Goal: Information Seeking & Learning: Learn about a topic

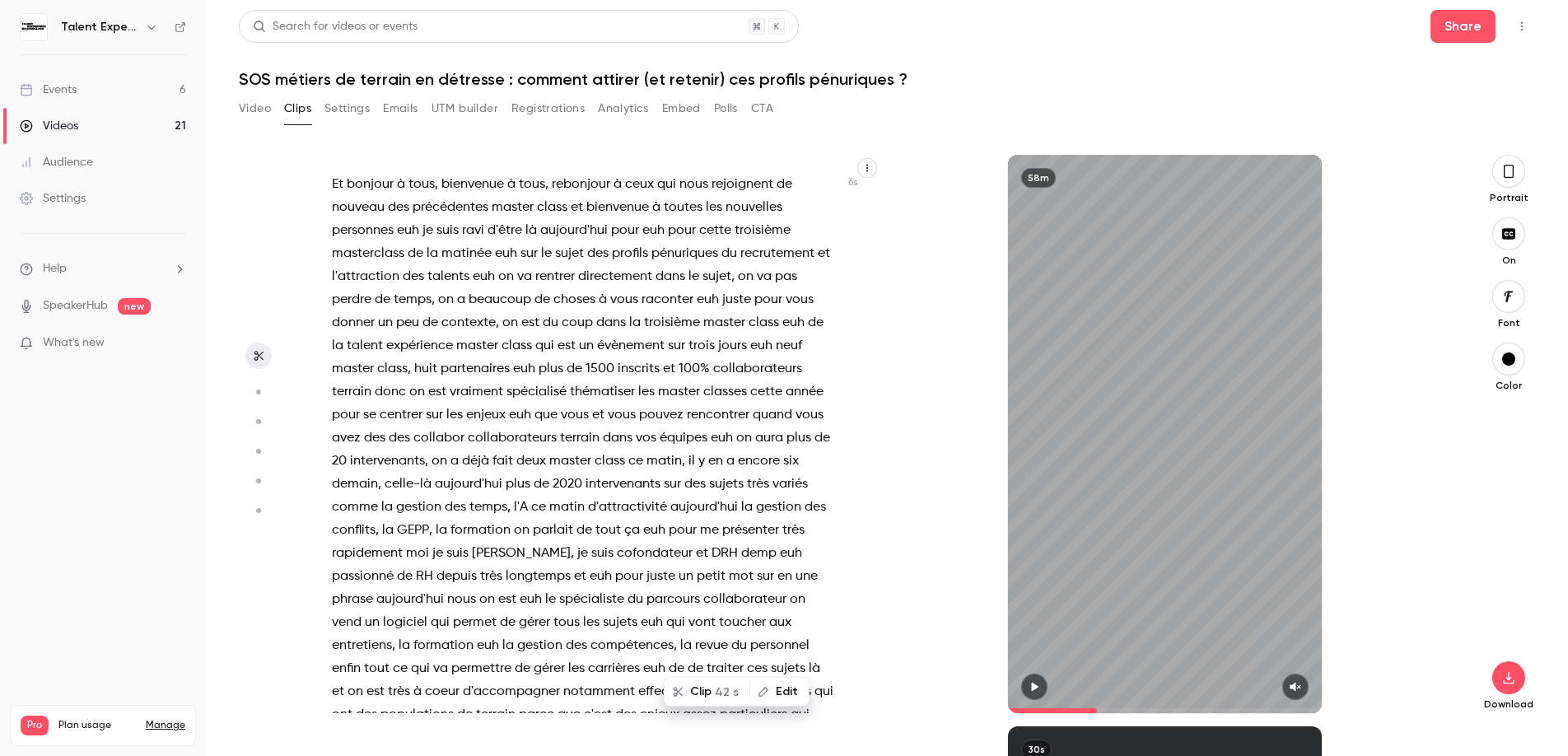
scroll to position [5642, 0]
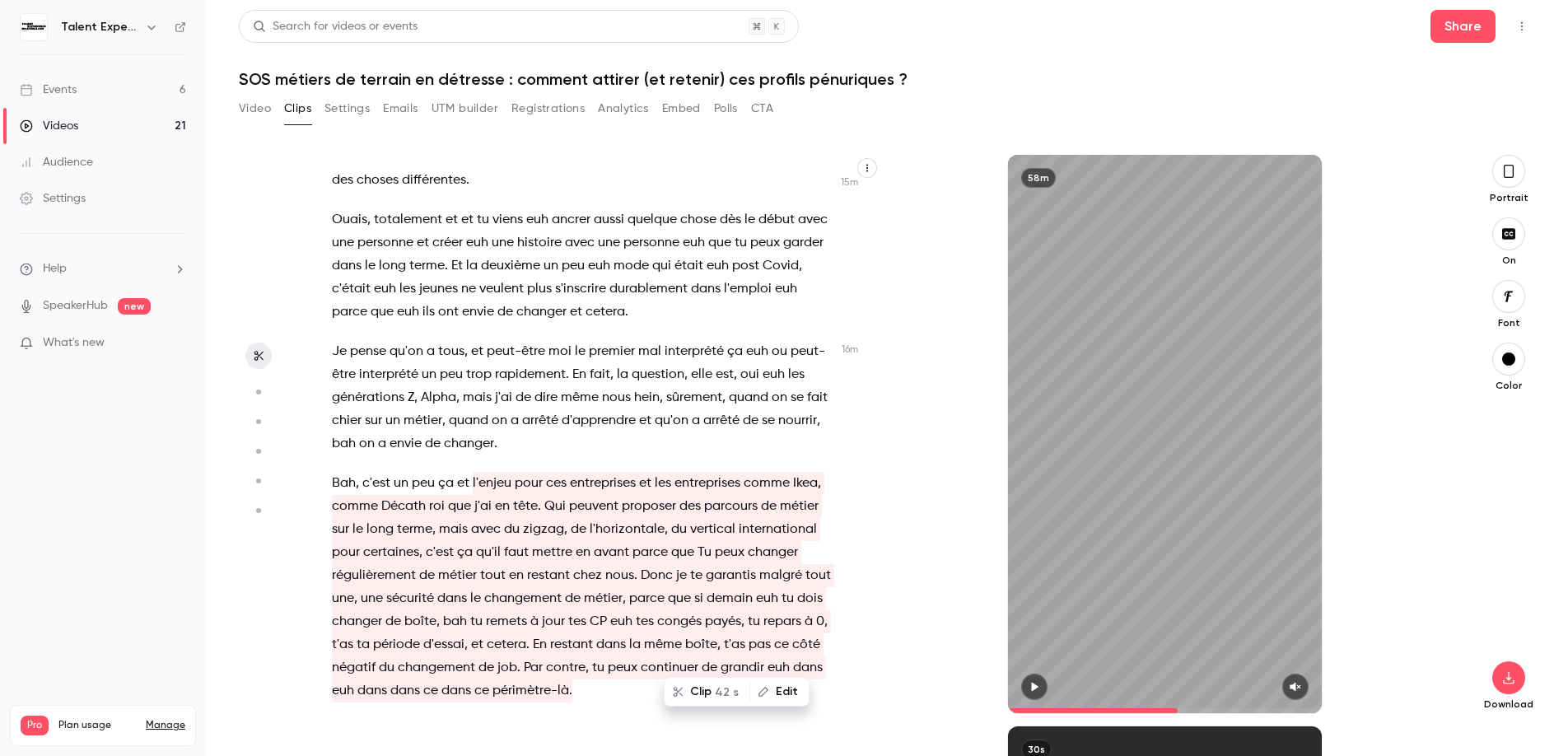
drag, startPoint x: 1106, startPoint y: 702, endPoint x: 1177, endPoint y: 701, distance: 71.0
click at [1178, 701] on span at bounding box center [1165, 710] width 314 height 27
type input "******"
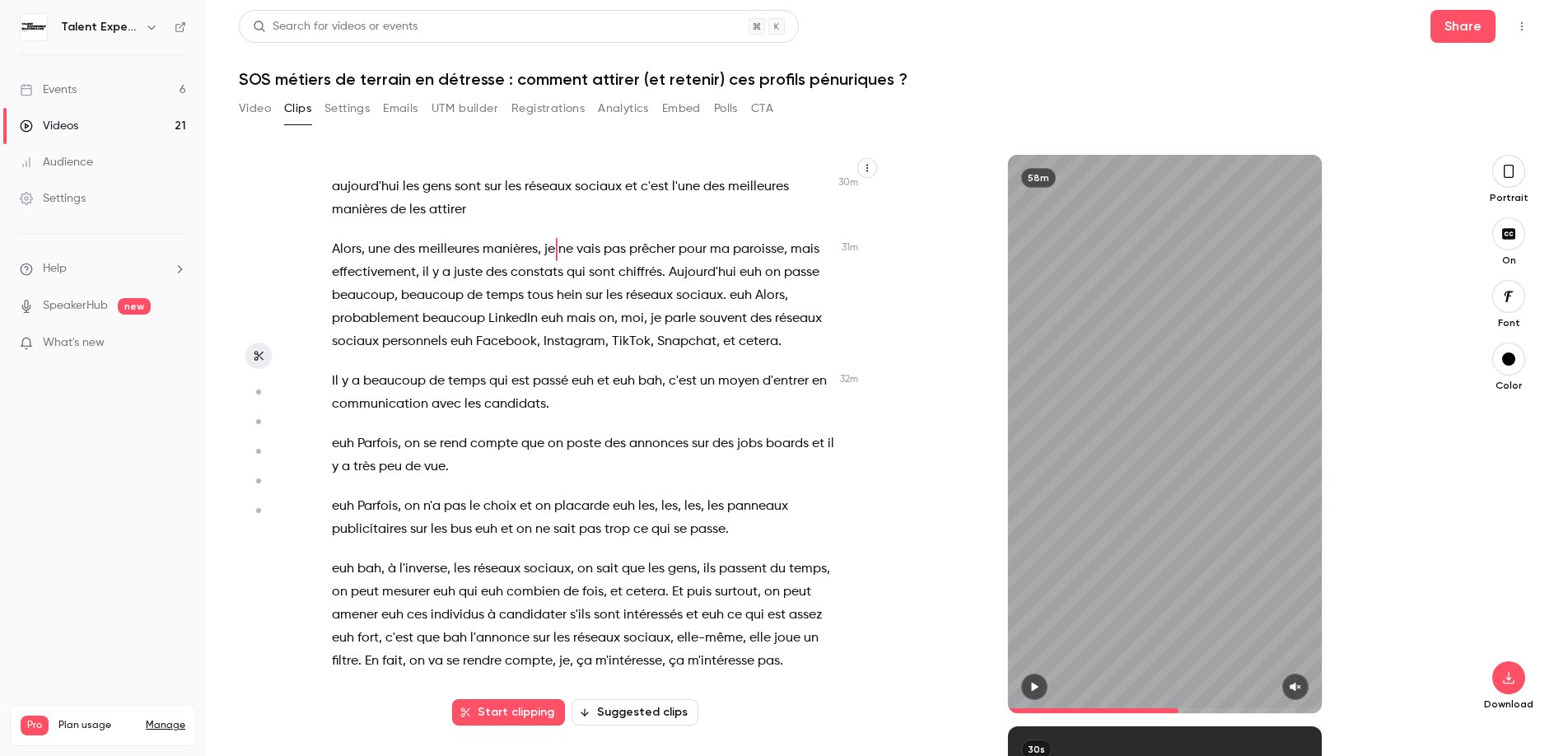
scroll to position [13092, 0]
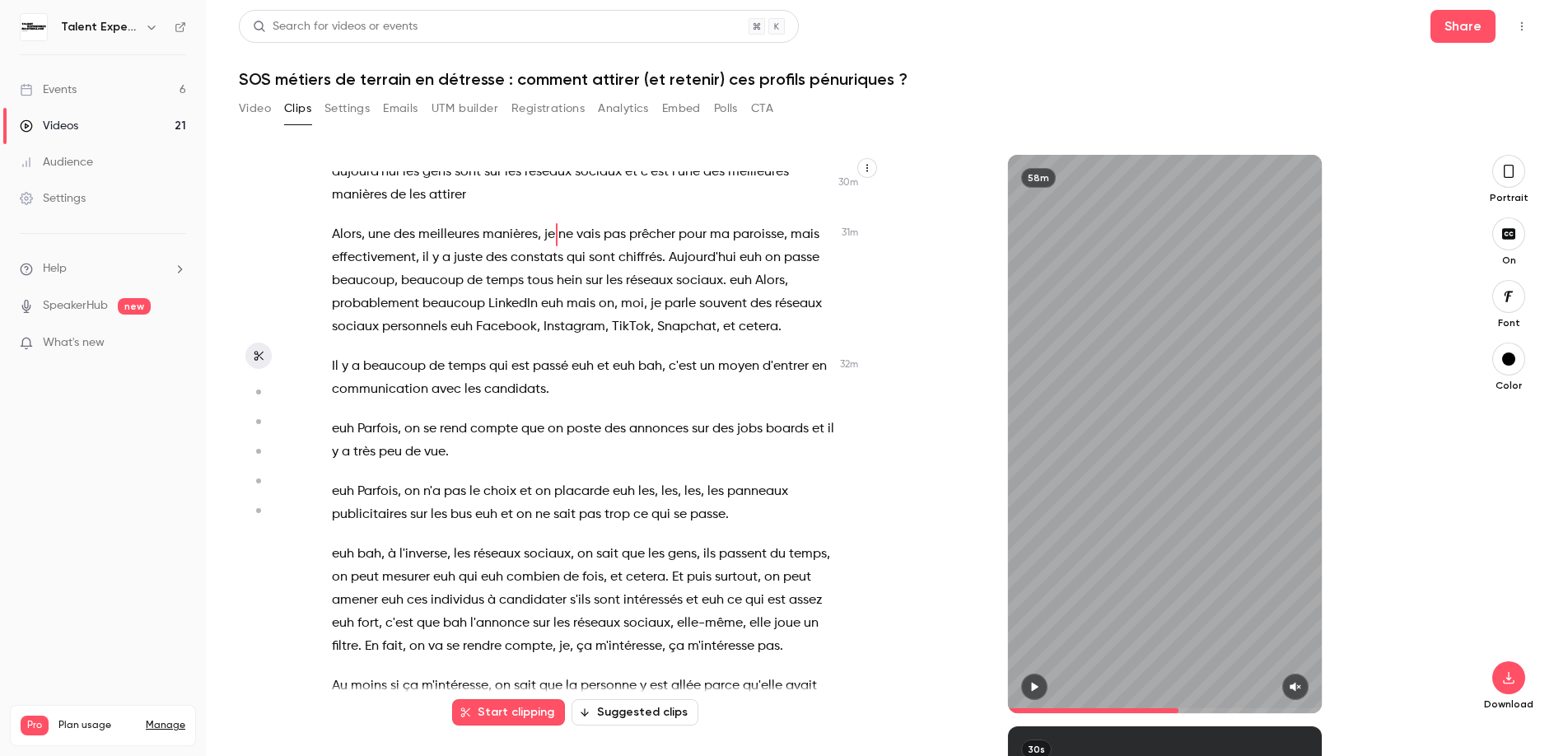
click at [264, 105] on button "Video" at bounding box center [255, 108] width 32 height 27
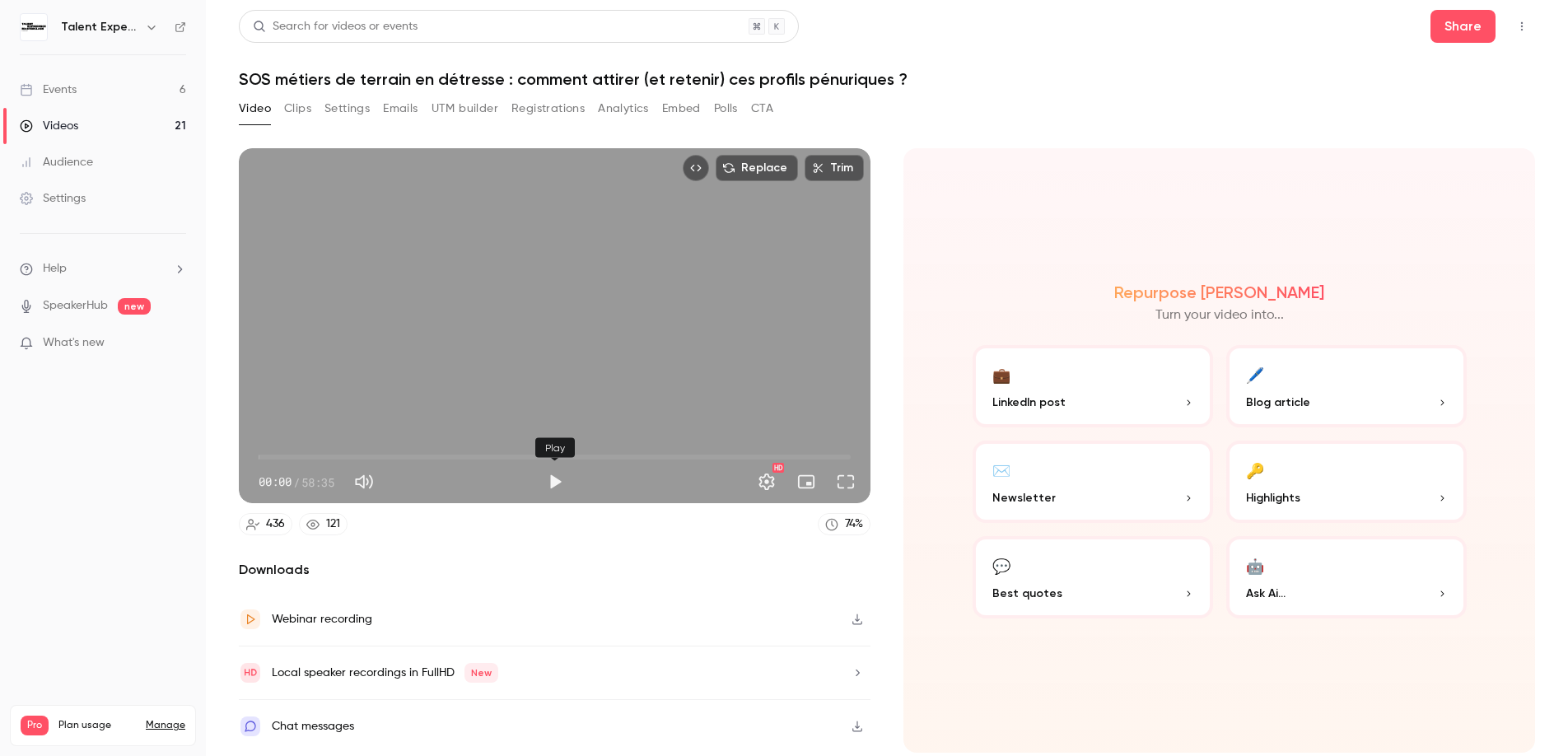
click at [558, 489] on button "Play" at bounding box center [555, 481] width 32 height 32
click at [569, 457] on body "Talent Experience Masterclass Events 6 Videos 21 Audience Settings Help Speaker…" at bounding box center [784, 378] width 1568 height 756
click at [560, 459] on span "00:01" at bounding box center [555, 456] width 592 height 27
click at [1298, 388] on button "🖊️ Blog article" at bounding box center [1347, 386] width 241 height 83
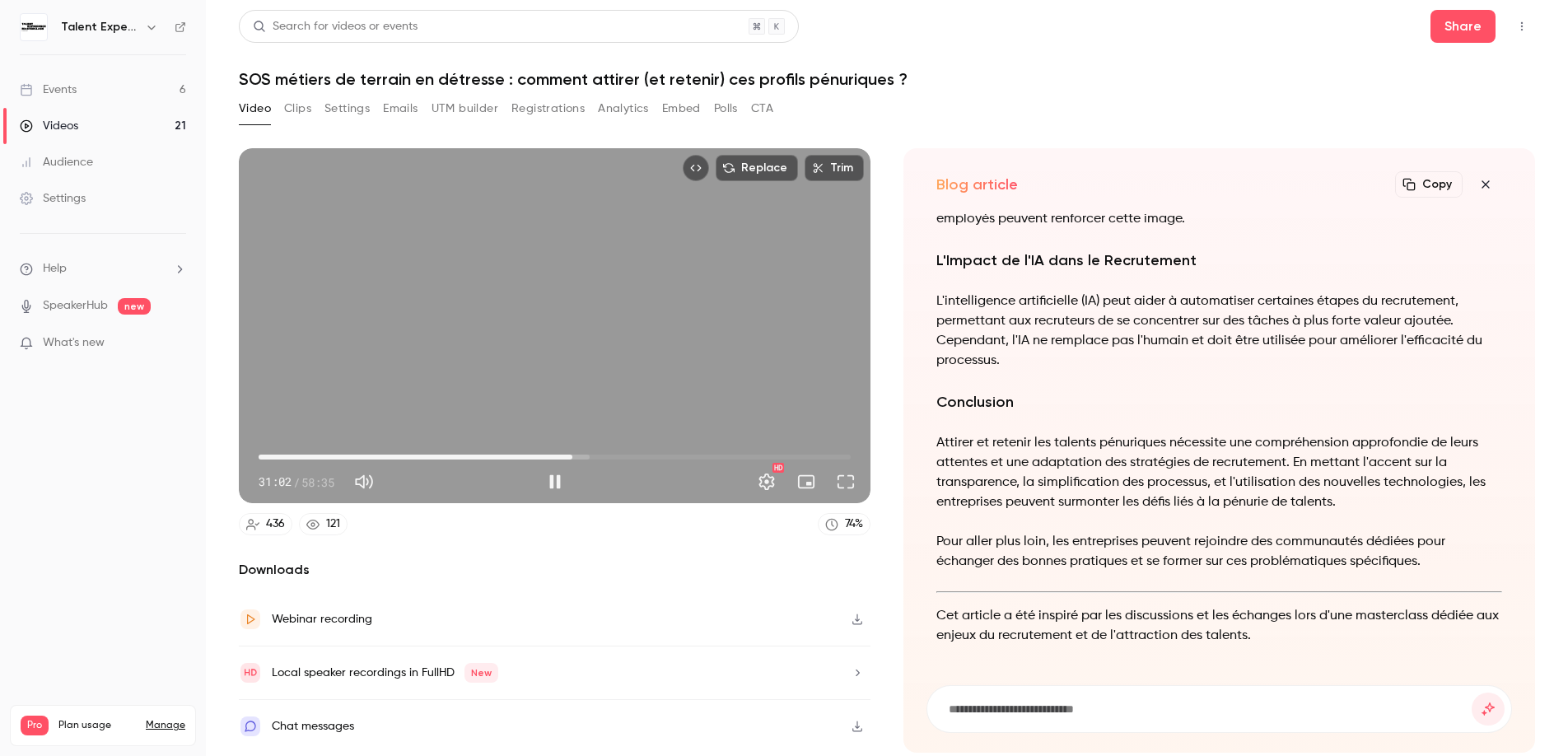
click at [712, 364] on div "Replace Trim 31:02 31:02 / 58:35 HD" at bounding box center [555, 325] width 632 height 355
type input "******"
click at [1094, 712] on input at bounding box center [1209, 709] width 524 height 18
type input "**********"
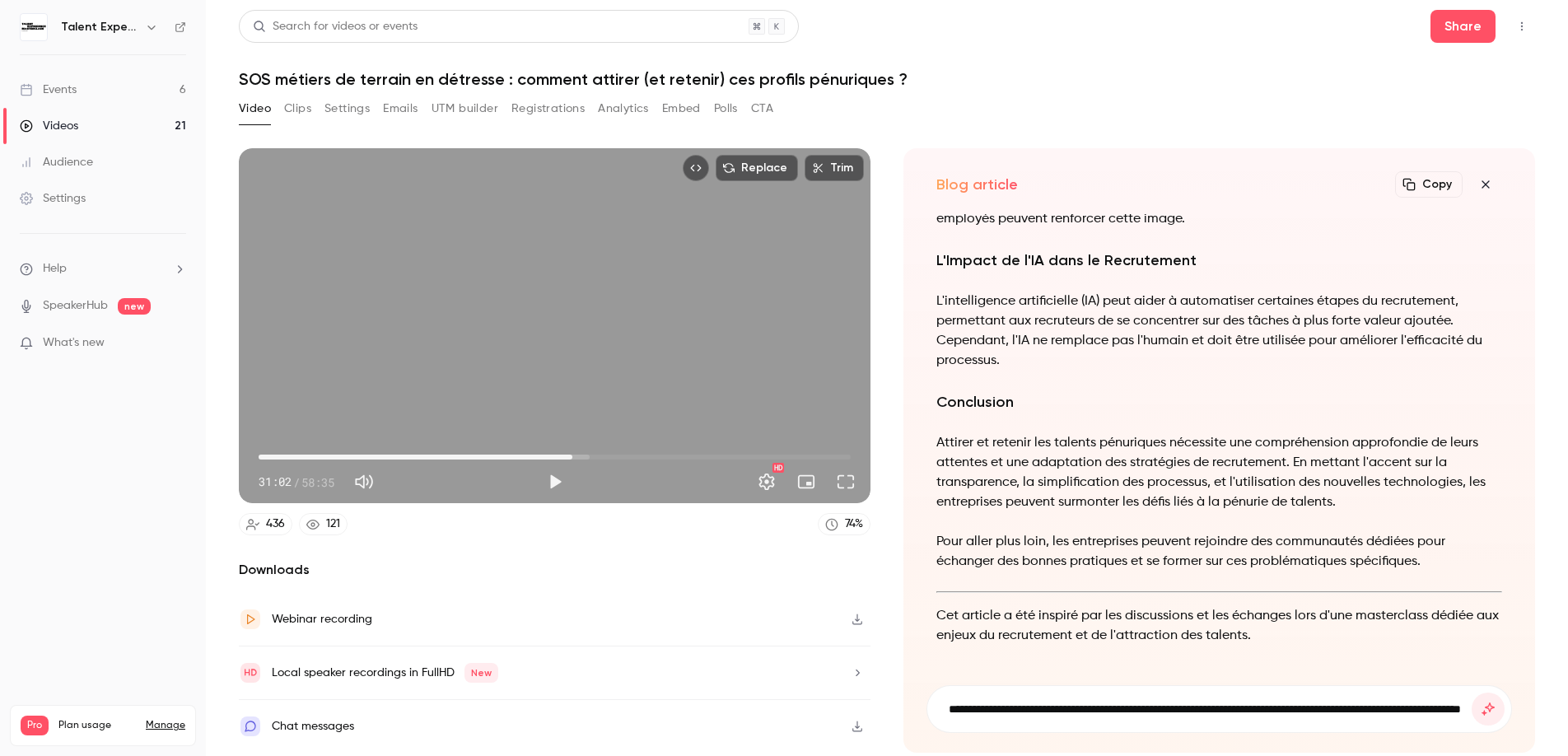
click at [1472, 692] on button "submit" at bounding box center [1487, 708] width 32 height 32
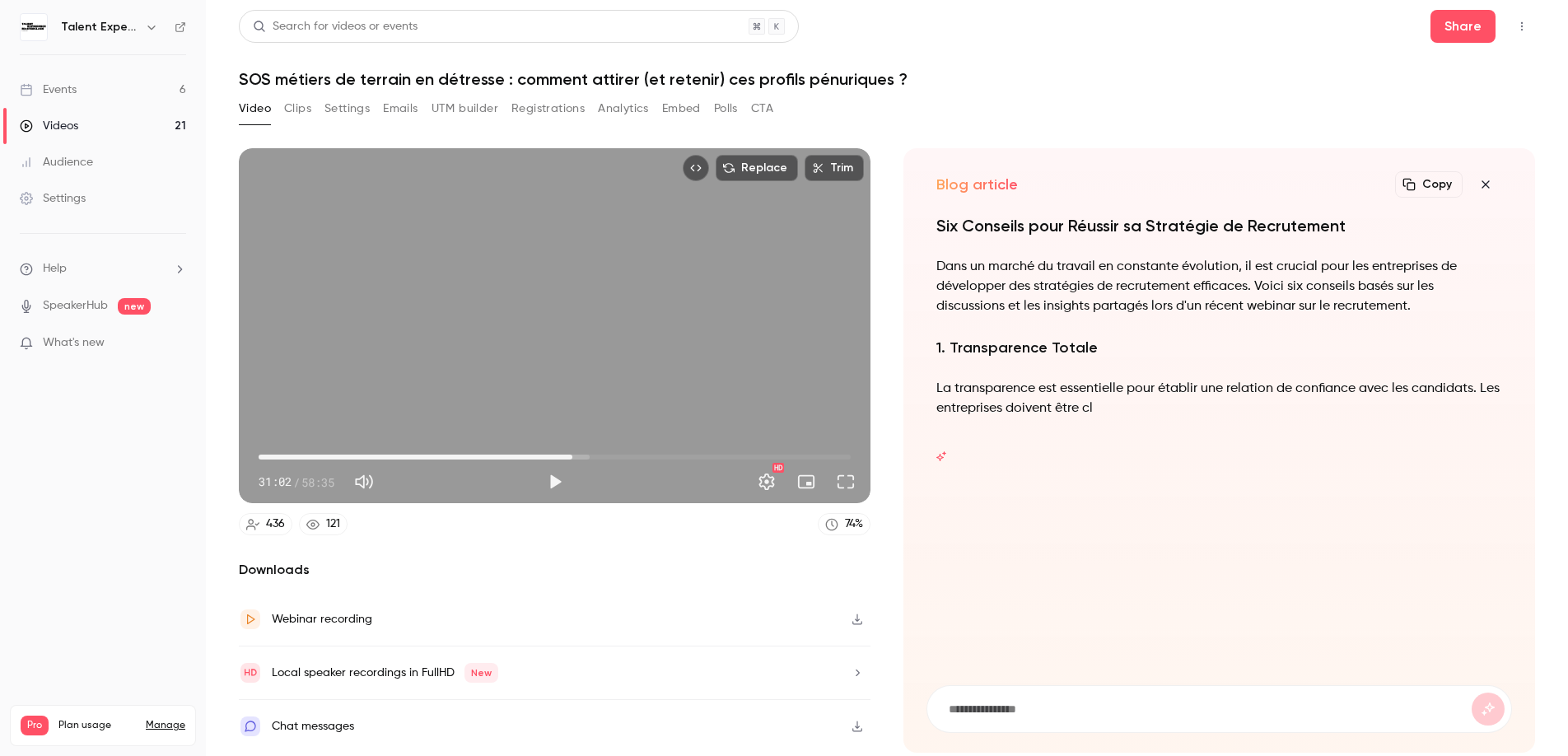
click at [1070, 721] on form at bounding box center [1220, 709] width 584 height 46
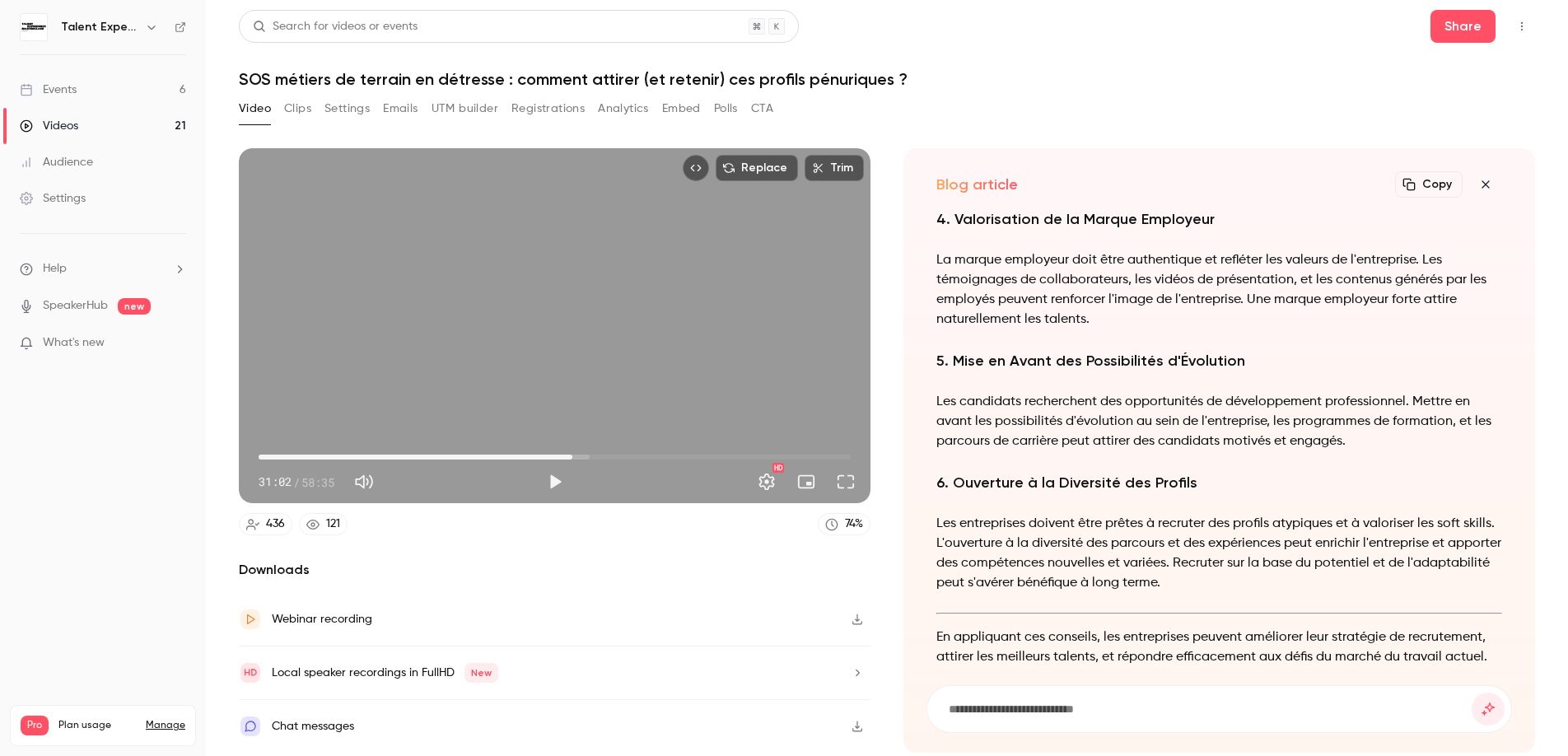
scroll to position [-22, 0]
click at [1071, 408] on p "Les candidats recherchent des opportunités de développement professionnel. Mett…" at bounding box center [1219, 422] width 566 height 59
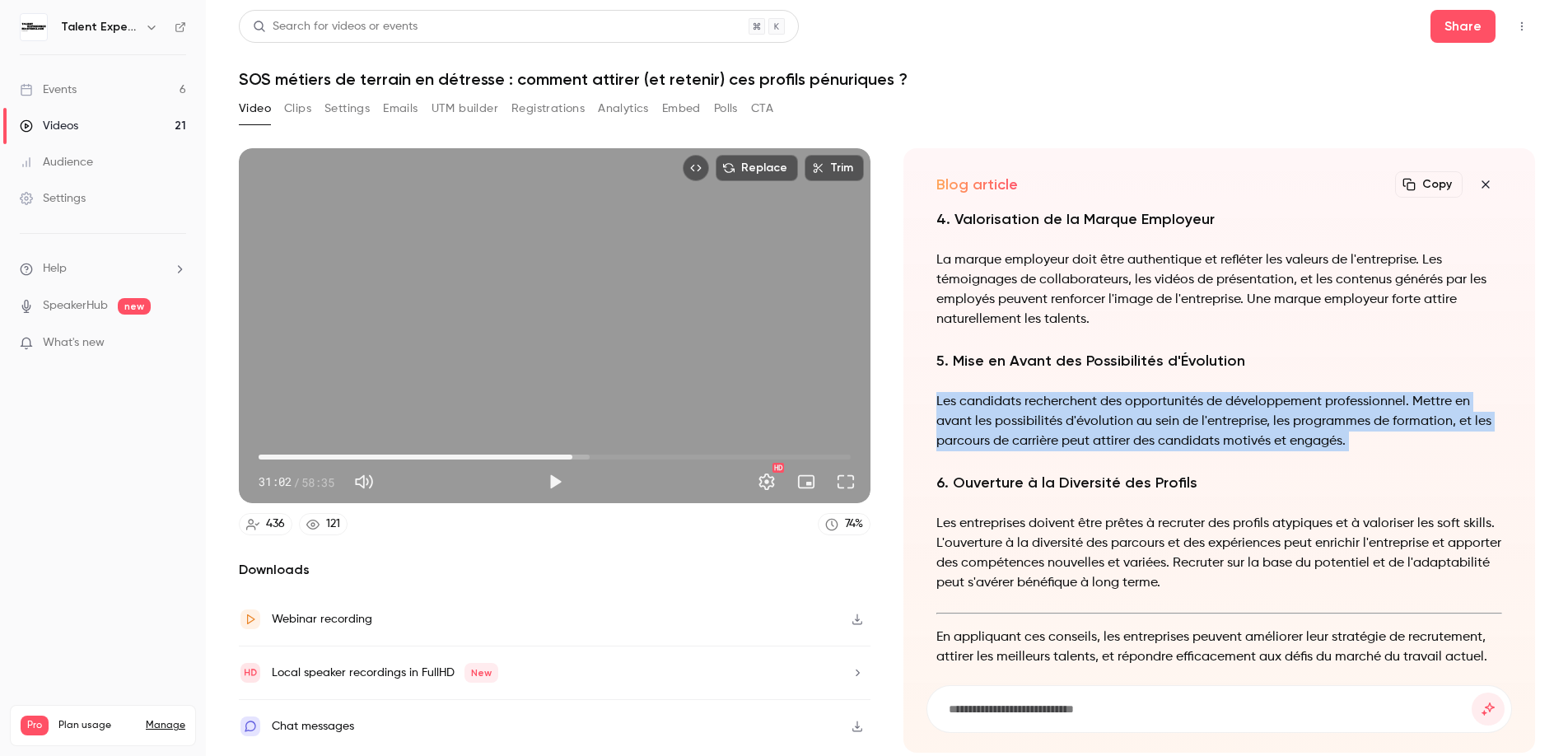
click at [1071, 408] on p "Les candidats recherchent des opportunités de développement professionnel. Mett…" at bounding box center [1219, 422] width 566 height 59
copy div "Les candidats recherchent des opportunités de développement professionnel. Mett…"
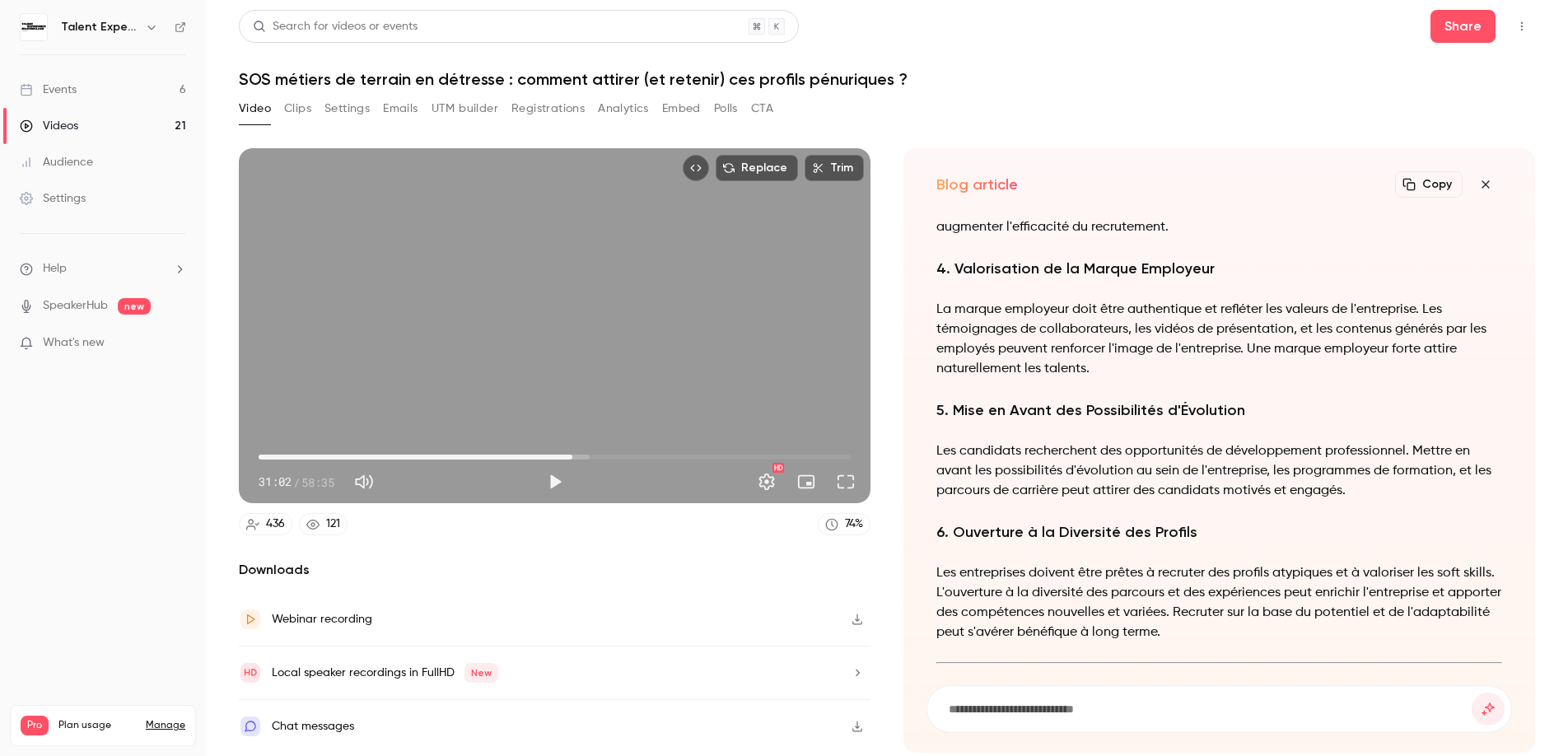
scroll to position [-74, 0]
click at [1178, 489] on p "Les candidats recherchent des opportunités de développement professionnel. Mett…" at bounding box center [1219, 474] width 566 height 59
click at [1122, 443] on div "Six Conseils pour Réussir sa Stratégie de Recrutement Dans un marché du travail…" at bounding box center [1219, 215] width 566 height 1045
click at [1045, 334] on p "La marque employeur doit être authentique et refléter les valeurs de l'entrepri…" at bounding box center [1219, 342] width 566 height 79
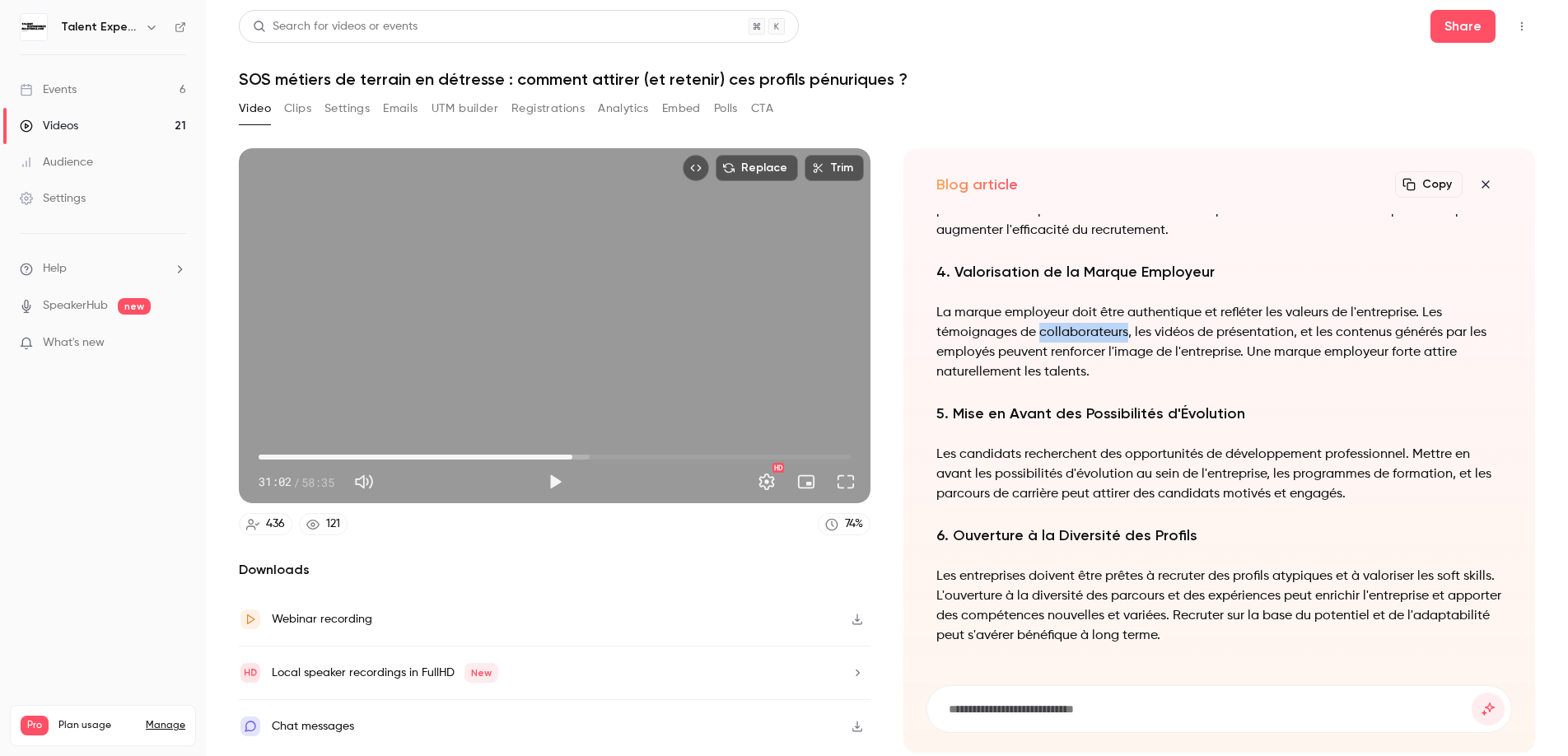
click at [1045, 334] on p "La marque employeur doit être authentique et refléter les valeurs de l'entrepri…" at bounding box center [1219, 342] width 566 height 79
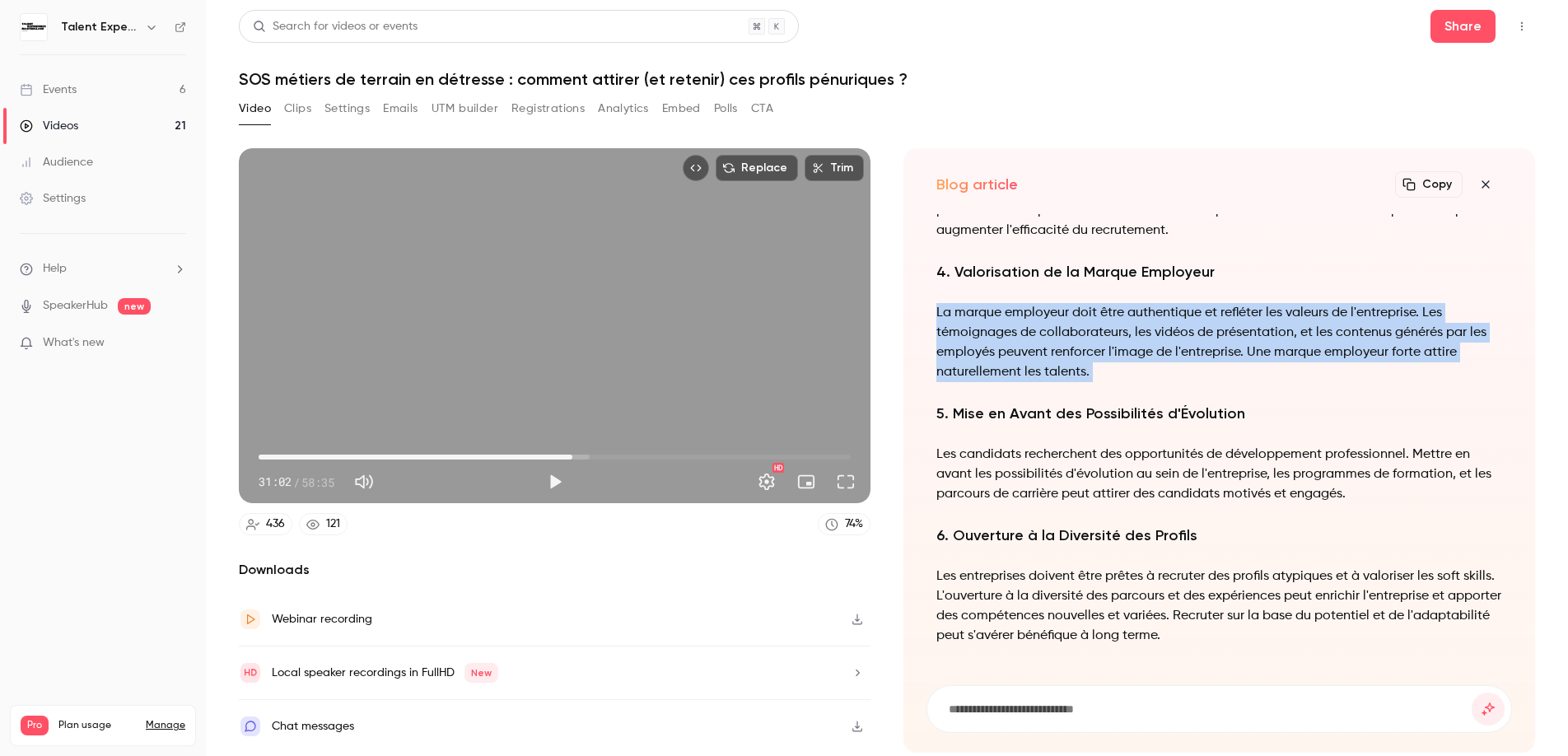
click at [1045, 334] on p "La marque employeur doit être authentique et refléter les valeurs de l'entrepri…" at bounding box center [1219, 342] width 566 height 79
copy div "La marque employeur doit être authentique et refléter les valeurs de l'entrepri…"
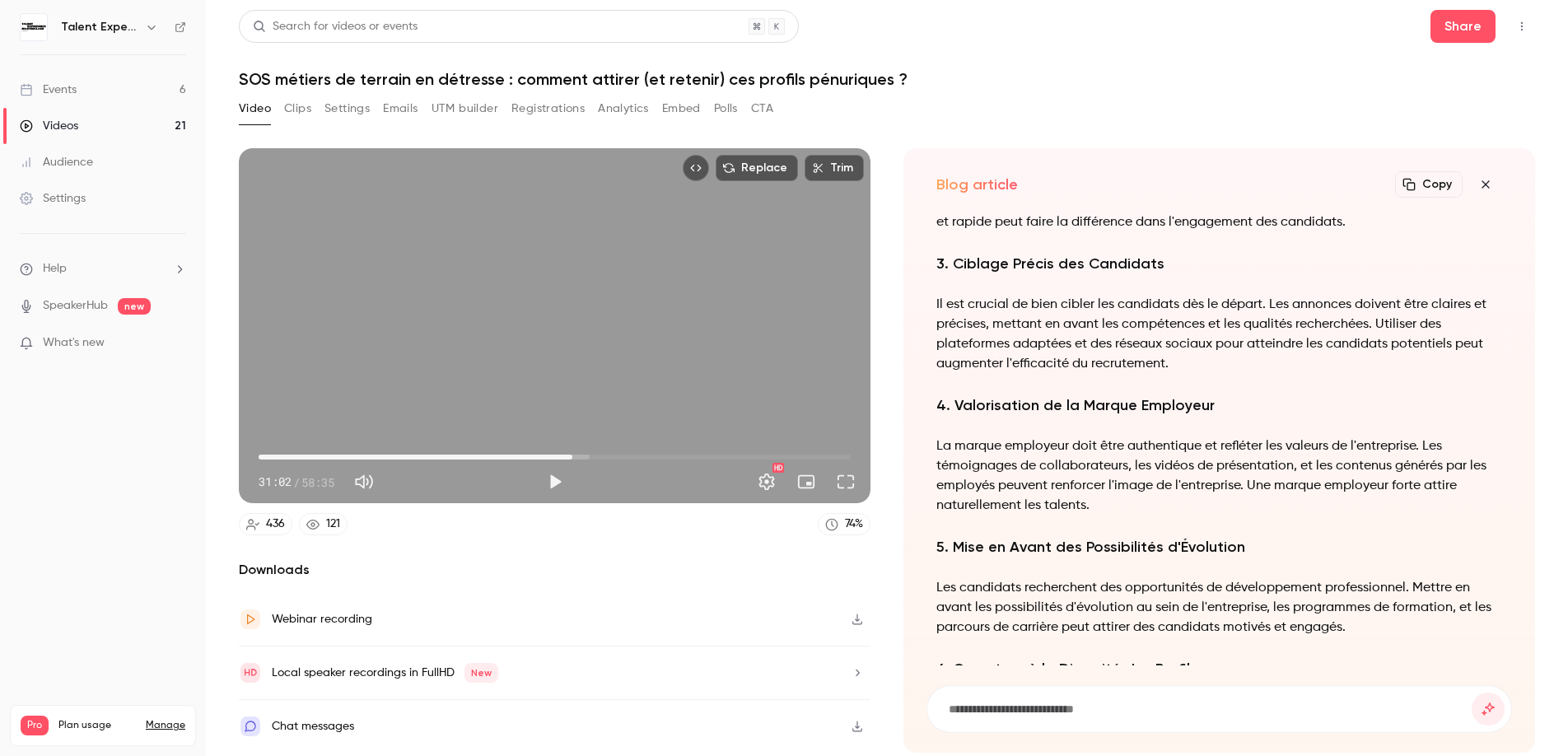
scroll to position [-216, 0]
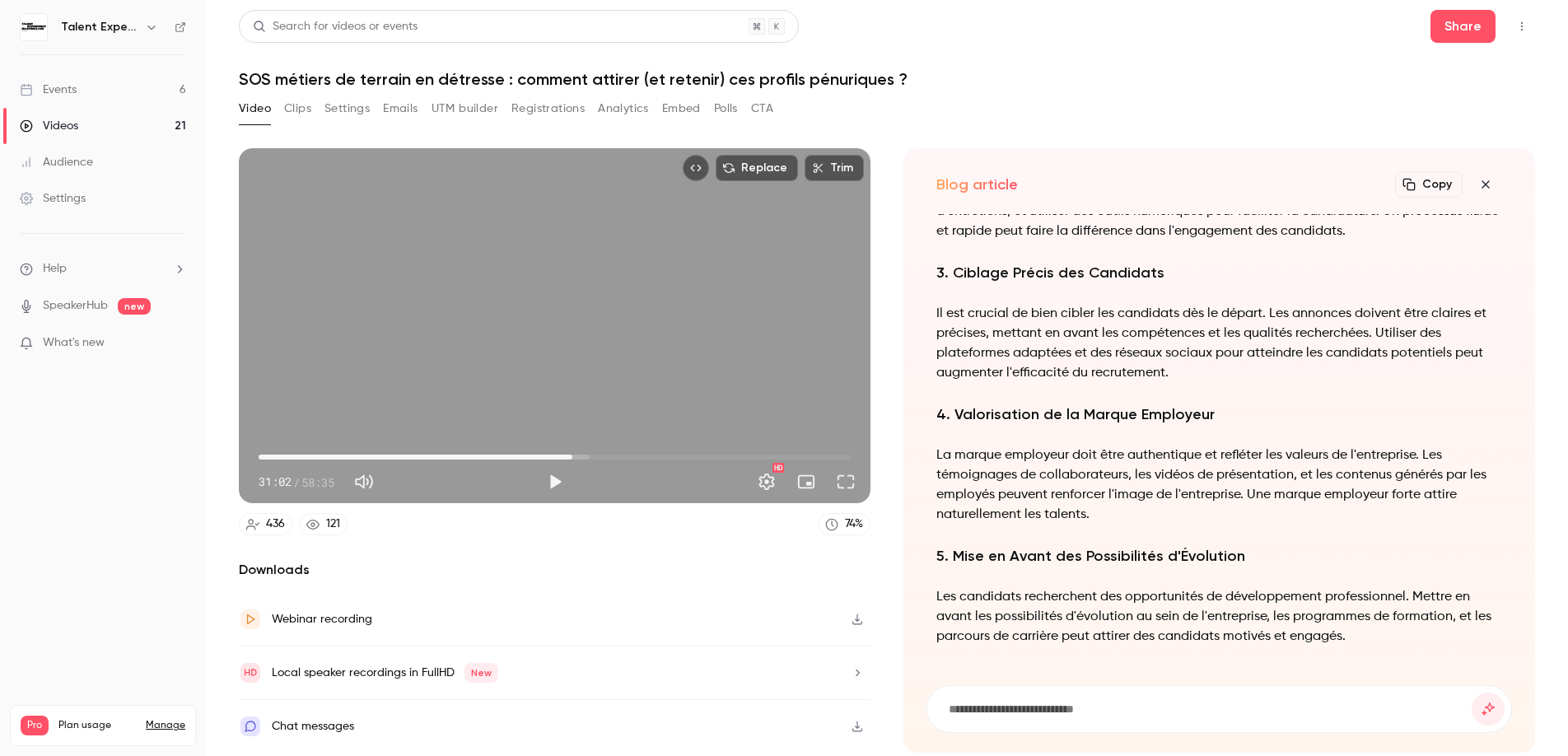
click at [1008, 338] on p "Il est crucial de bien cibler les candidats dès le départ. Les annonces doivent…" at bounding box center [1219, 343] width 566 height 79
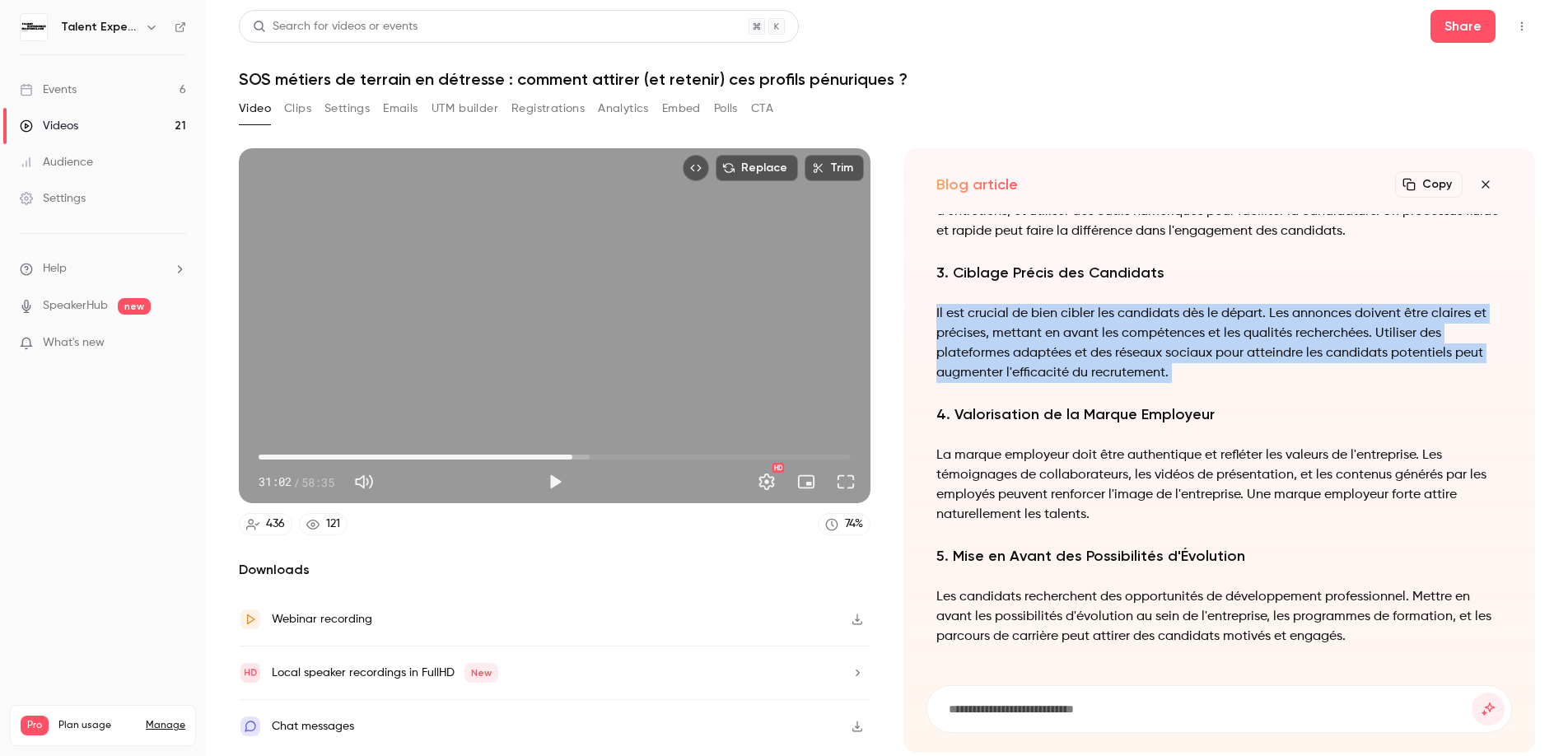
click at [1008, 338] on p "Il est crucial de bien cibler les candidats dès le départ. Les annonces doivent…" at bounding box center [1219, 343] width 566 height 79
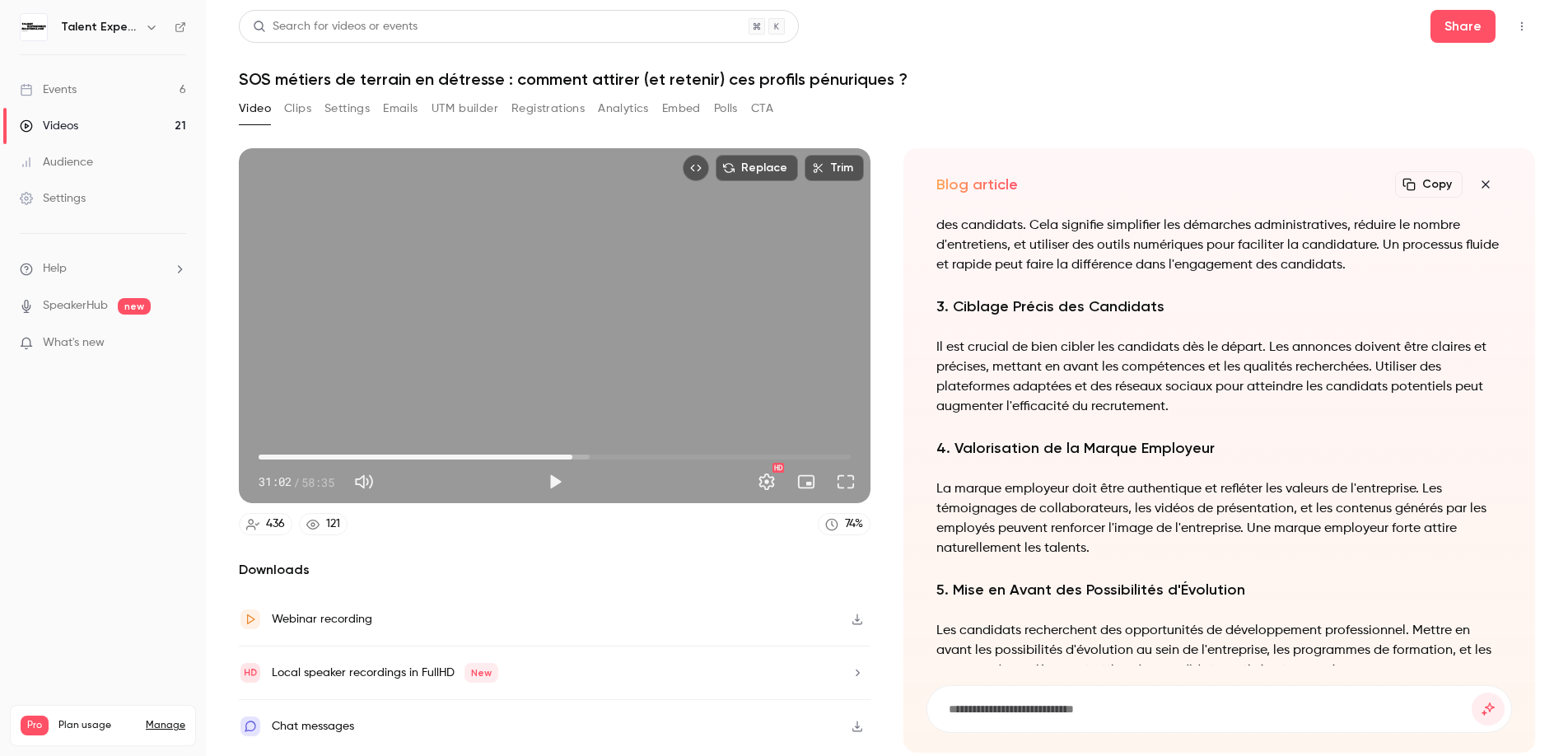
scroll to position [-563, 0]
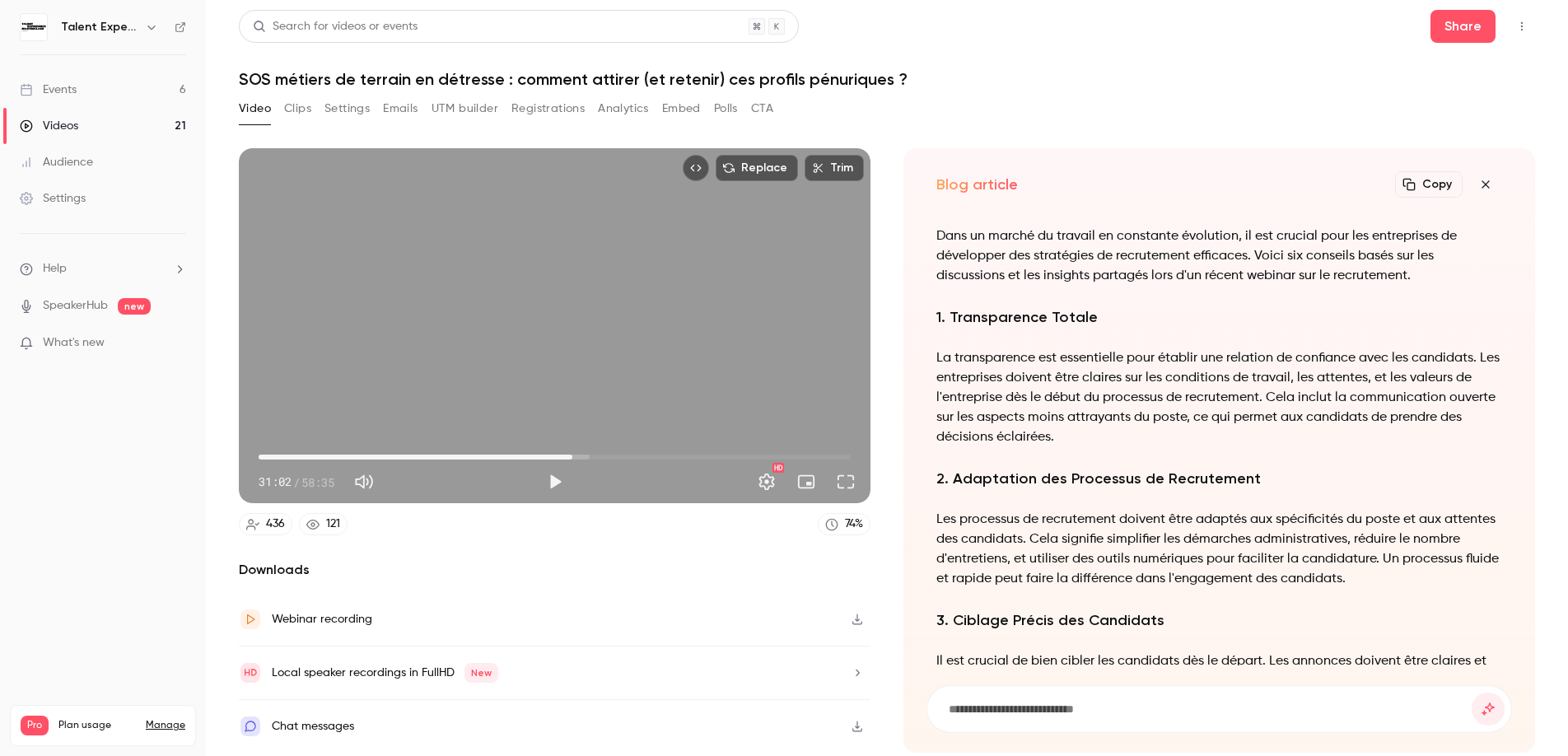
click at [1109, 382] on p "La transparence est essentielle pour établir une relation de confiance avec les…" at bounding box center [1219, 397] width 566 height 98
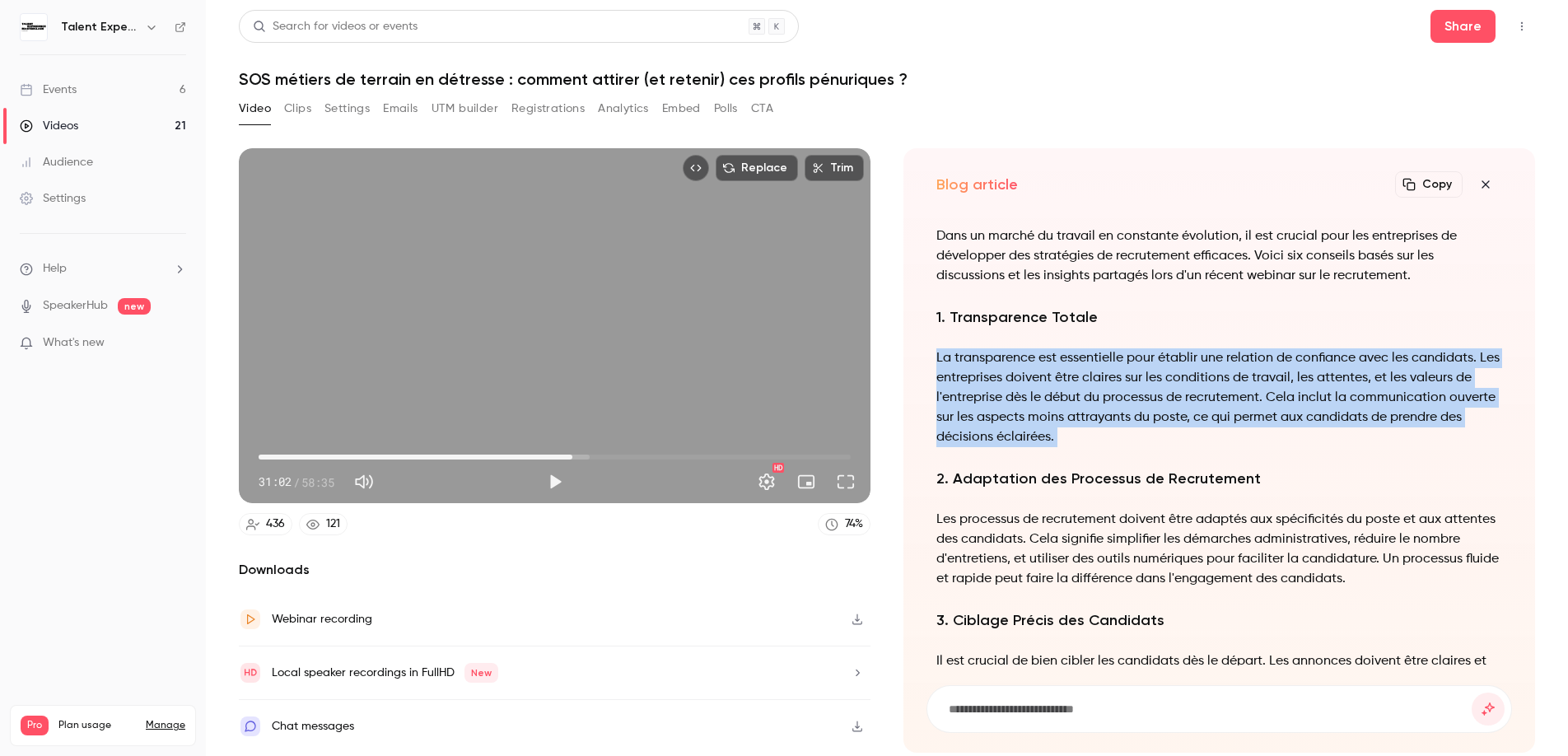
click at [1109, 382] on p "La transparence est essentielle pour établir une relation de confiance avec les…" at bounding box center [1219, 397] width 566 height 98
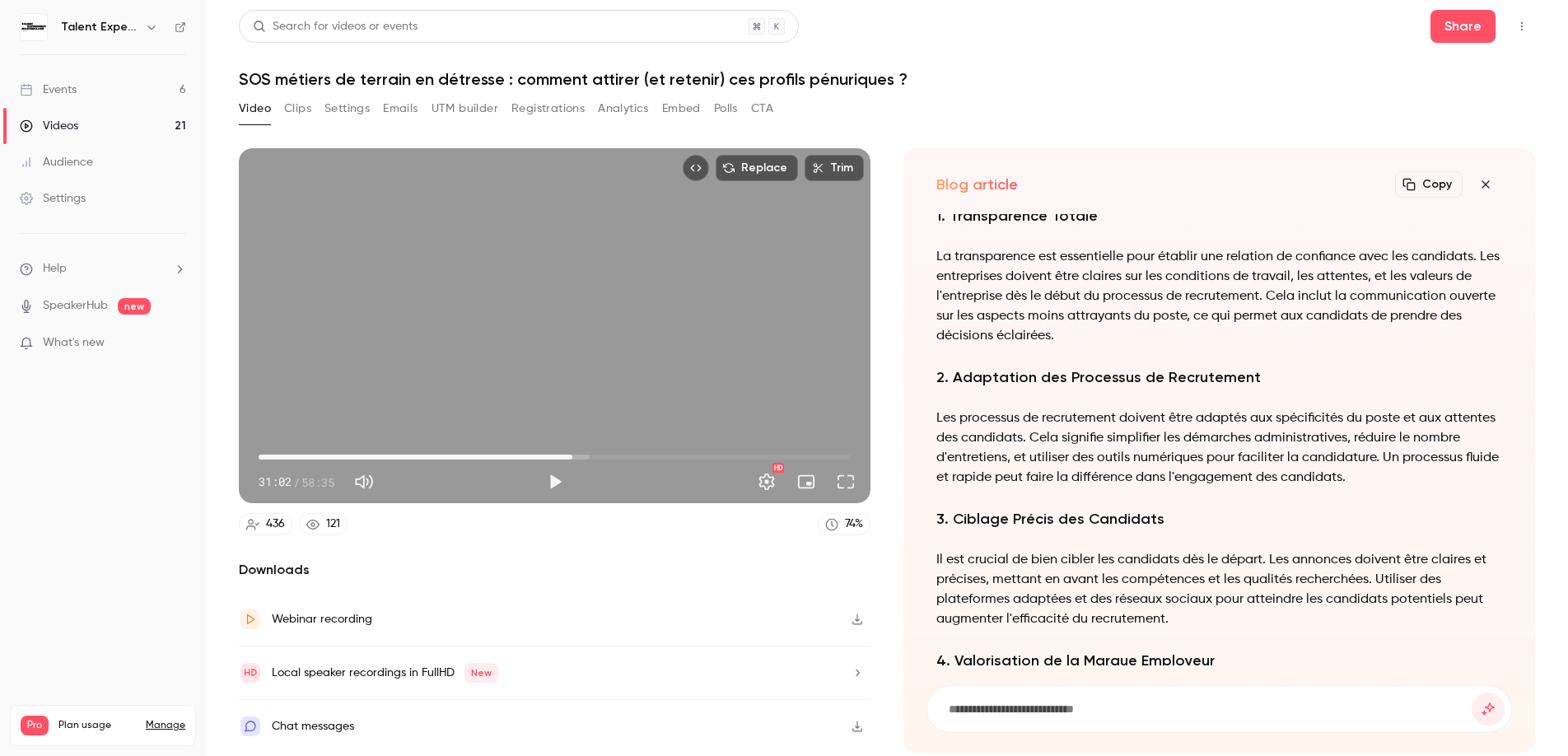
scroll to position [-402, 0]
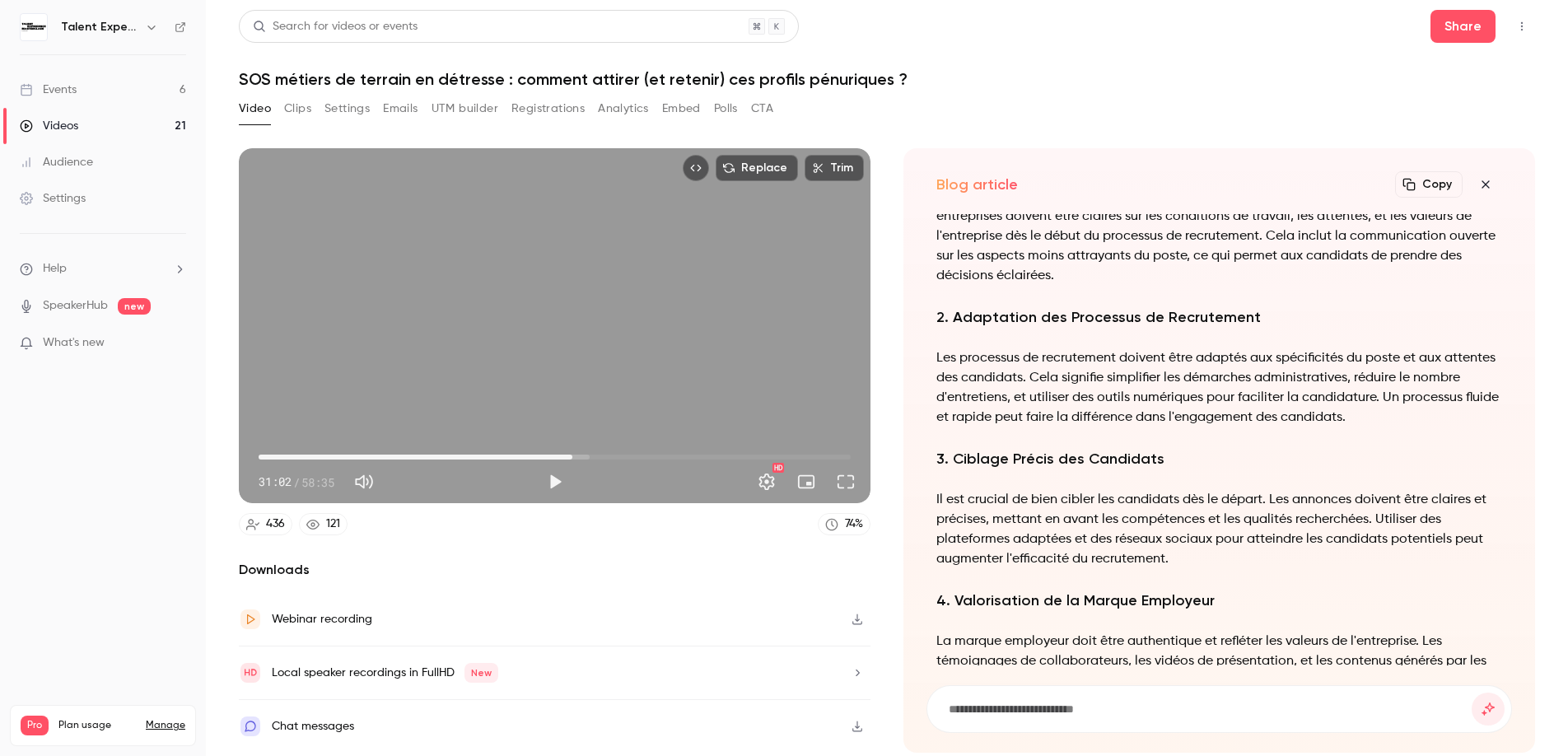
click at [1082, 393] on p "Les processus de recrutement doivent être adaptés aux spécificités du poste et …" at bounding box center [1219, 387] width 566 height 79
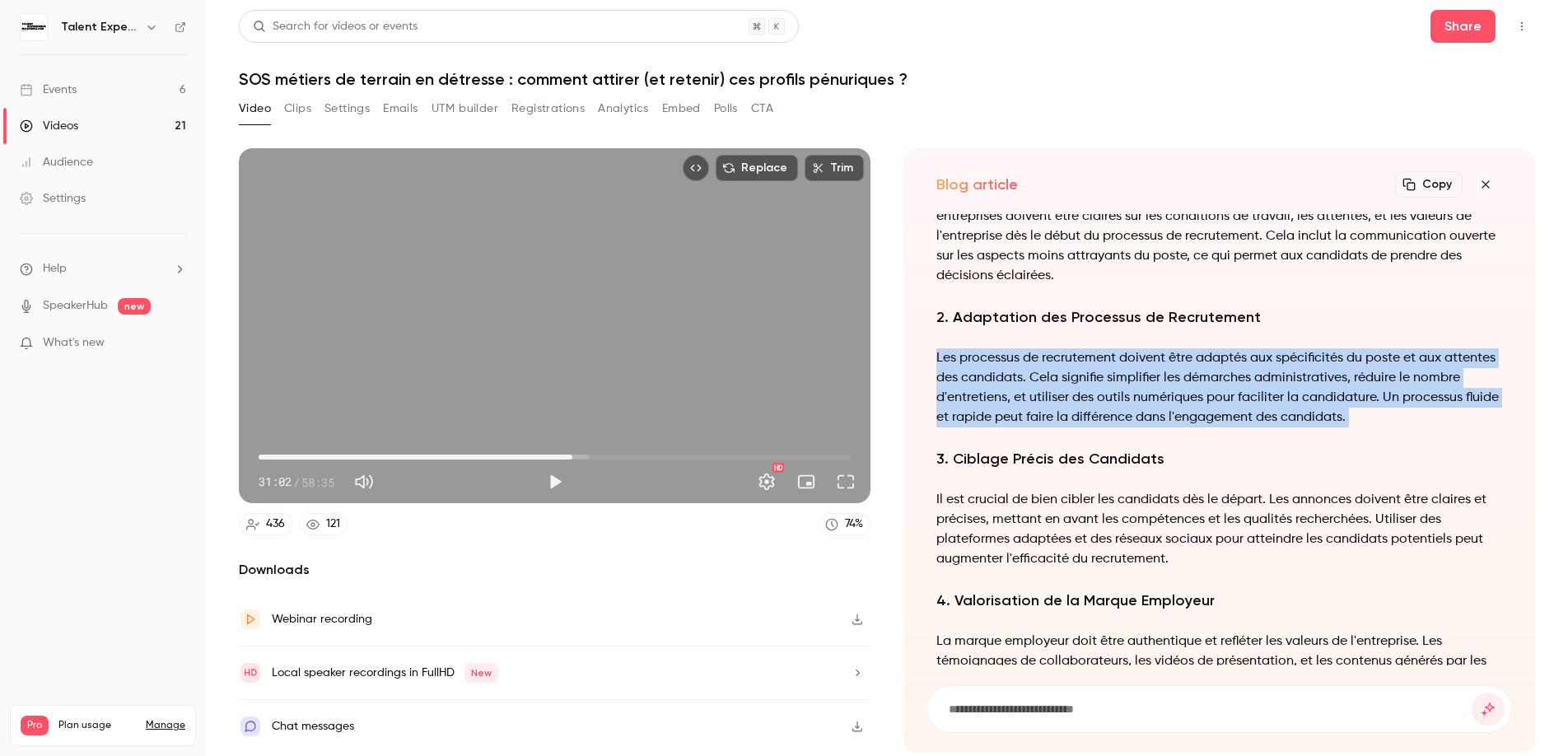
click at [1082, 393] on p "Les processus de recrutement doivent être adaptés aux spécificités du poste et …" at bounding box center [1219, 387] width 566 height 79
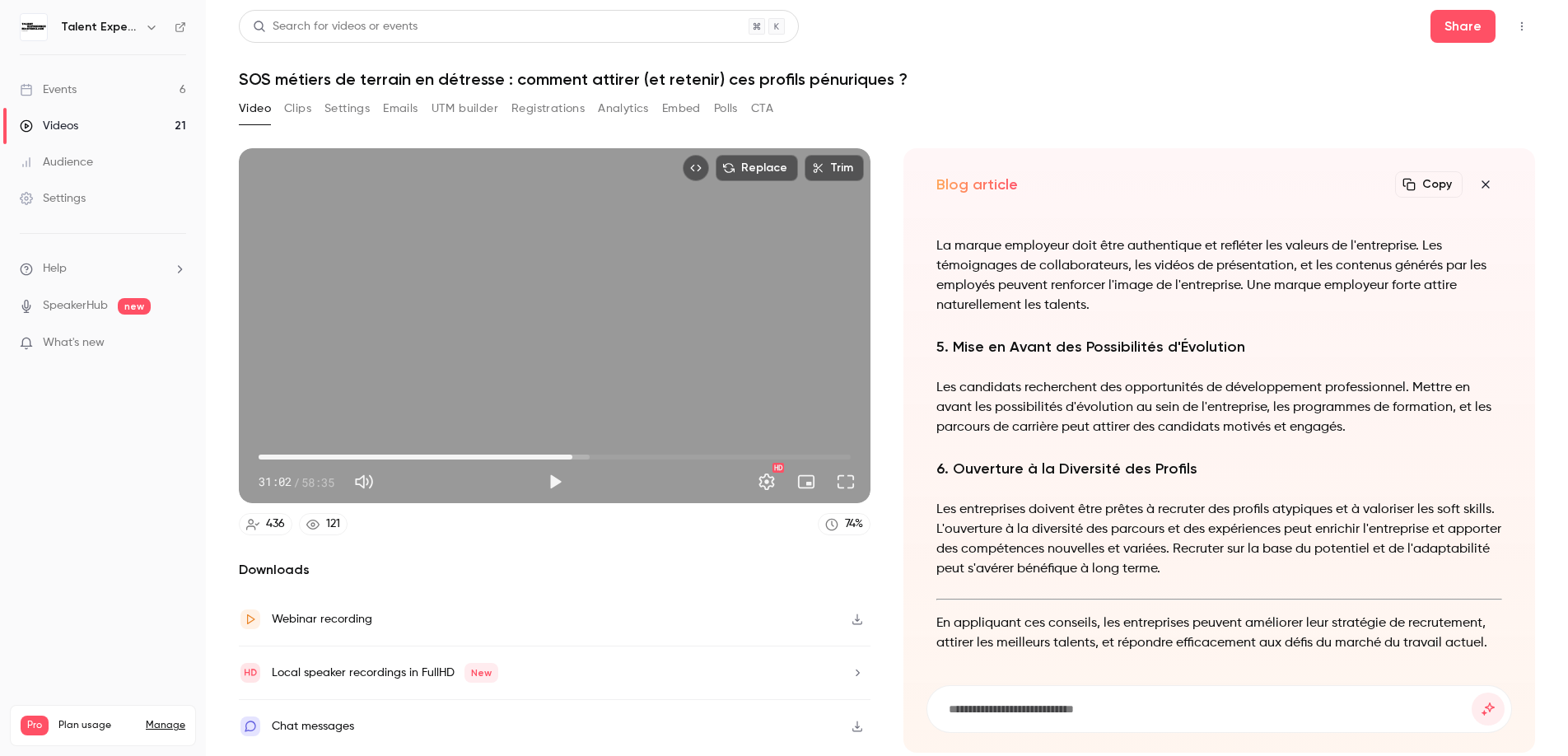
scroll to position [0, 0]
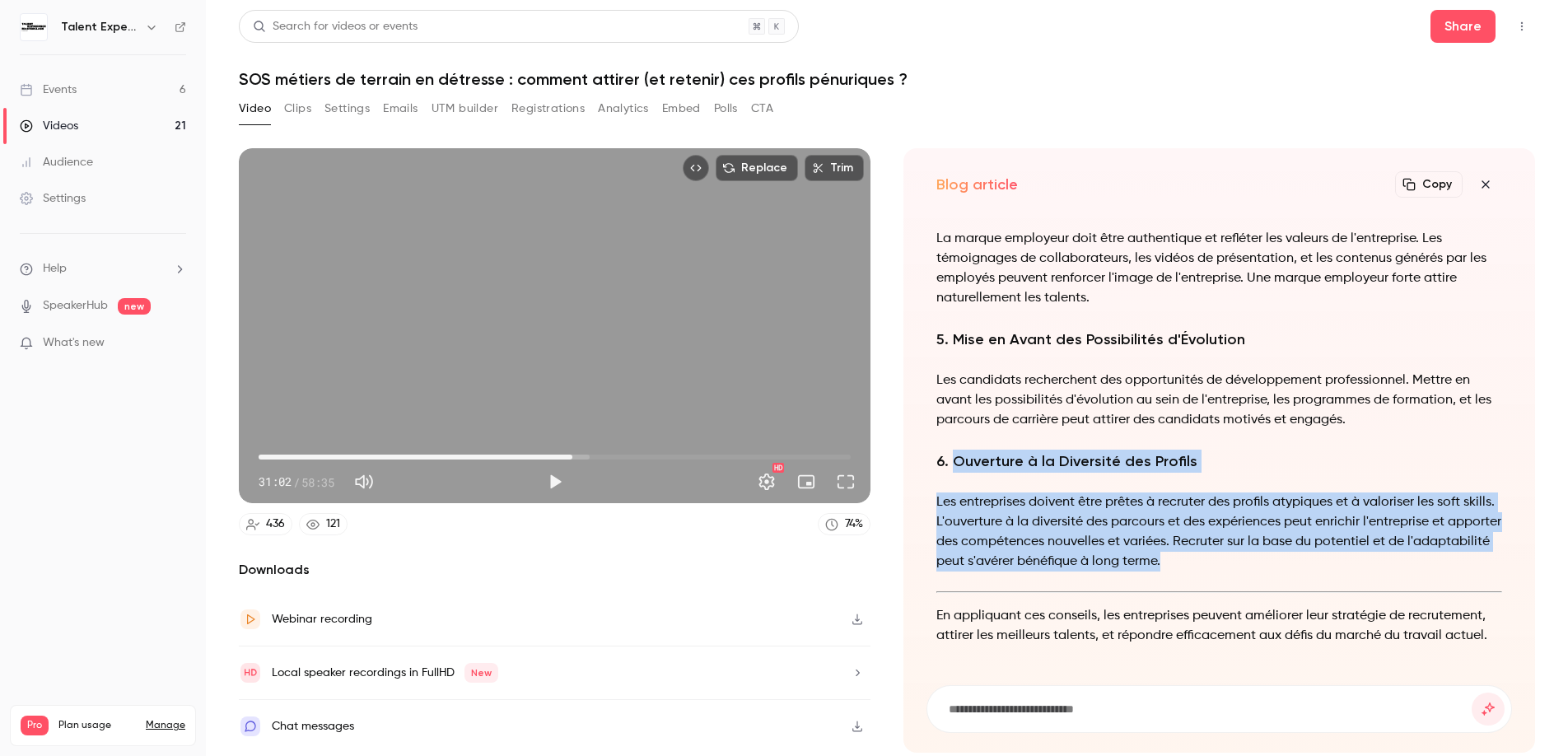
drag, startPoint x: 951, startPoint y: 456, endPoint x: 1256, endPoint y: 556, distance: 321.0
click at [1256, 556] on div "Six Conseils pour Réussir sa Stratégie de Recrutement Dans un marché du travail…" at bounding box center [1219, 142] width 566 height 1045
copy div "Ouverture à la Diversité des Profils Les entreprises doivent être prêtes à recr…"
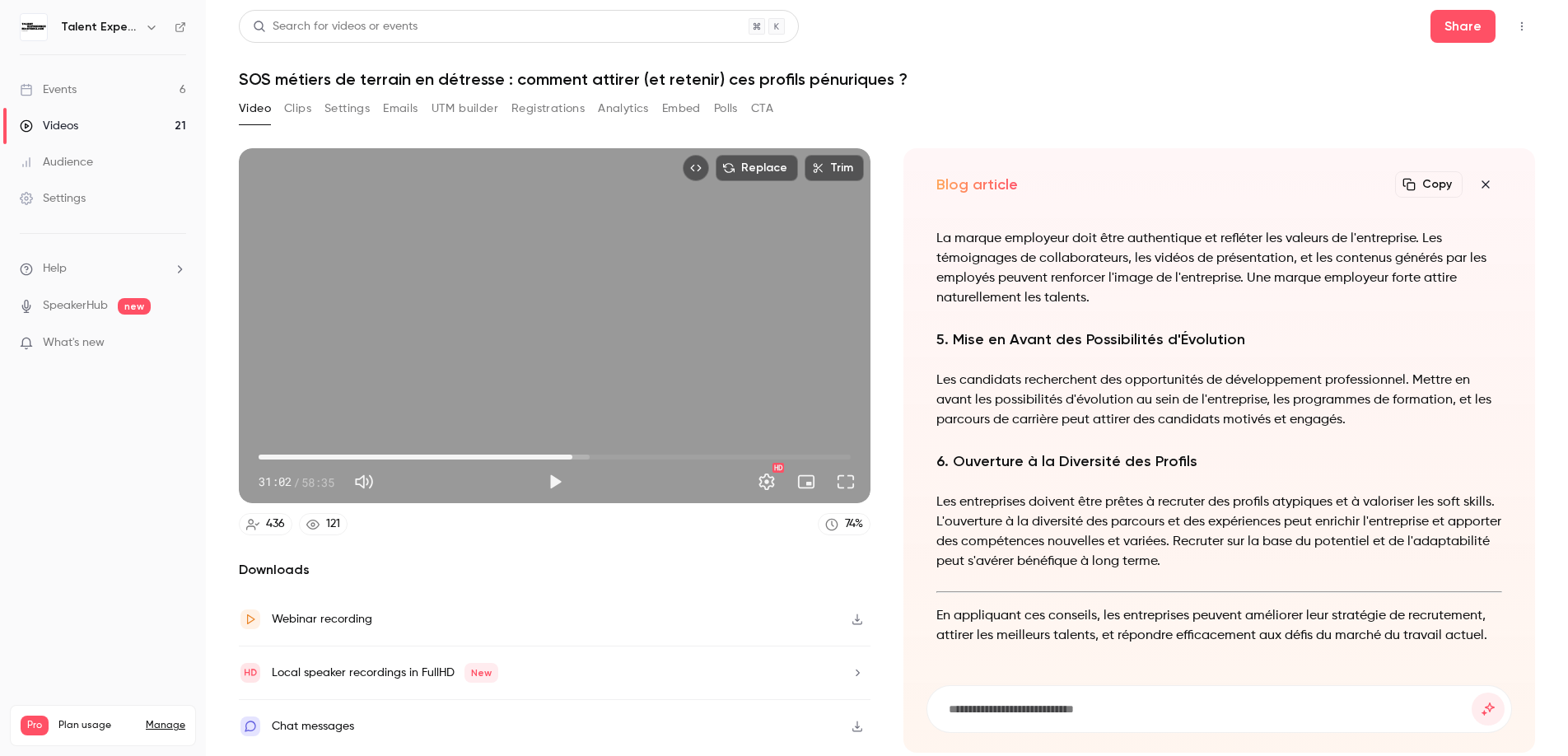
click at [1028, 701] on input at bounding box center [1209, 709] width 524 height 18
paste input "**********"
type input "**********"
click at [1472, 692] on button "submit" at bounding box center [1487, 708] width 32 height 32
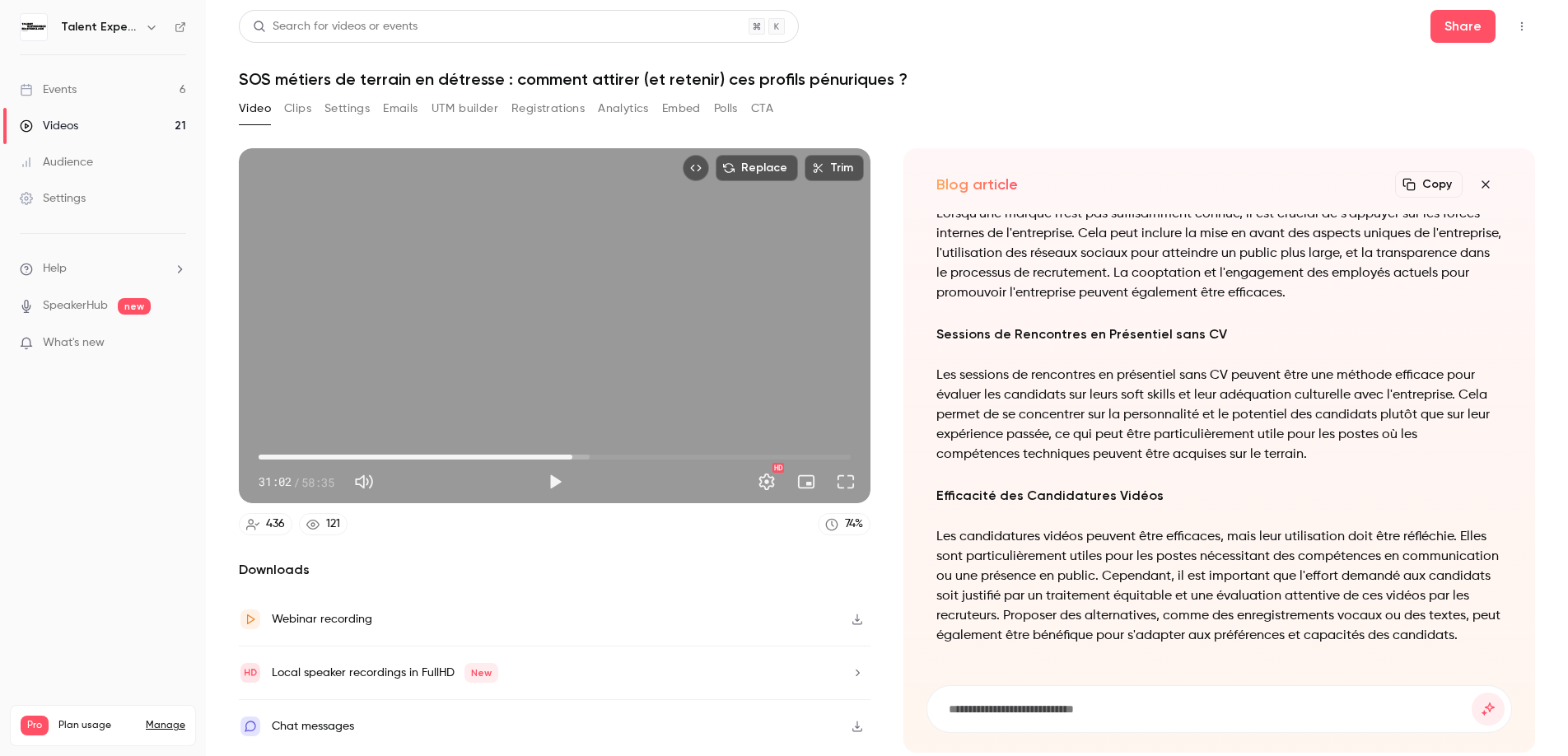
scroll to position [-276, 0]
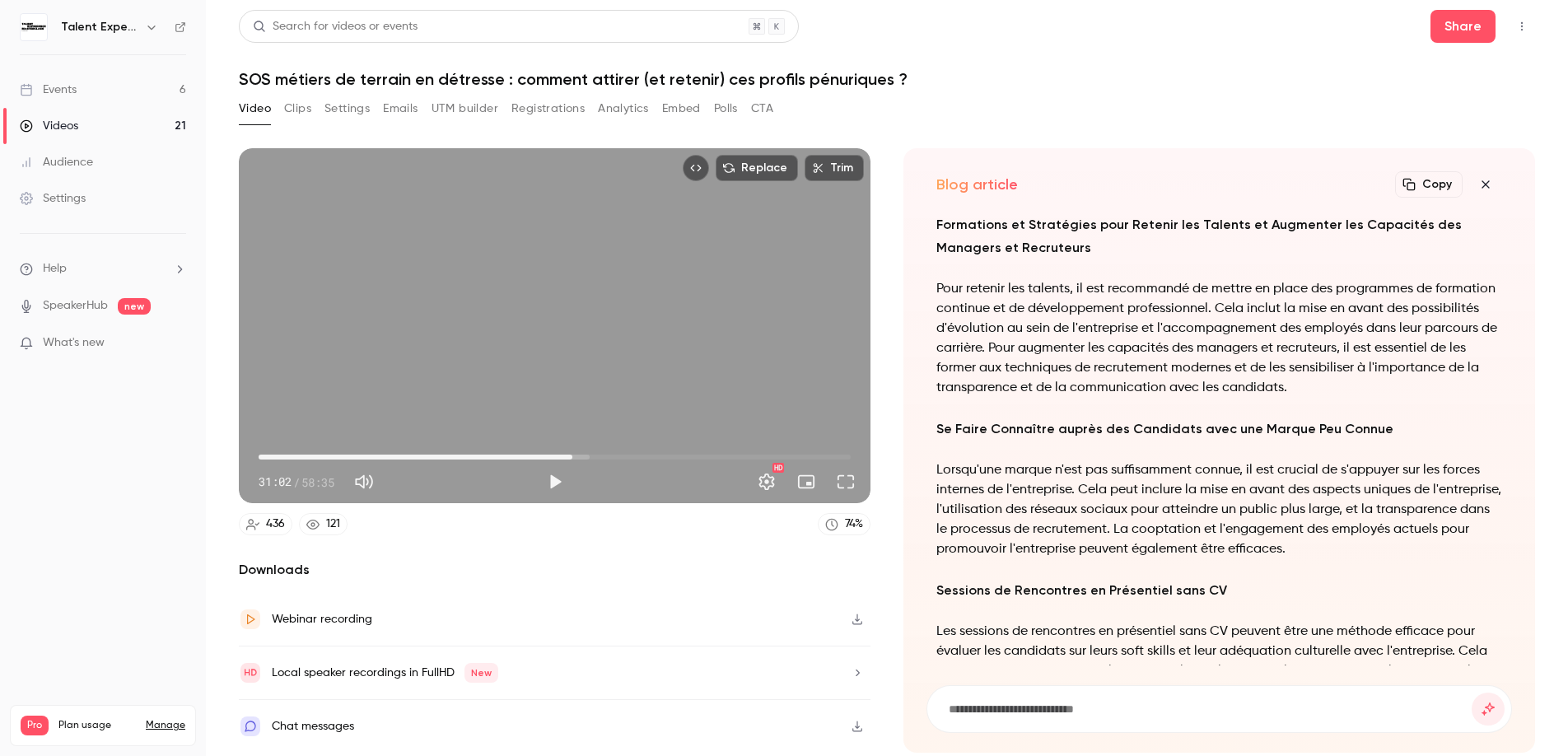
click at [1220, 326] on p "Pour retenir les talents, il est recommandé de mettre en place des programmes d…" at bounding box center [1219, 338] width 566 height 119
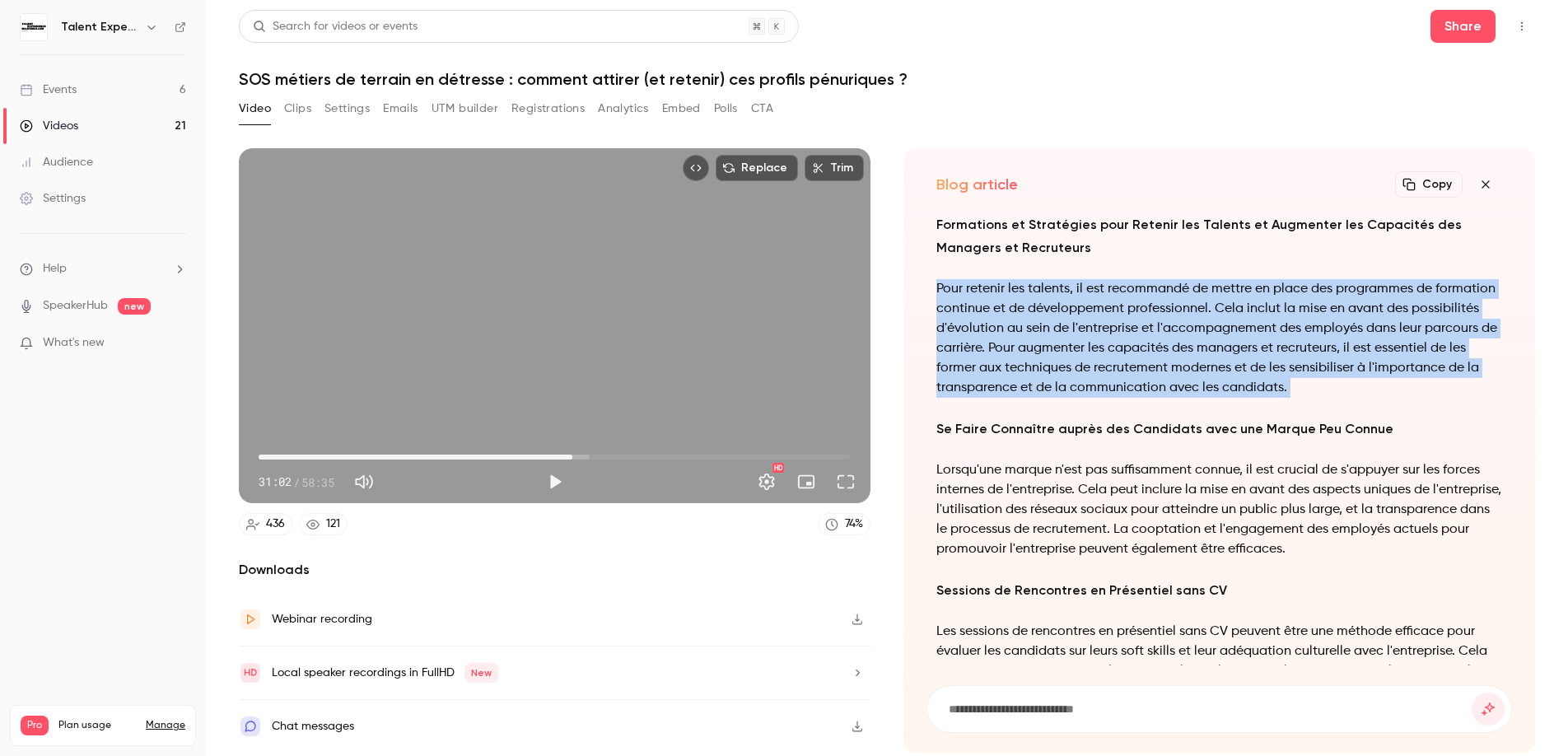
click at [1220, 326] on p "Pour retenir les talents, il est recommandé de mettre en place des programmes d…" at bounding box center [1219, 338] width 566 height 119
copy div "Pour retenir les talents, il est recommandé de mettre en place des programmes d…"
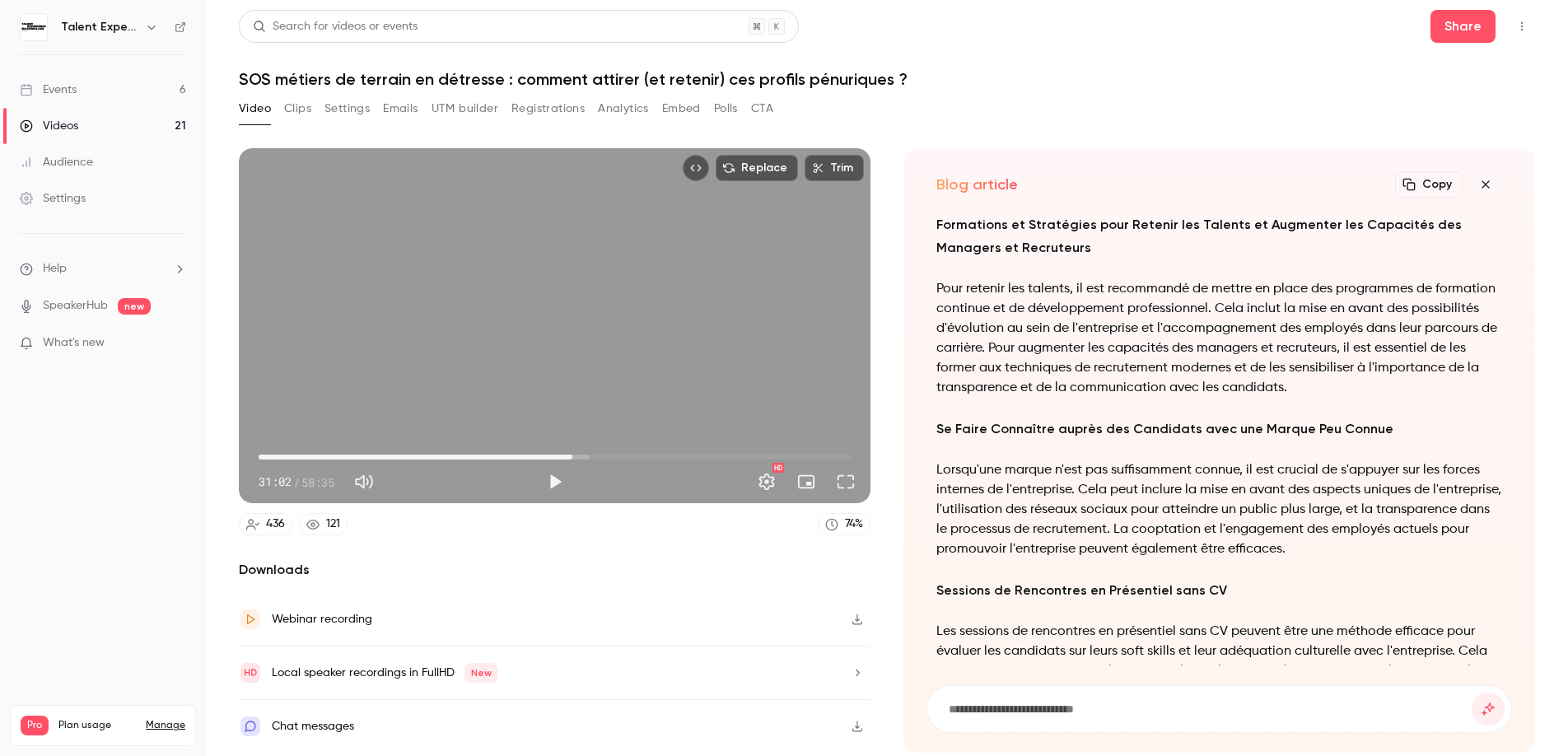
scroll to position [-255, 0]
click at [1102, 487] on p "Lorsqu'une marque n'est pas suffisamment connue, il est crucial de s'appuyer su…" at bounding box center [1219, 508] width 566 height 98
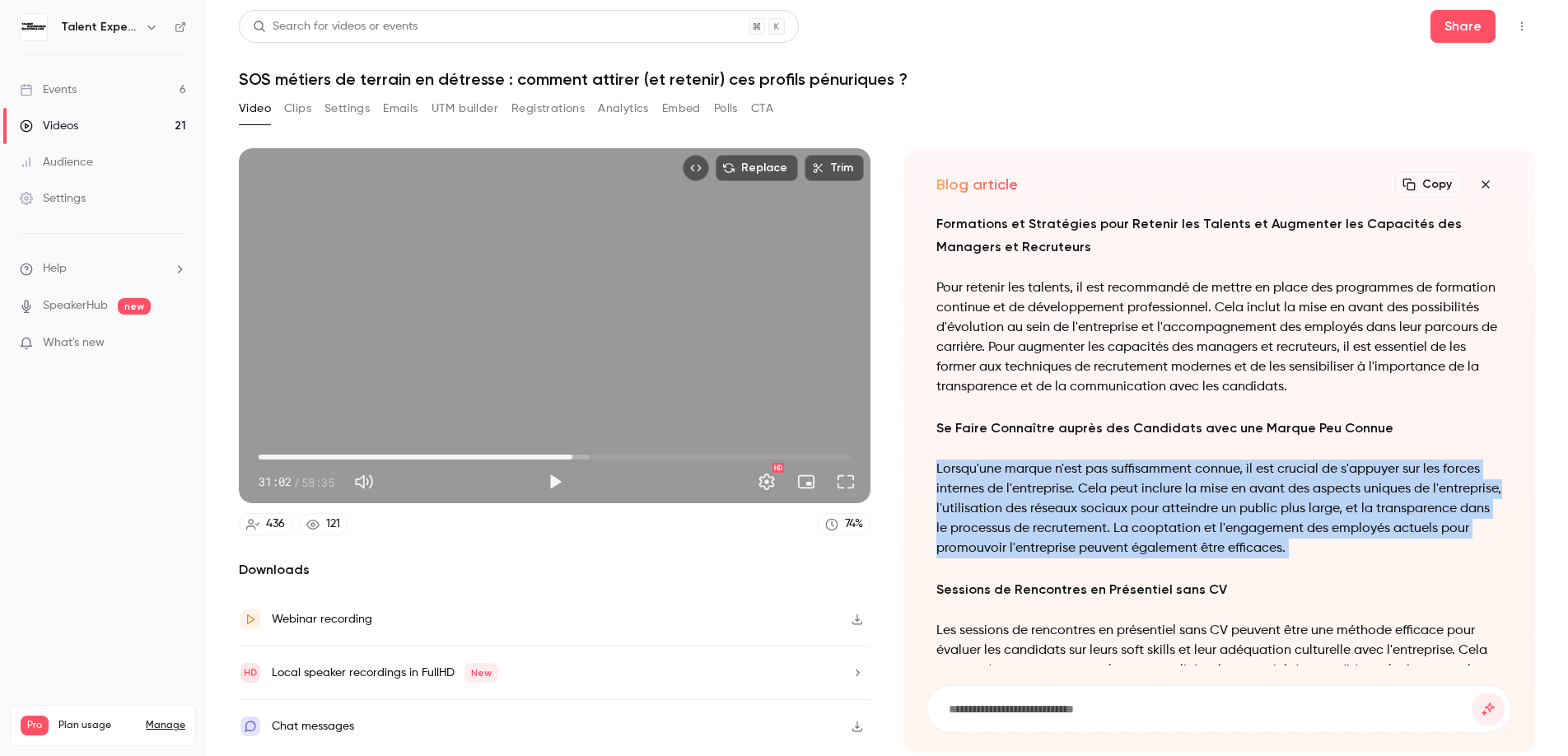
click at [1102, 487] on p "Lorsqu'une marque n'est pas suffisamment connue, il est crucial de s'appuyer su…" at bounding box center [1219, 508] width 566 height 98
copy div "Lorsqu'une marque n'est pas suffisamment connue, il est crucial de s'appuyer su…"
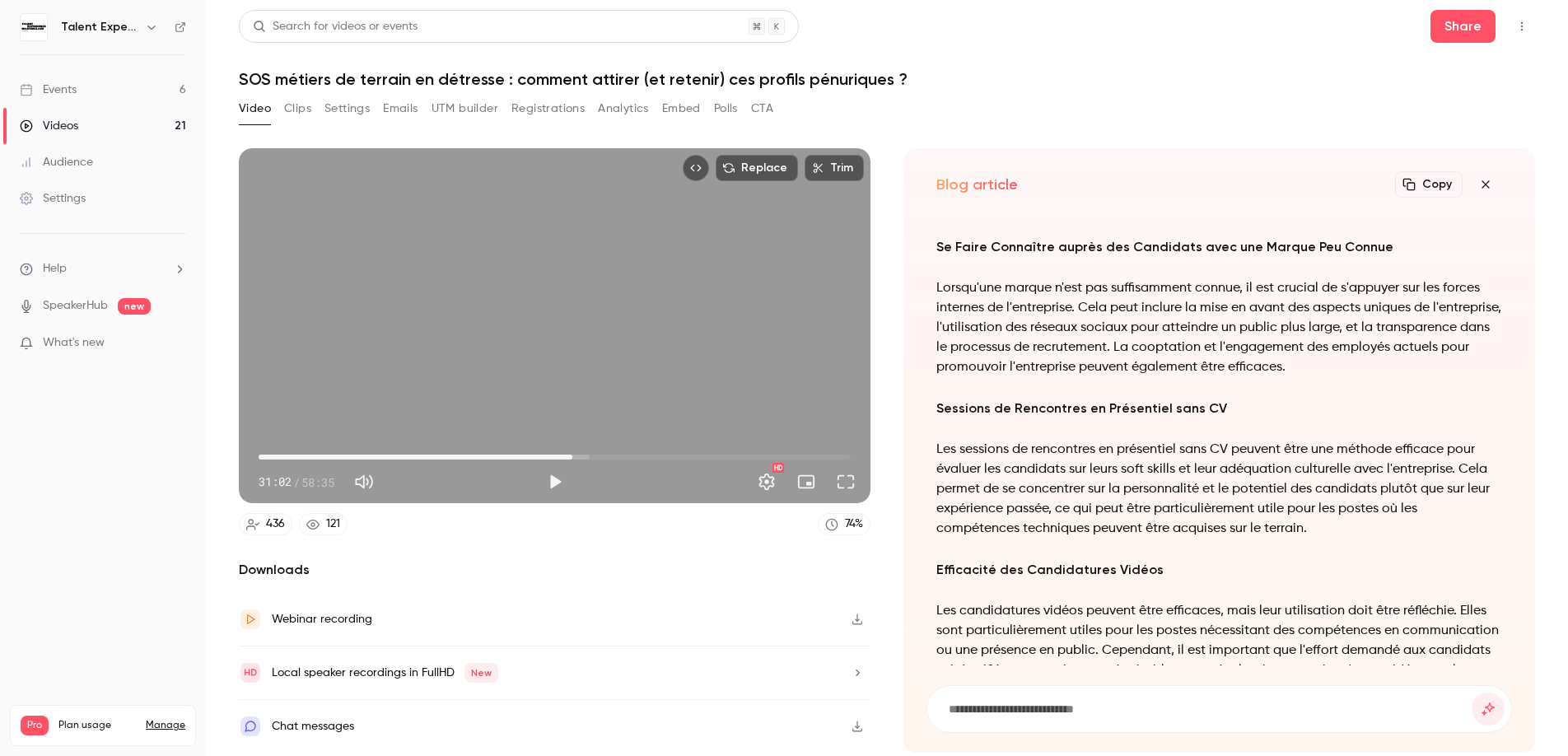
scroll to position [-70, 0]
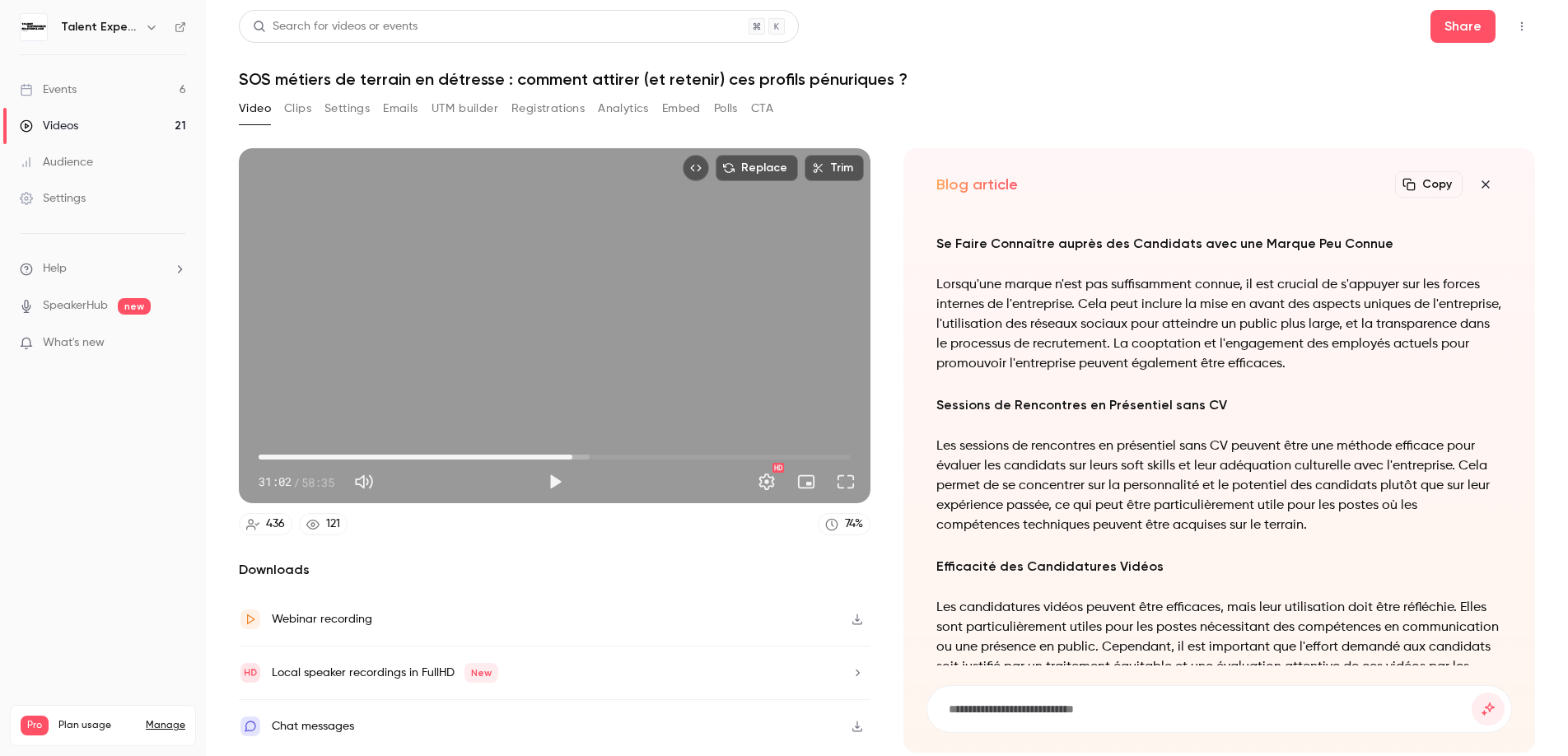
click at [1155, 436] on p "Les sessions de rencontres en présentiel sans CV peuvent être une méthode effic…" at bounding box center [1219, 486] width 566 height 98
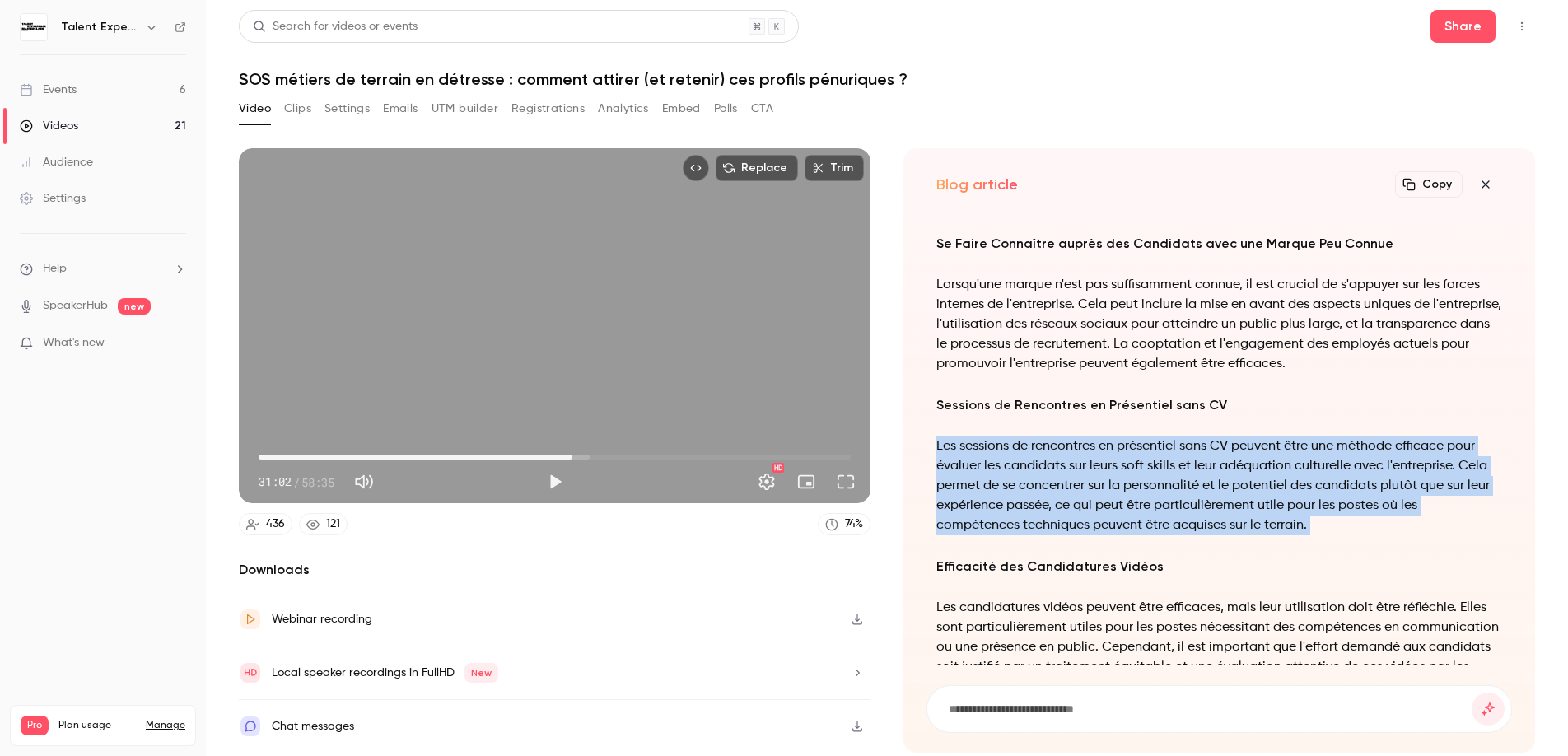
click at [1155, 436] on p "Les sessions de rencontres en présentiel sans CV peuvent être une méthode effic…" at bounding box center [1219, 486] width 566 height 98
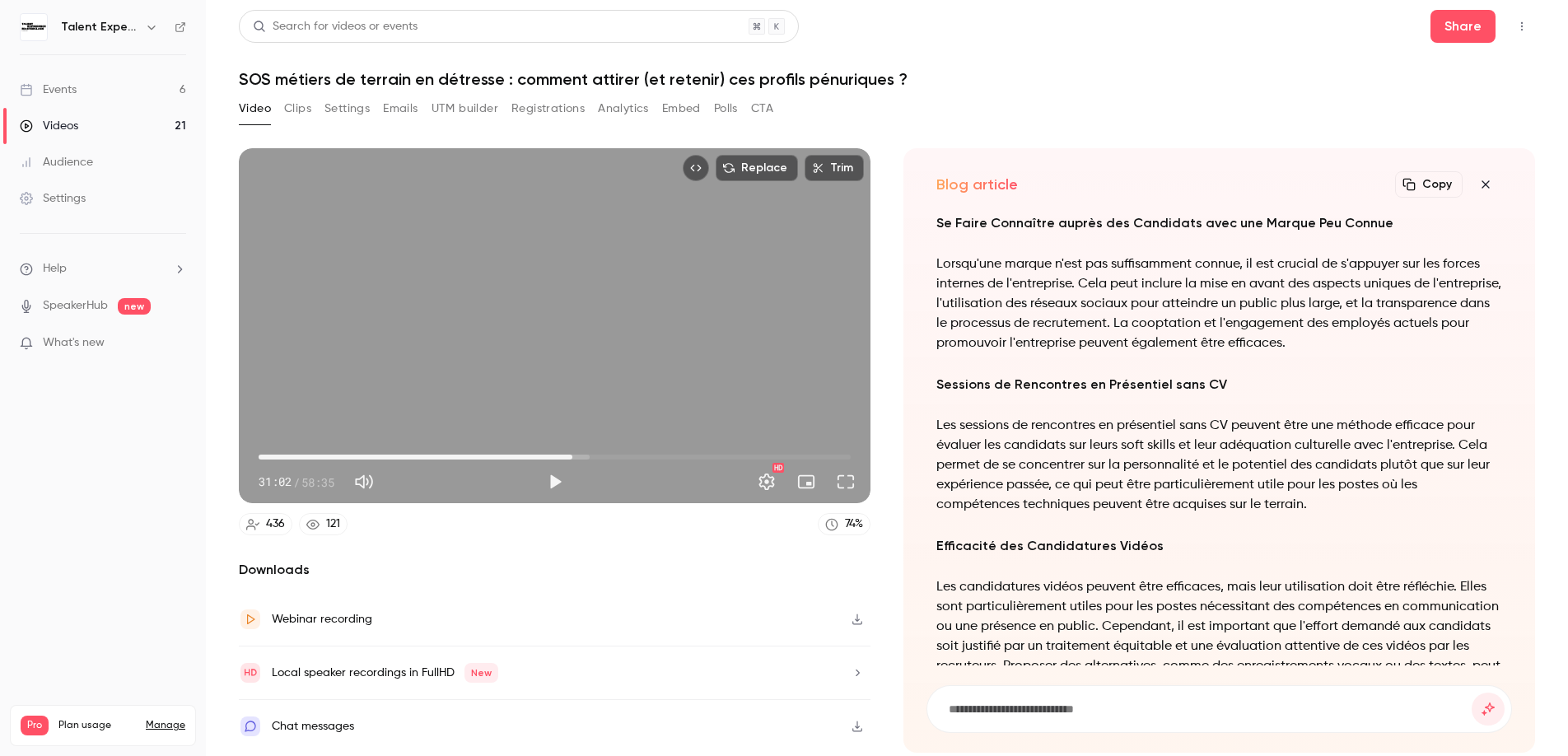
scroll to position [0, 0]
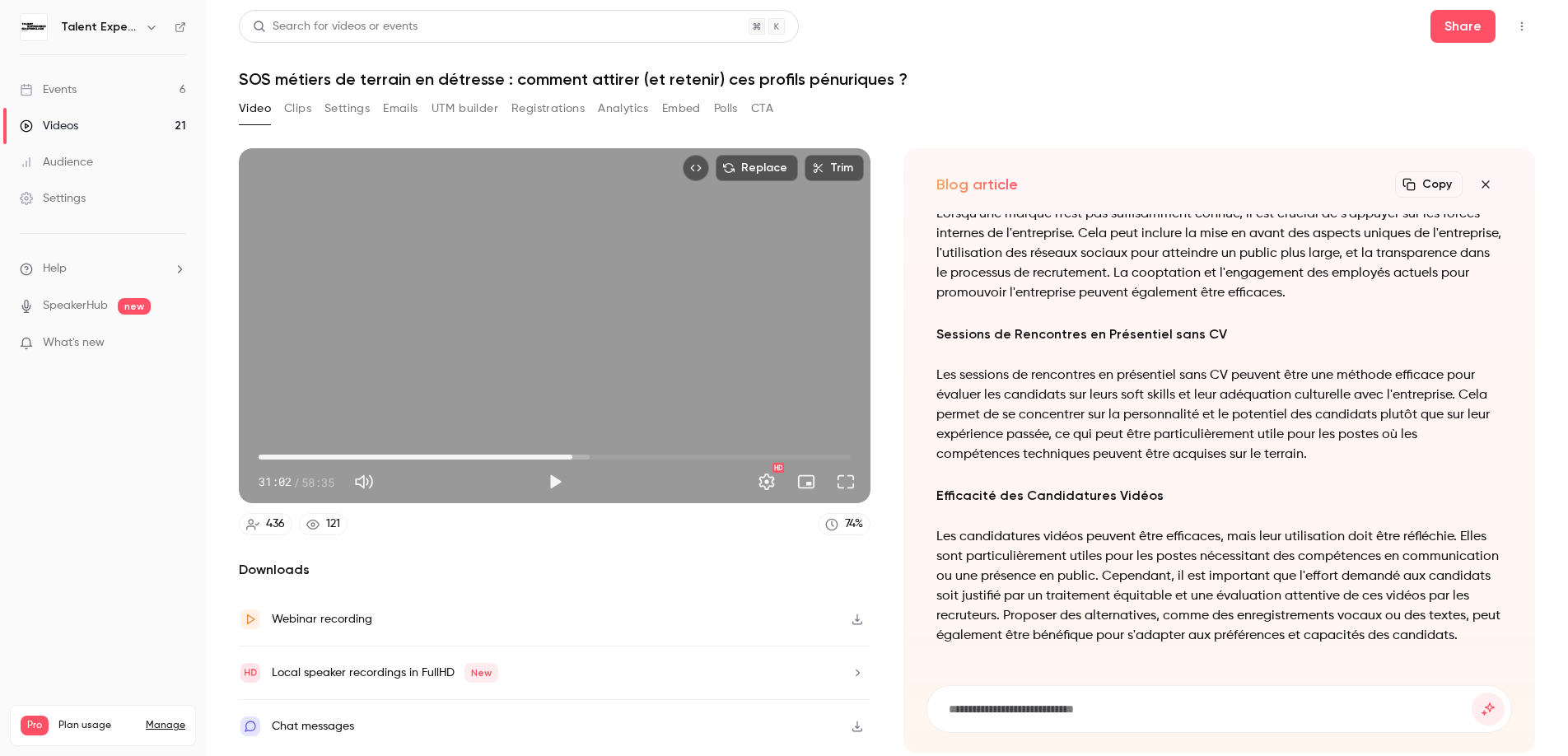
click at [1132, 546] on p "Les candidatures vidéos peuvent être efficaces, mais leur utilisation doit être…" at bounding box center [1219, 586] width 566 height 119
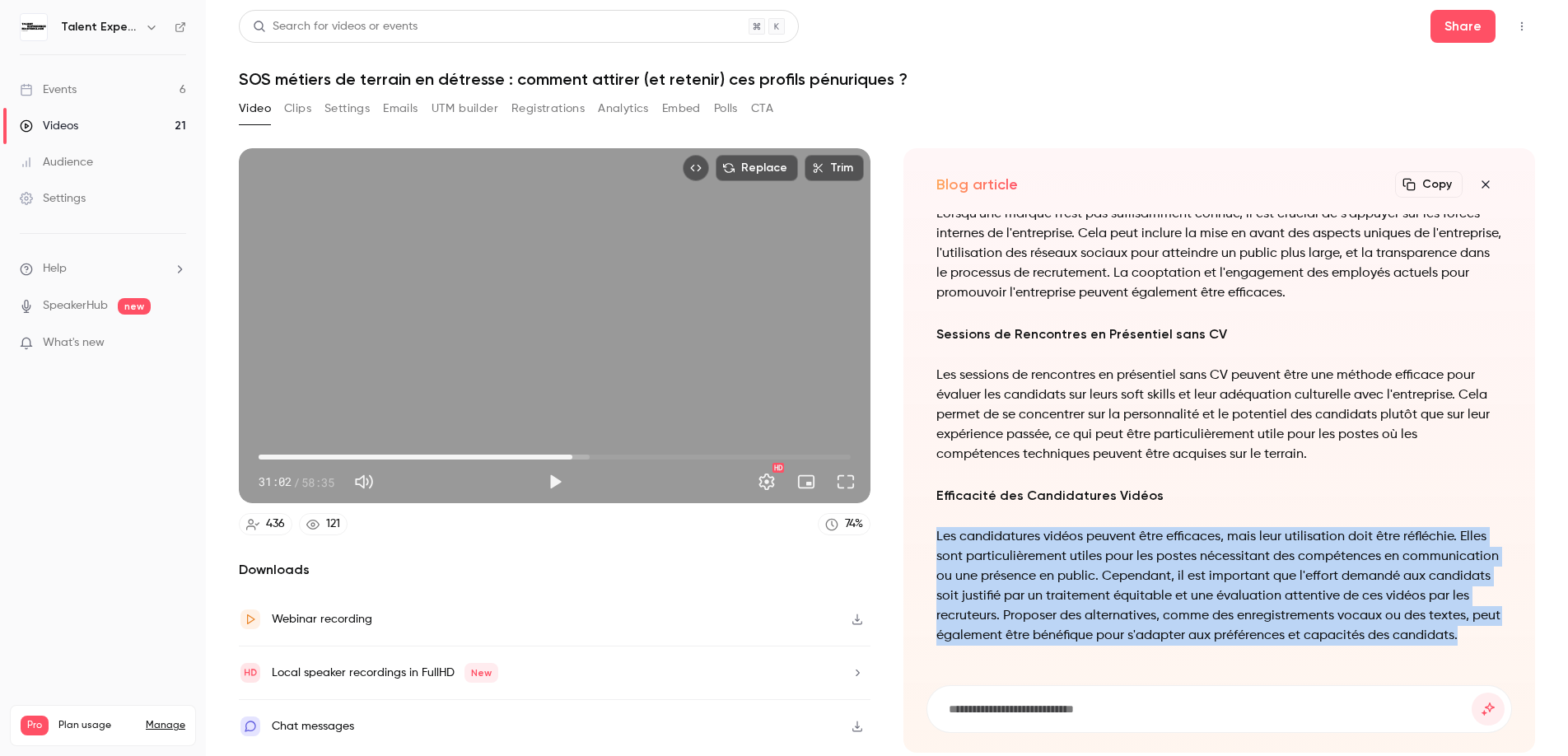
click at [1132, 546] on p "Les candidatures vidéos peuvent être efficaces, mais leur utilisation doit être…" at bounding box center [1219, 586] width 566 height 119
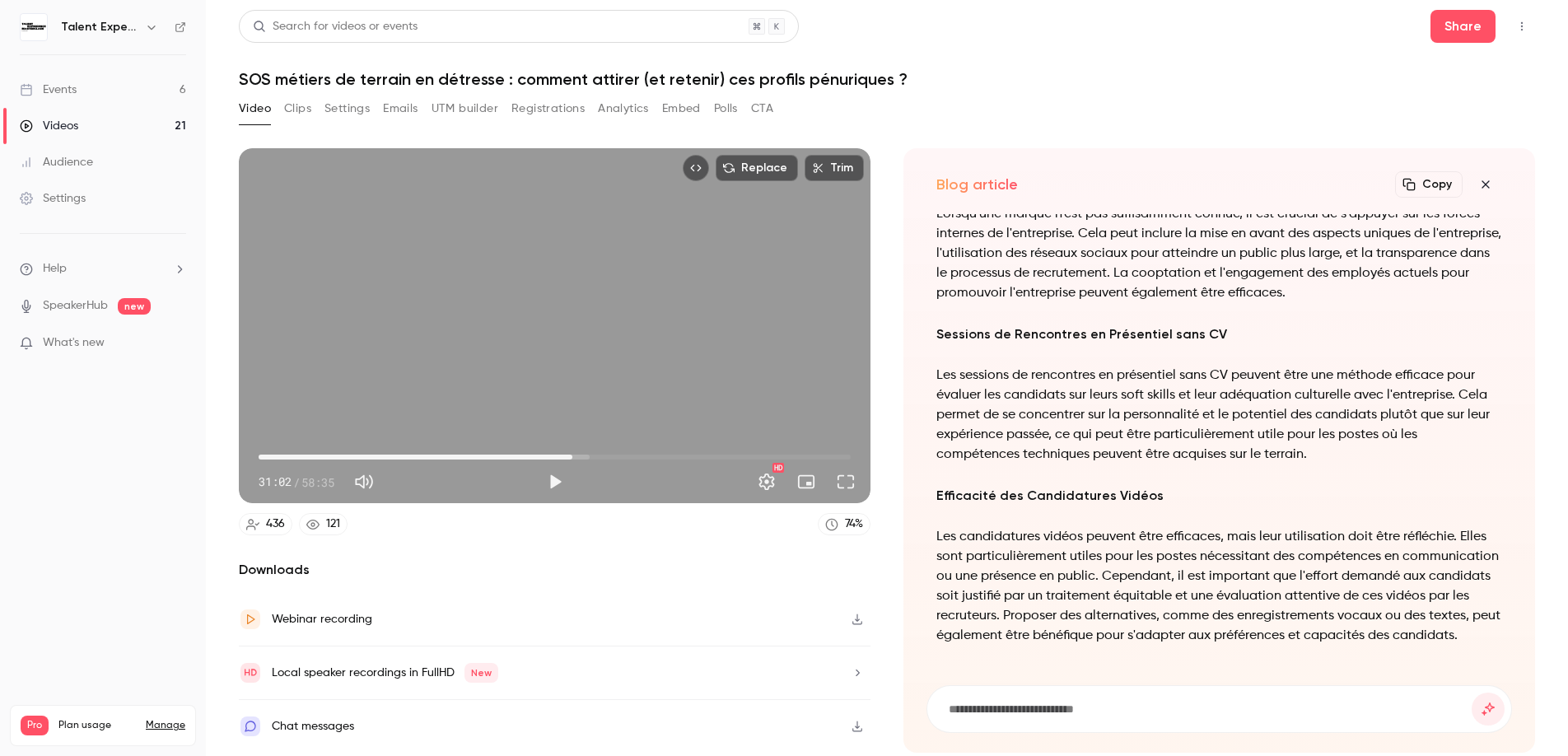
click at [1485, 187] on icon "button" at bounding box center [1486, 184] width 20 height 13
click at [1485, 187] on div "Blog article Copy Turn your video into... Formations et Stratégies pour Retenir…" at bounding box center [1220, 450] width 632 height 605
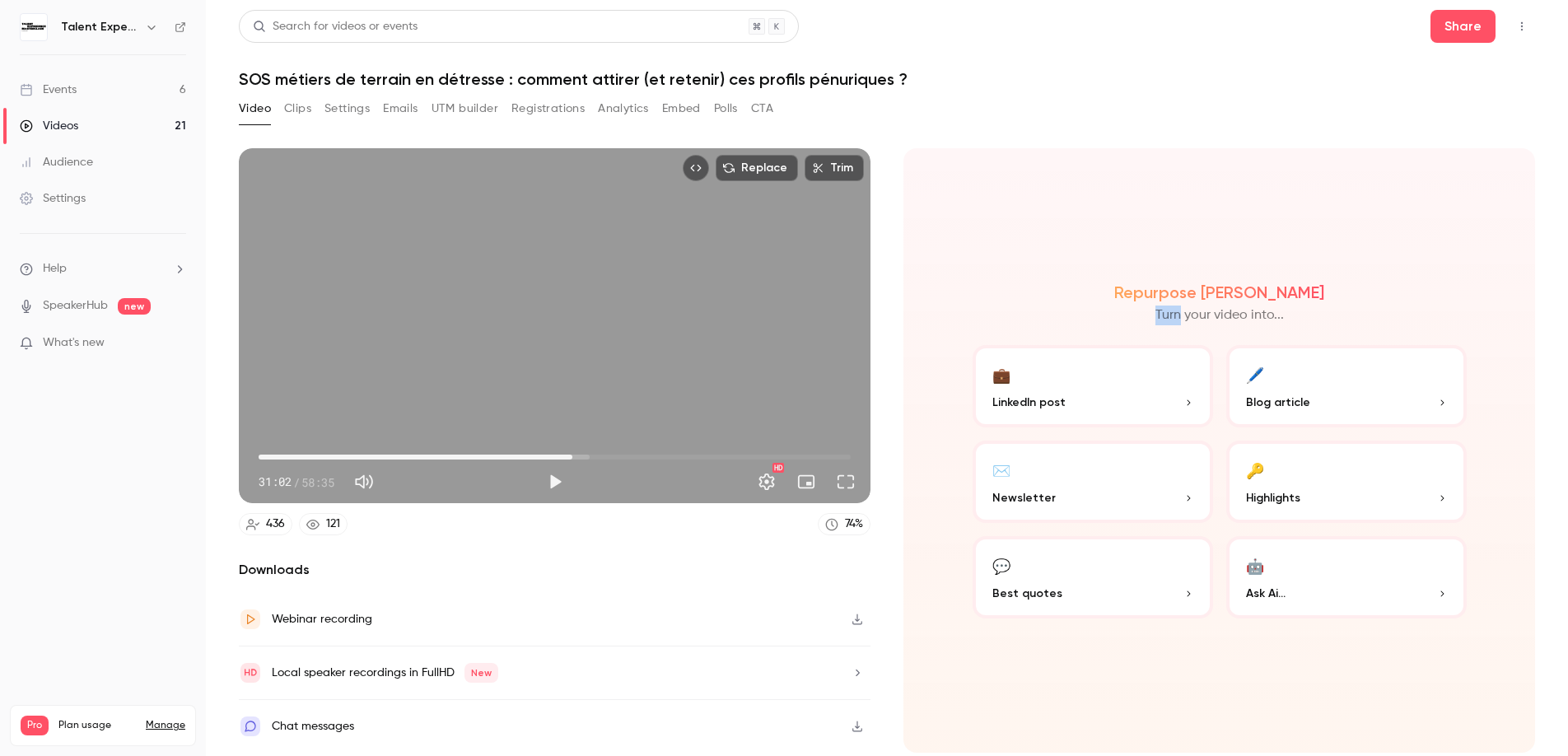
click at [1140, 574] on button "💬 Best quotes" at bounding box center [1093, 577] width 241 height 83
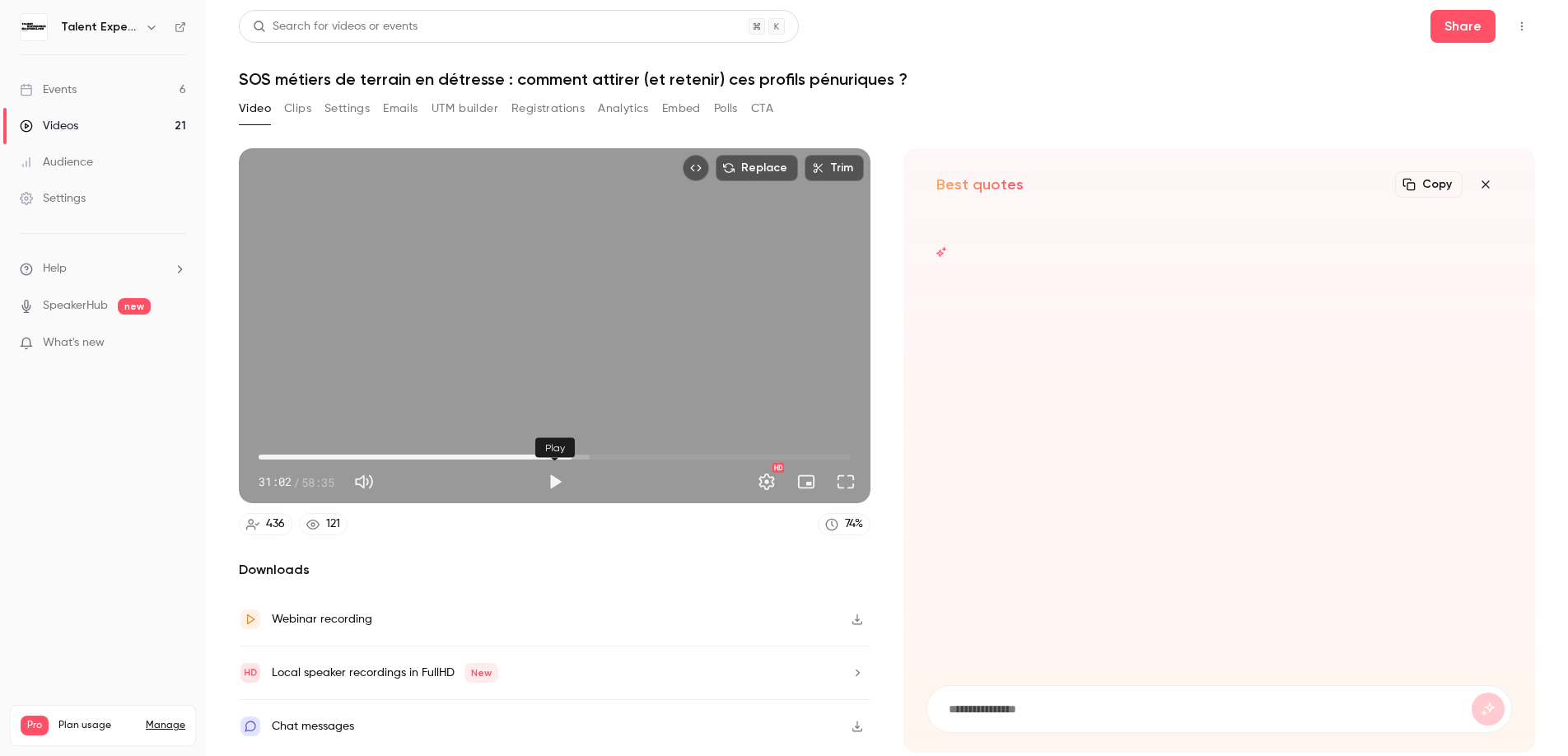
click at [556, 480] on button "Play" at bounding box center [555, 481] width 32 height 32
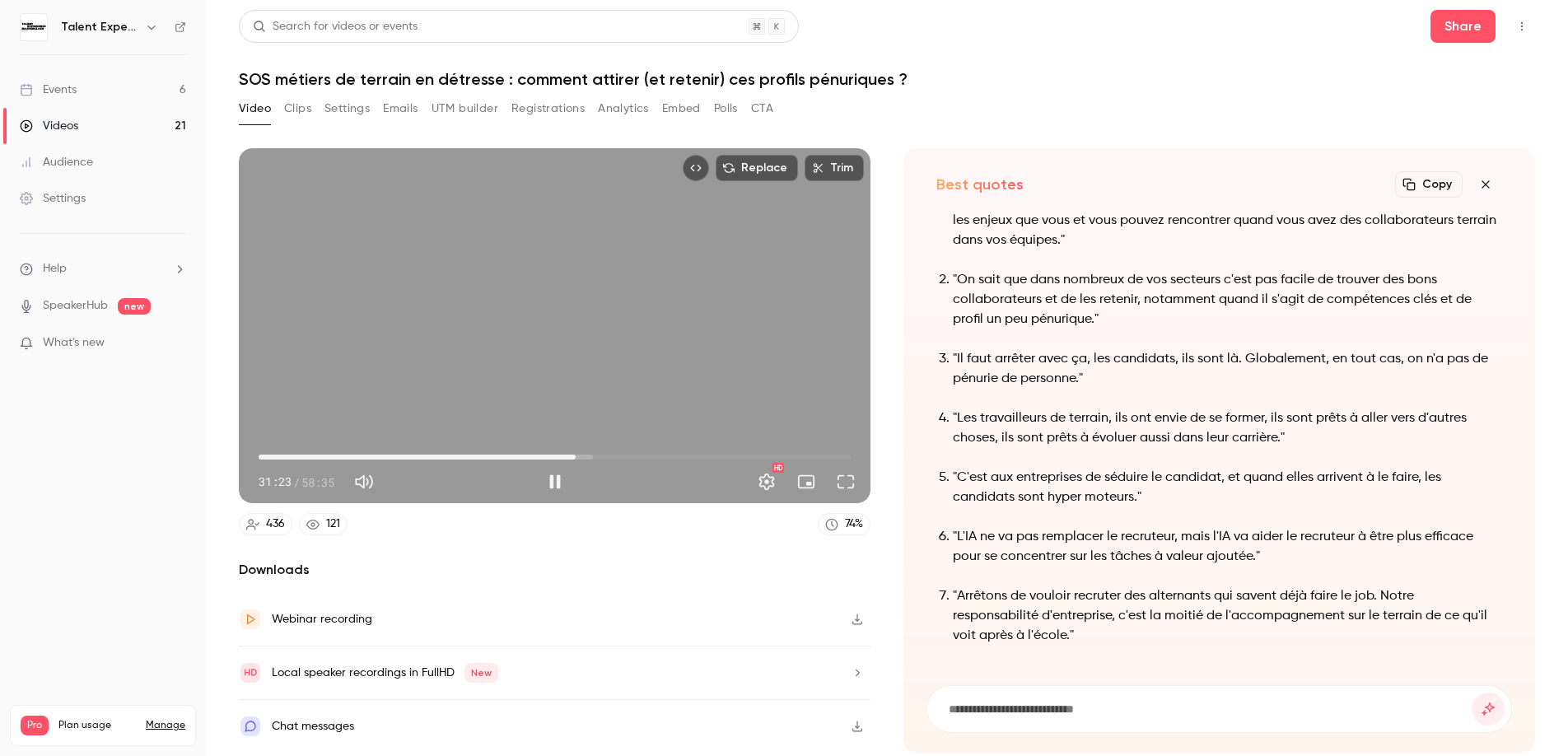
click at [578, 455] on span "31:23" at bounding box center [575, 456] width 5 height 5
click at [599, 455] on span "32:28" at bounding box center [555, 456] width 592 height 27
click at [608, 458] on span "34:33" at bounding box center [555, 456] width 592 height 27
click at [623, 459] on span "36:01" at bounding box center [555, 456] width 592 height 27
click at [633, 461] on span "36:02" at bounding box center [555, 456] width 592 height 27
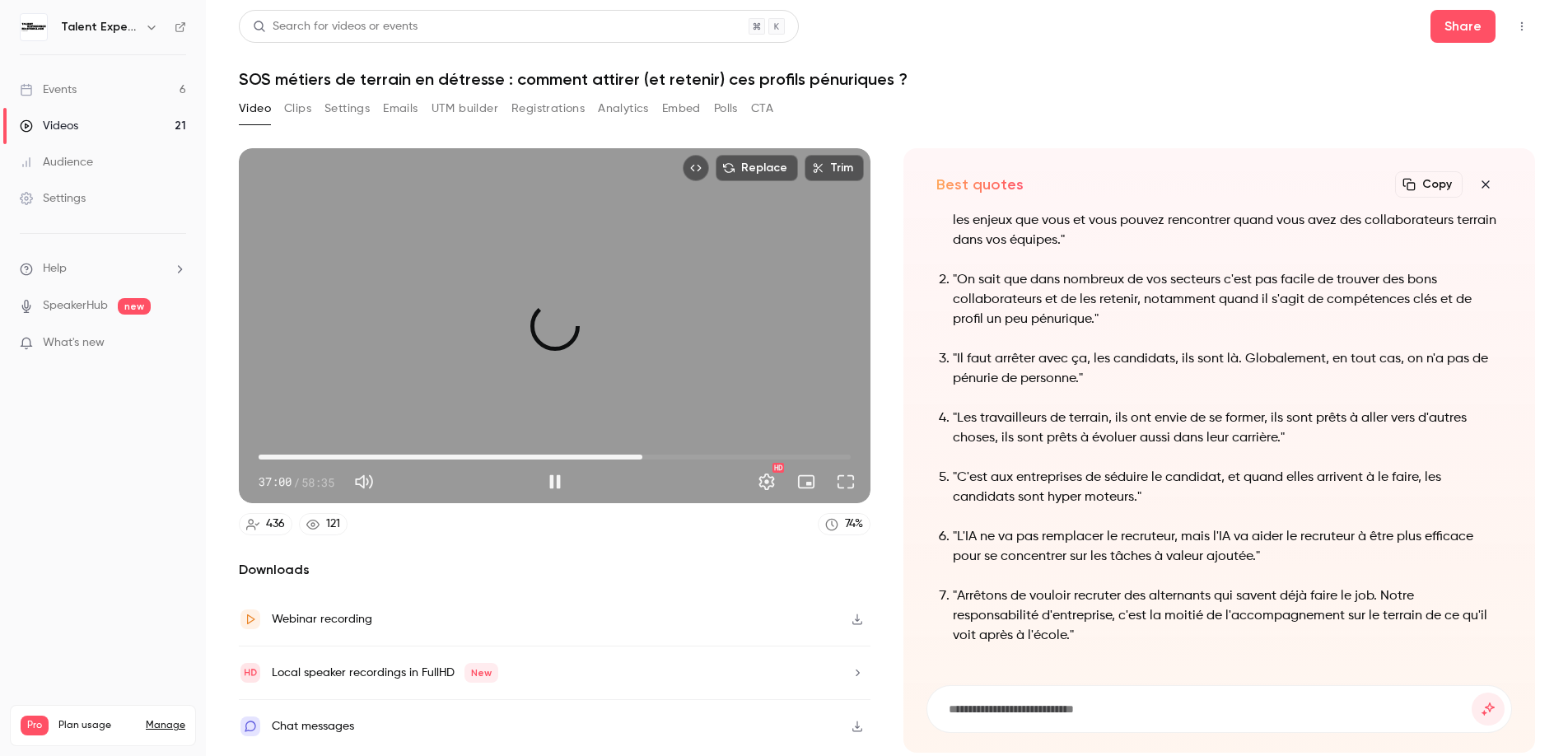
click at [642, 458] on span "37:58" at bounding box center [555, 456] width 592 height 27
click at [650, 458] on span "38:42" at bounding box center [649, 456] width 5 height 5
click at [557, 482] on button "Pause" at bounding box center [555, 481] width 32 height 32
click at [550, 486] on button "Play" at bounding box center [555, 481] width 32 height 32
click at [651, 454] on span "38:52" at bounding box center [651, 456] width 5 height 5
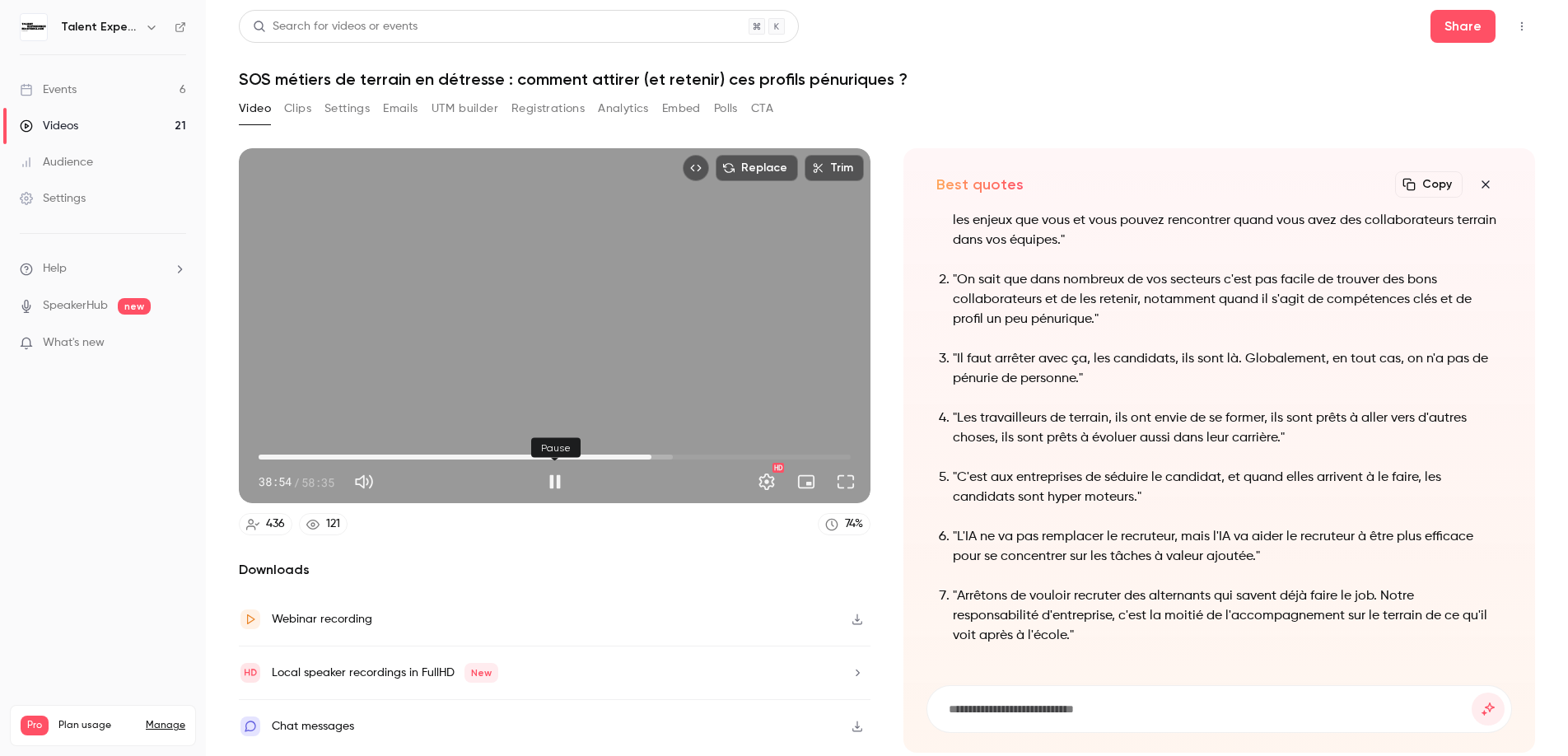
click at [555, 484] on button "Pause" at bounding box center [555, 481] width 32 height 32
type input "******"
click at [295, 109] on button "Clips" at bounding box center [298, 108] width 28 height 27
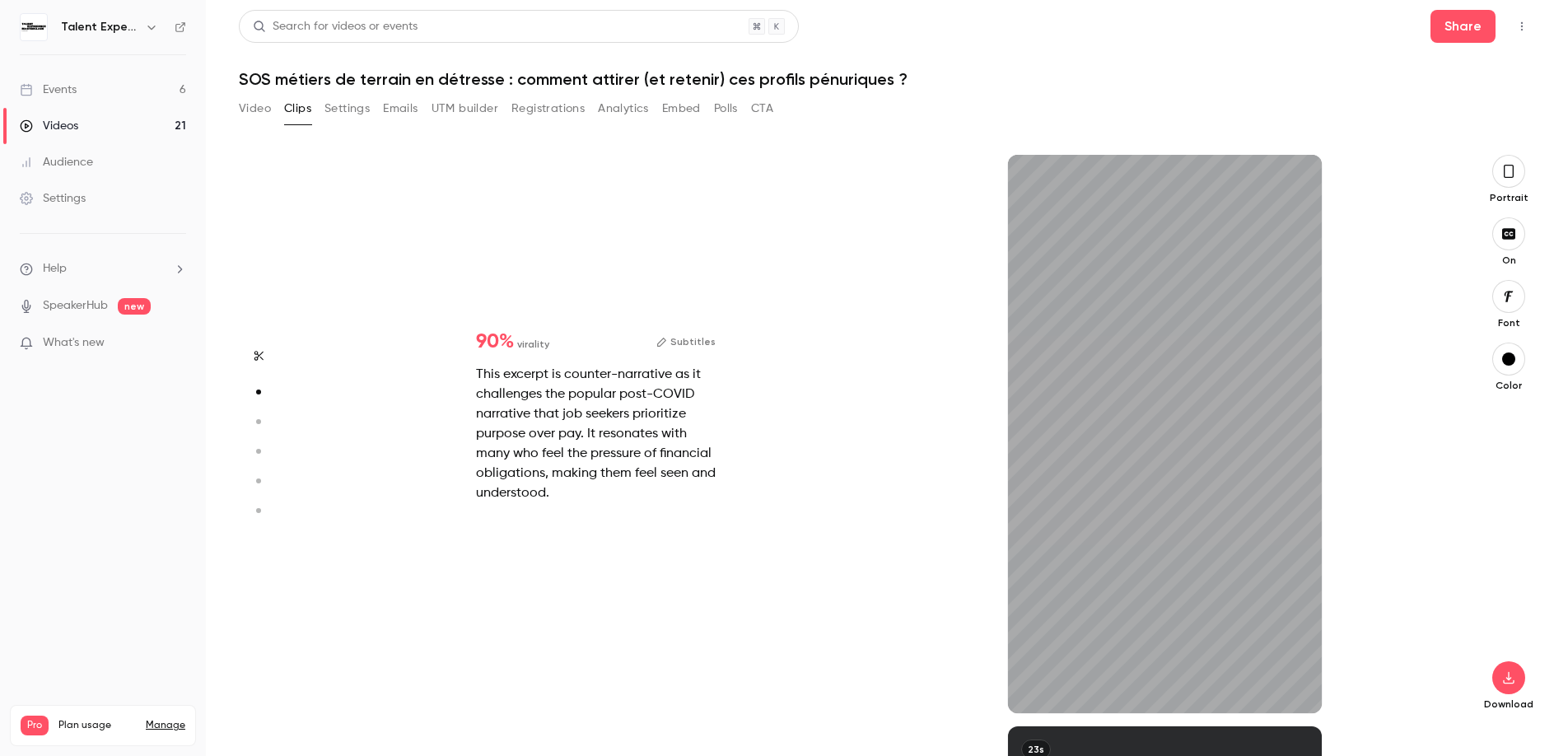
type input "*"
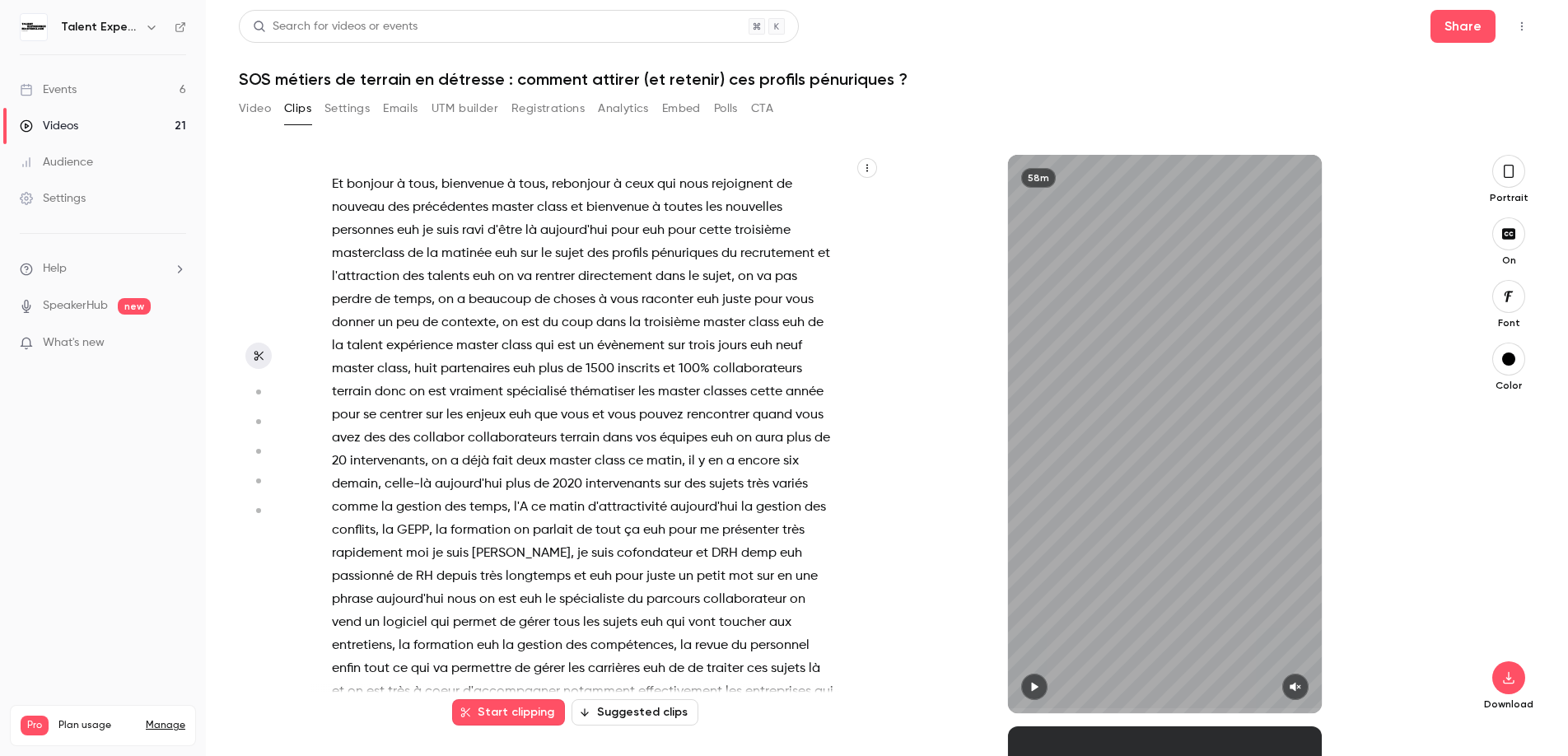
type input "*"
click at [591, 458] on span "master" at bounding box center [571, 460] width 42 height 23
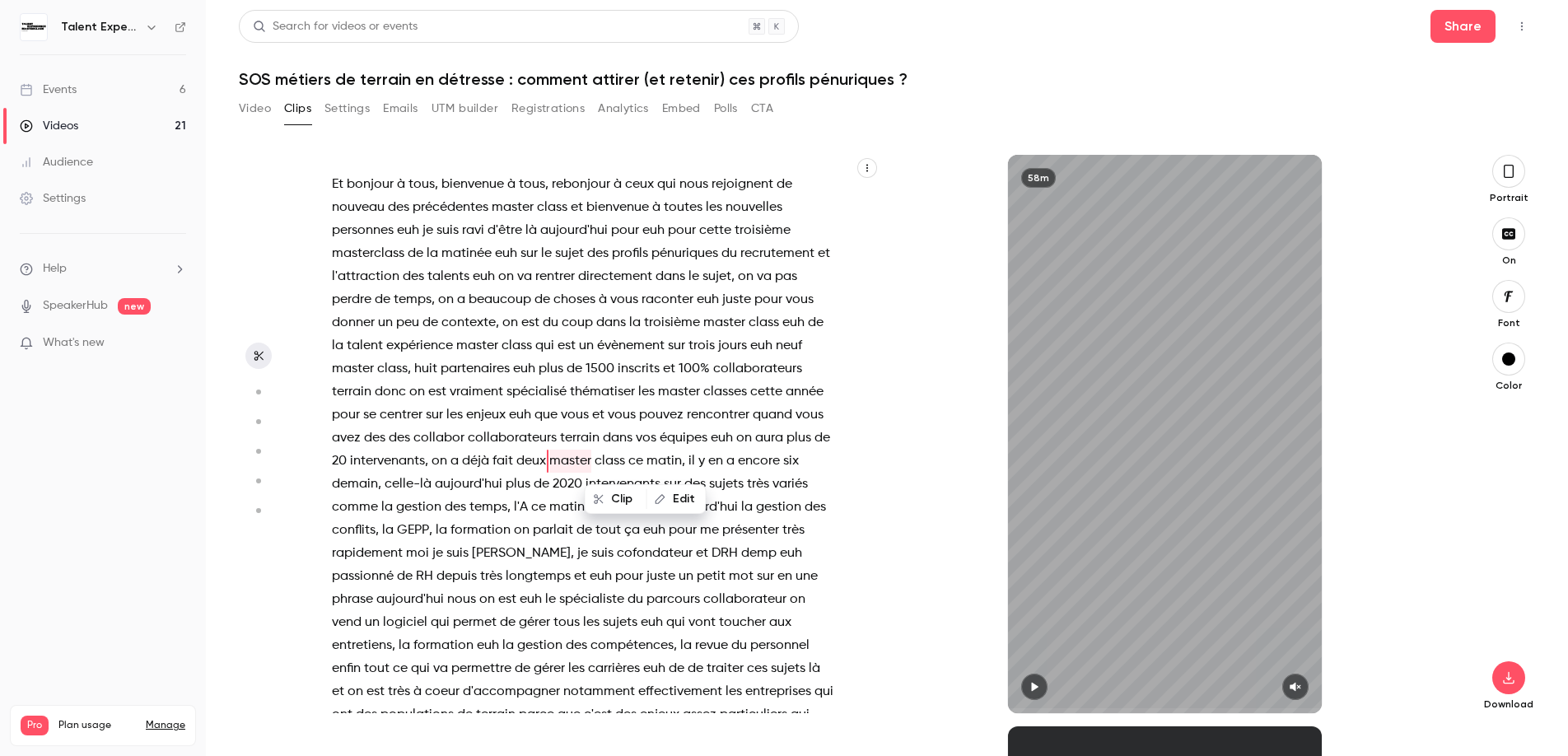
scroll to position [19, 0]
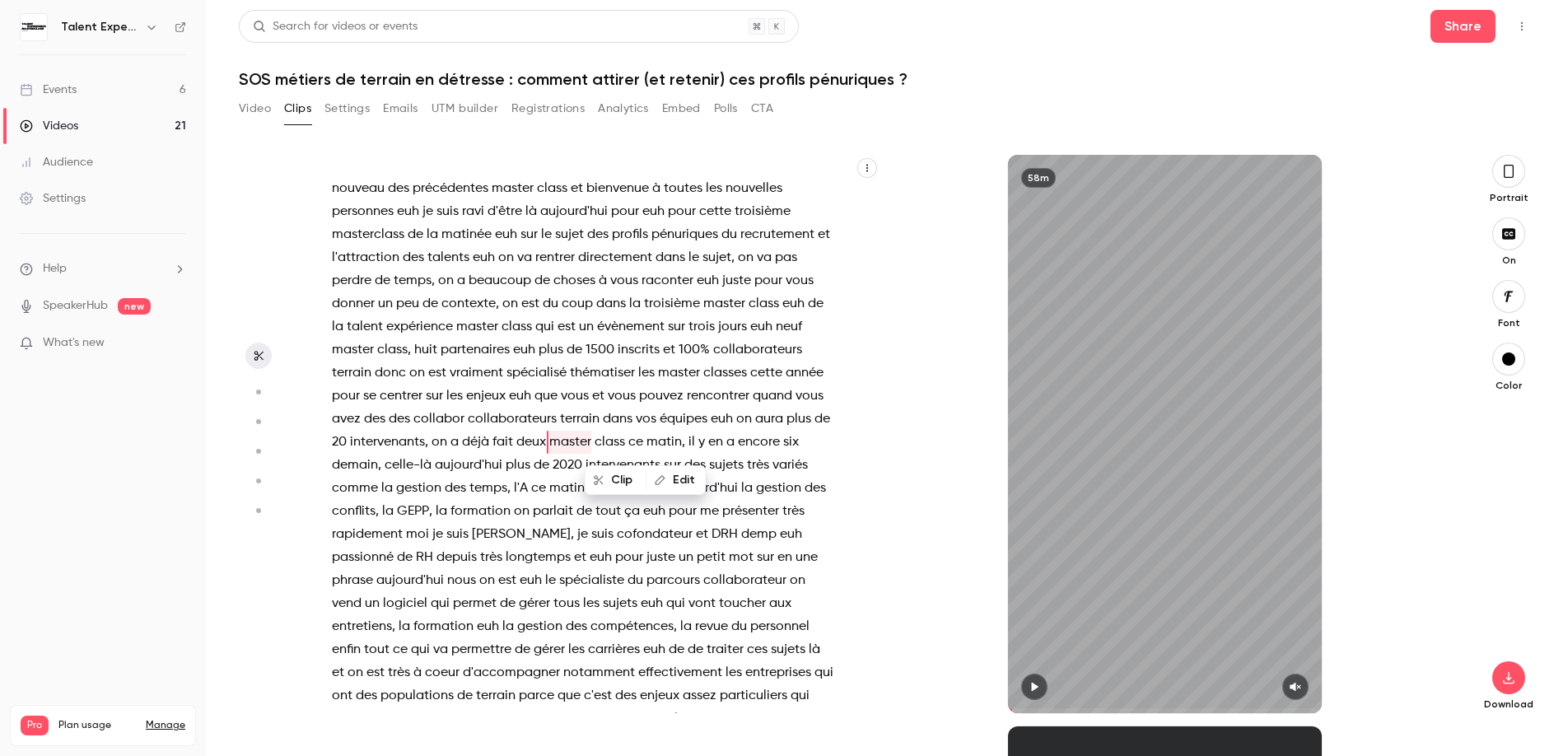
type input "****"
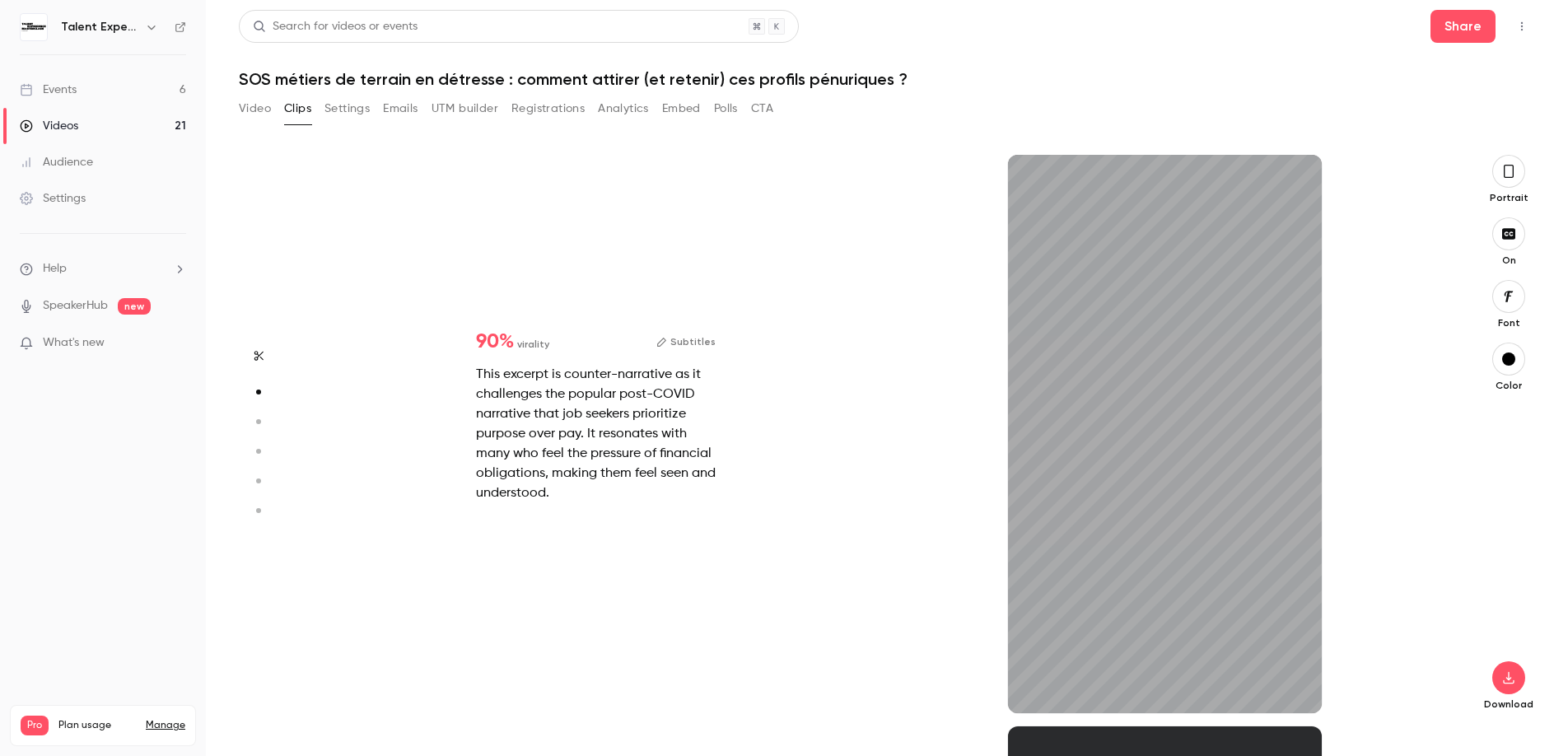
type input "***"
type input "****"
type input "***"
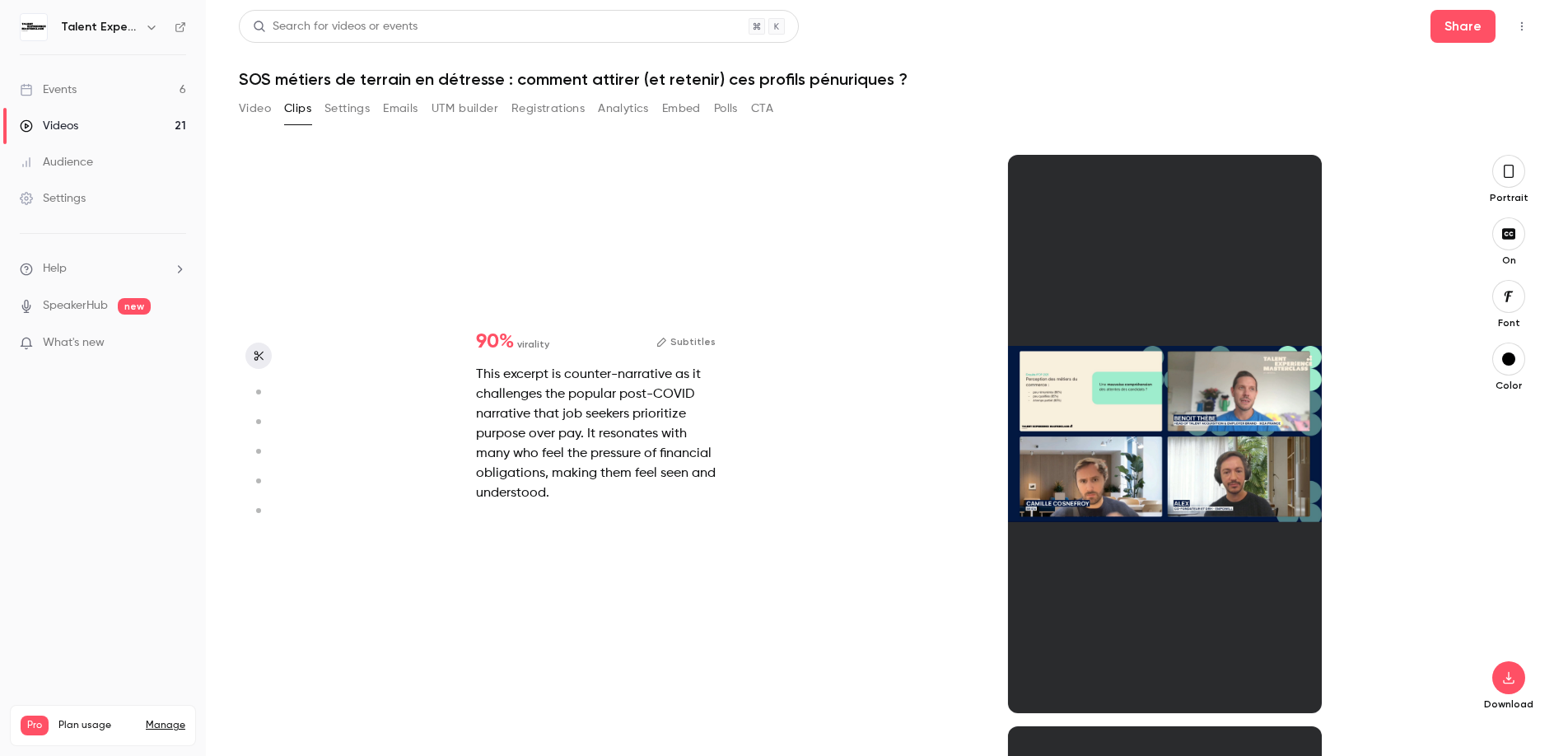
type input "****"
type input "*"
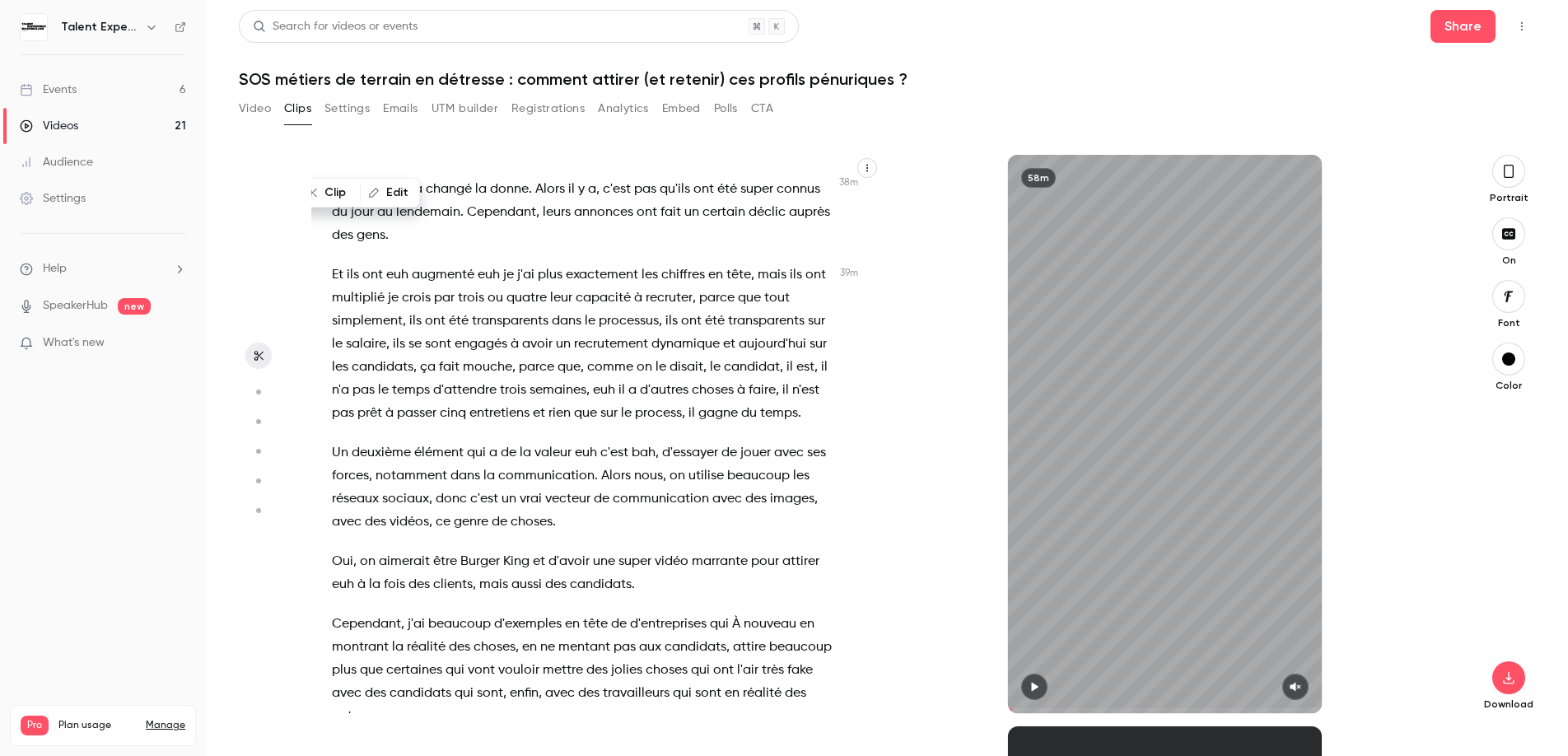
scroll to position [16235, 0]
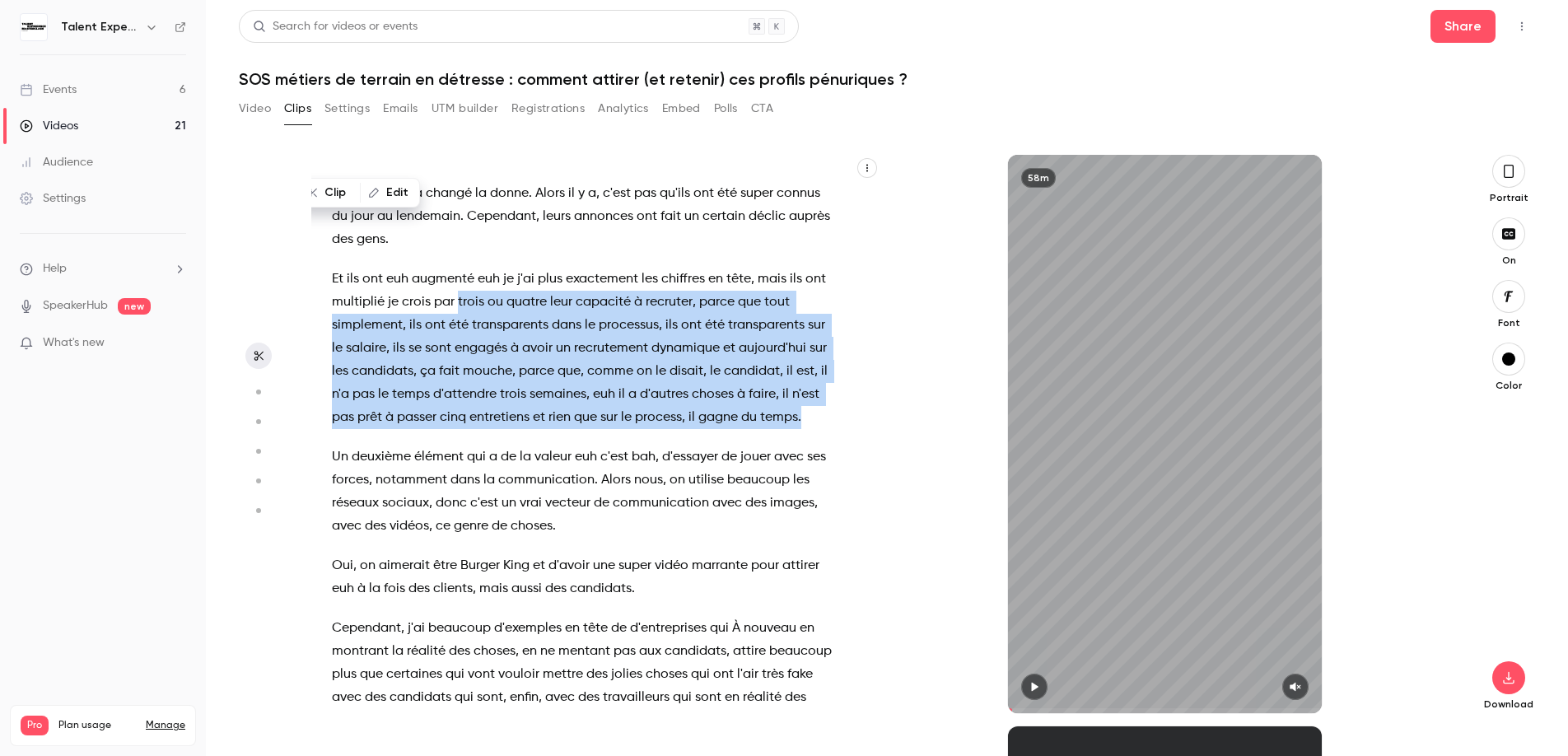
drag, startPoint x: 479, startPoint y: 534, endPoint x: 543, endPoint y: 661, distance: 142.2
click at [543, 429] on p "Et ils ont euh augmenté euh je j'ai plus exactement les chiffres en tête , mais…" at bounding box center [583, 348] width 504 height 161
type input "******"
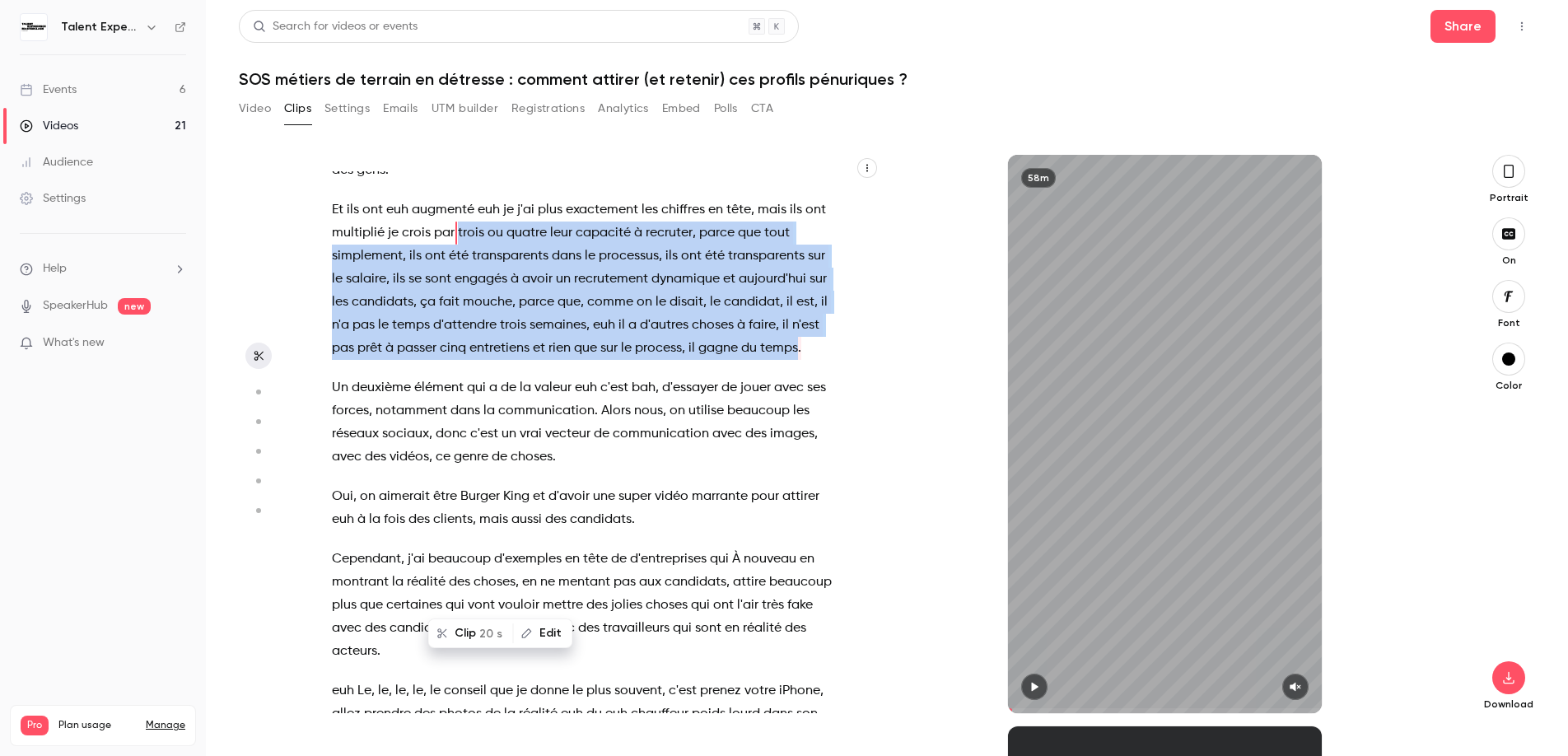
scroll to position [16325, 0]
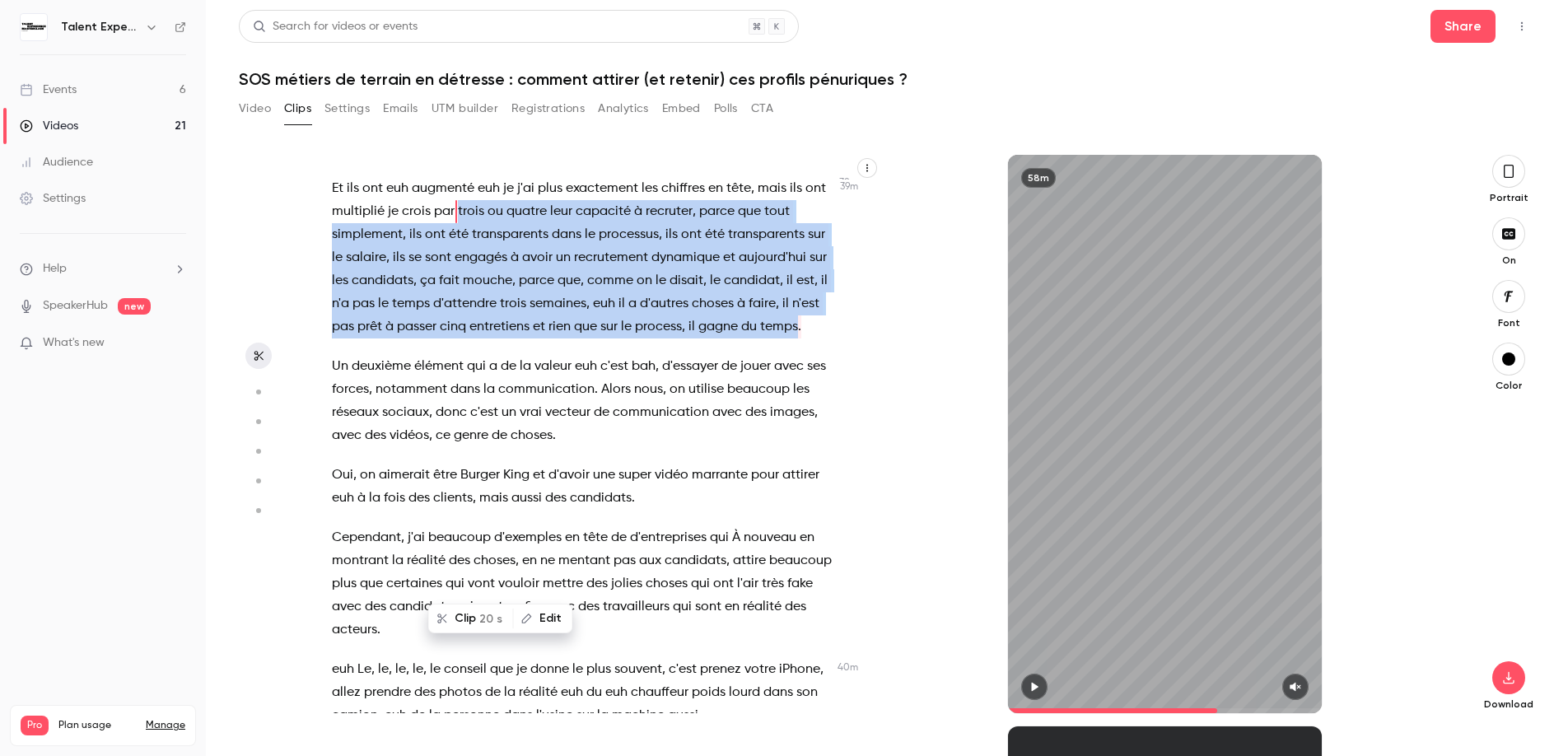
copy p "trois ou quatre leur capacité à recruter , parce que tout simplement , ils ont …"
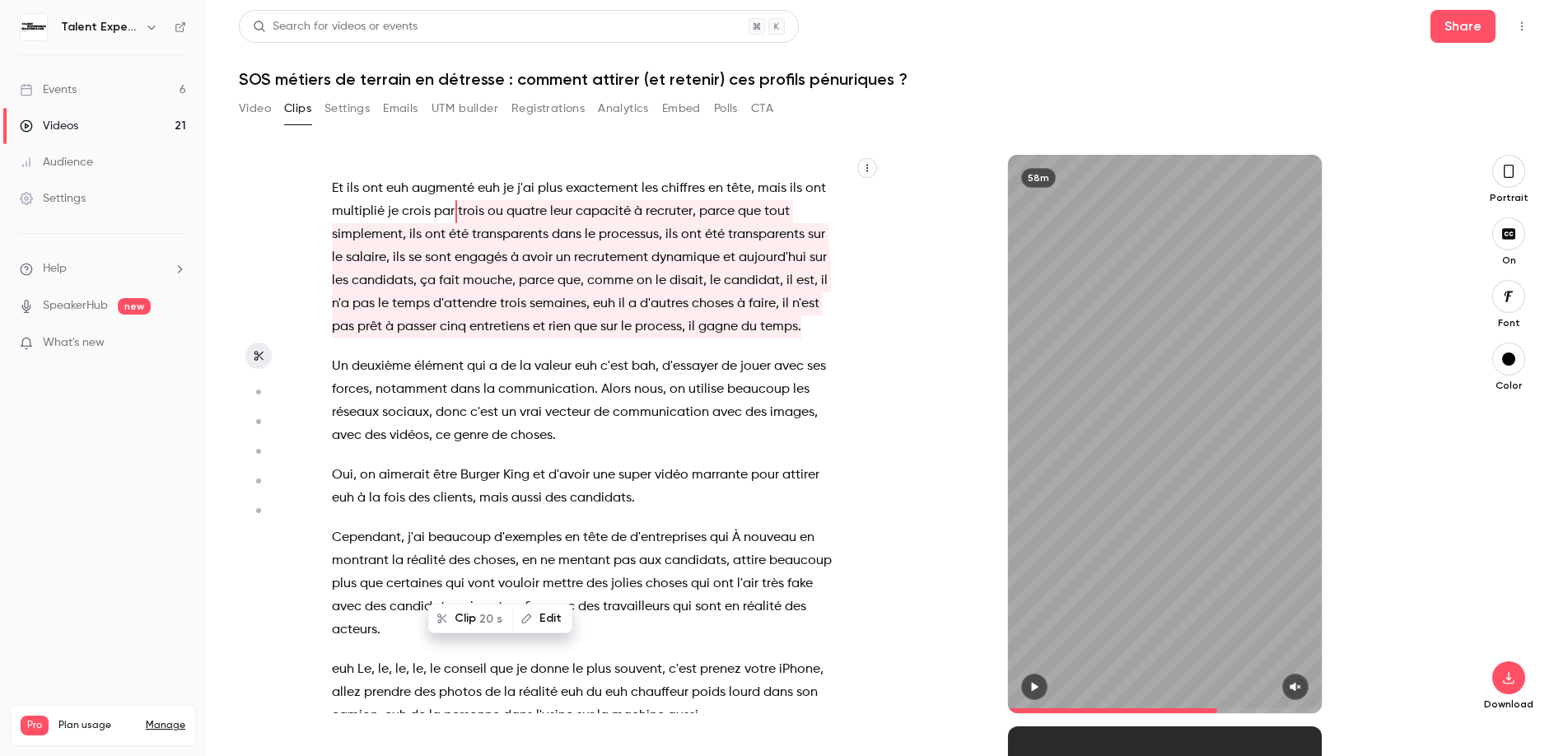
drag, startPoint x: 266, startPoint y: 103, endPoint x: 276, endPoint y: 108, distance: 11.2
click at [266, 103] on button "Video" at bounding box center [255, 108] width 32 height 27
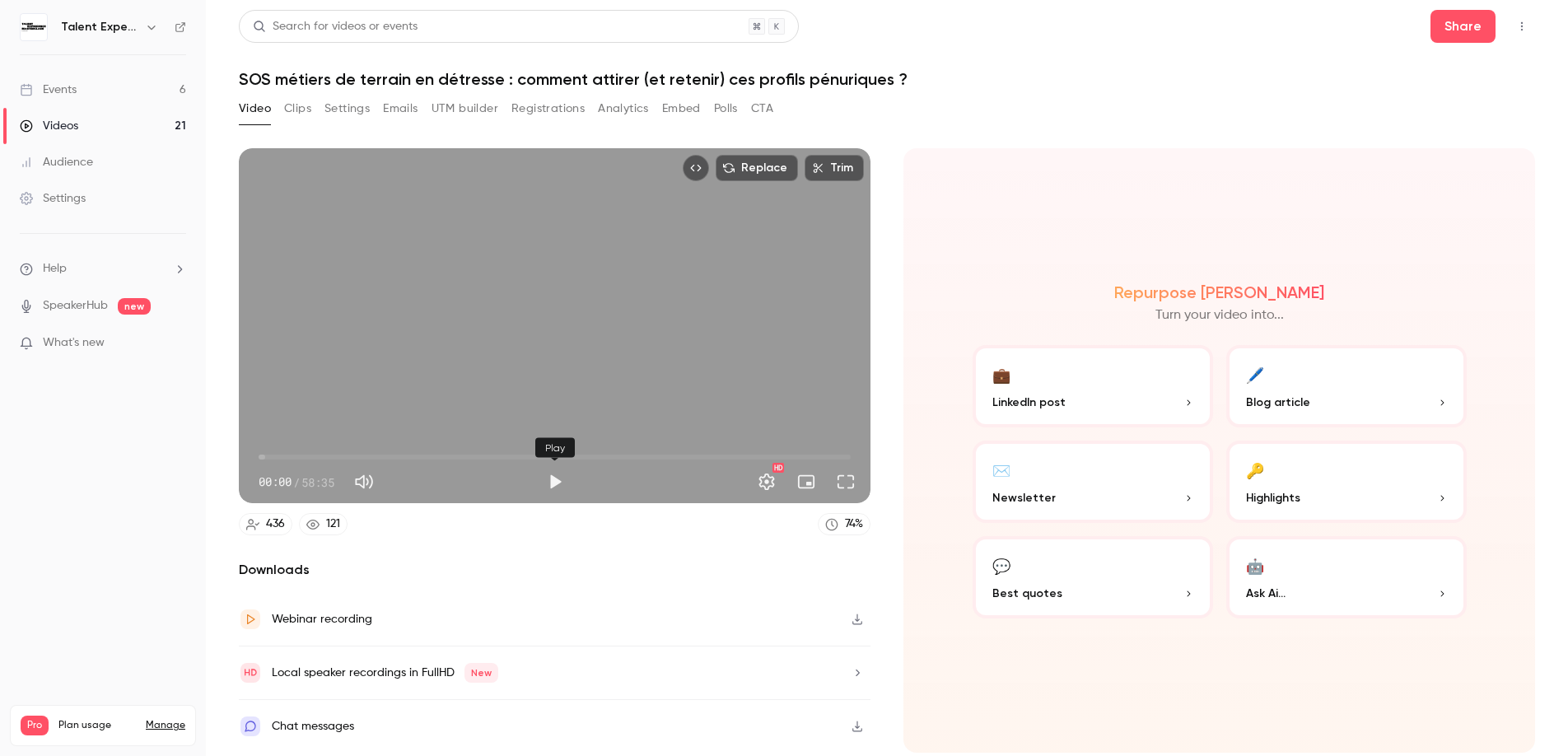
click at [550, 480] on button "Play" at bounding box center [555, 481] width 32 height 32
click at [712, 457] on span "00:00" at bounding box center [555, 456] width 592 height 27
click at [739, 456] on span "44:53" at bounding box center [555, 456] width 592 height 27
click at [560, 485] on button "Pause" at bounding box center [555, 481] width 32 height 32
type input "******"
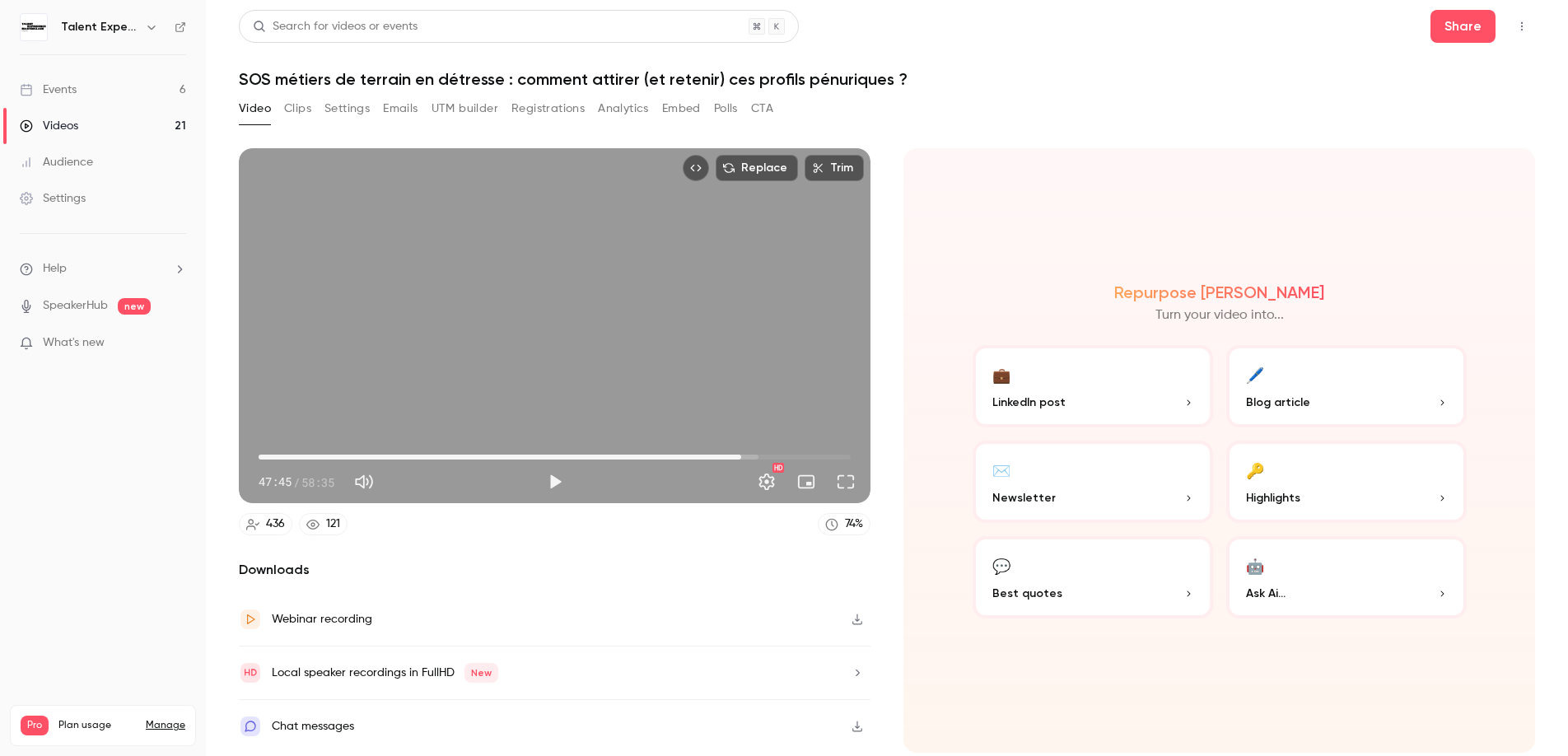
click at [312, 114] on div "Video Clips Settings Emails UTM builder Registrations Analytics Embed Polls CTA" at bounding box center [506, 108] width 534 height 27
click at [304, 114] on button "Clips" at bounding box center [298, 108] width 28 height 27
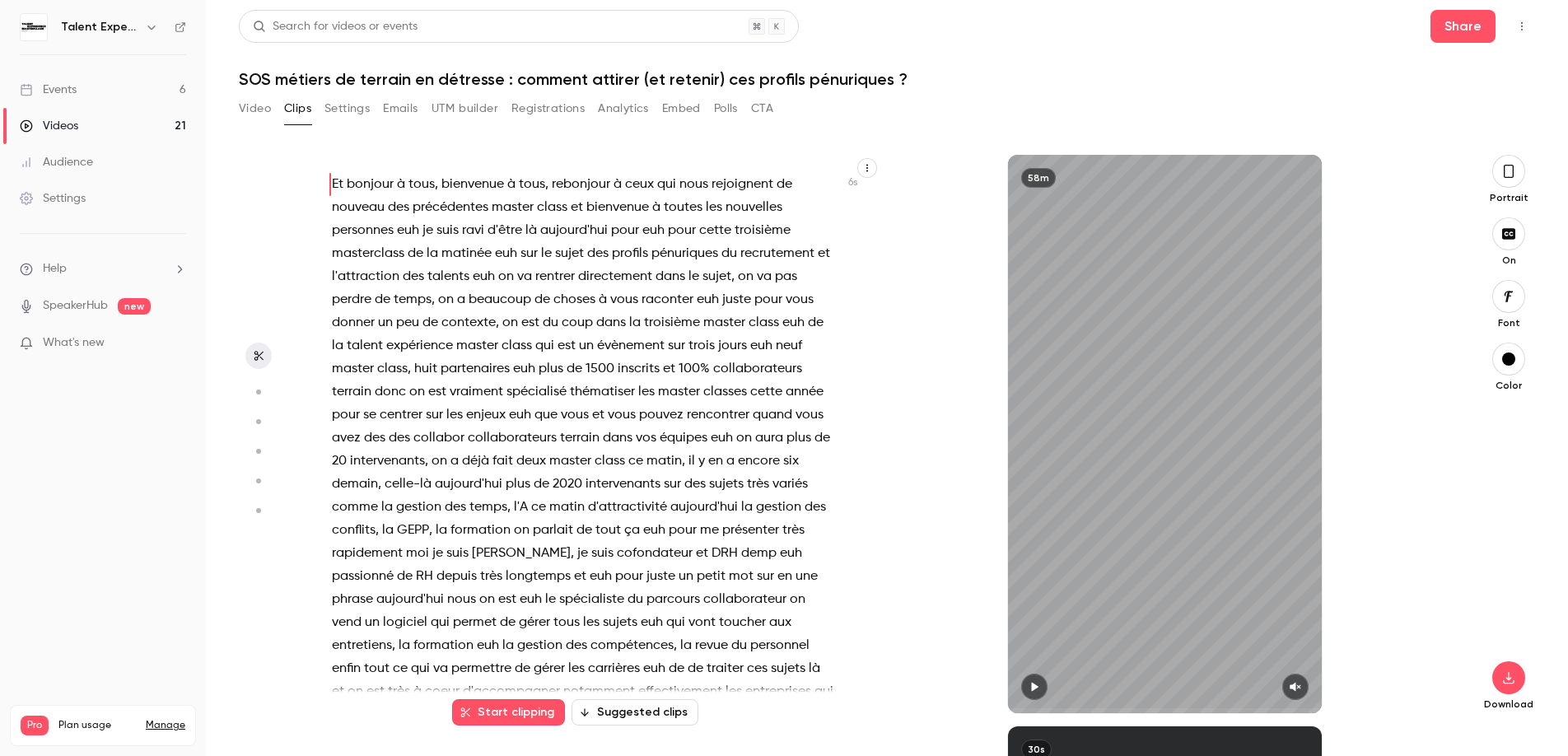
scroll to position [19961, 0]
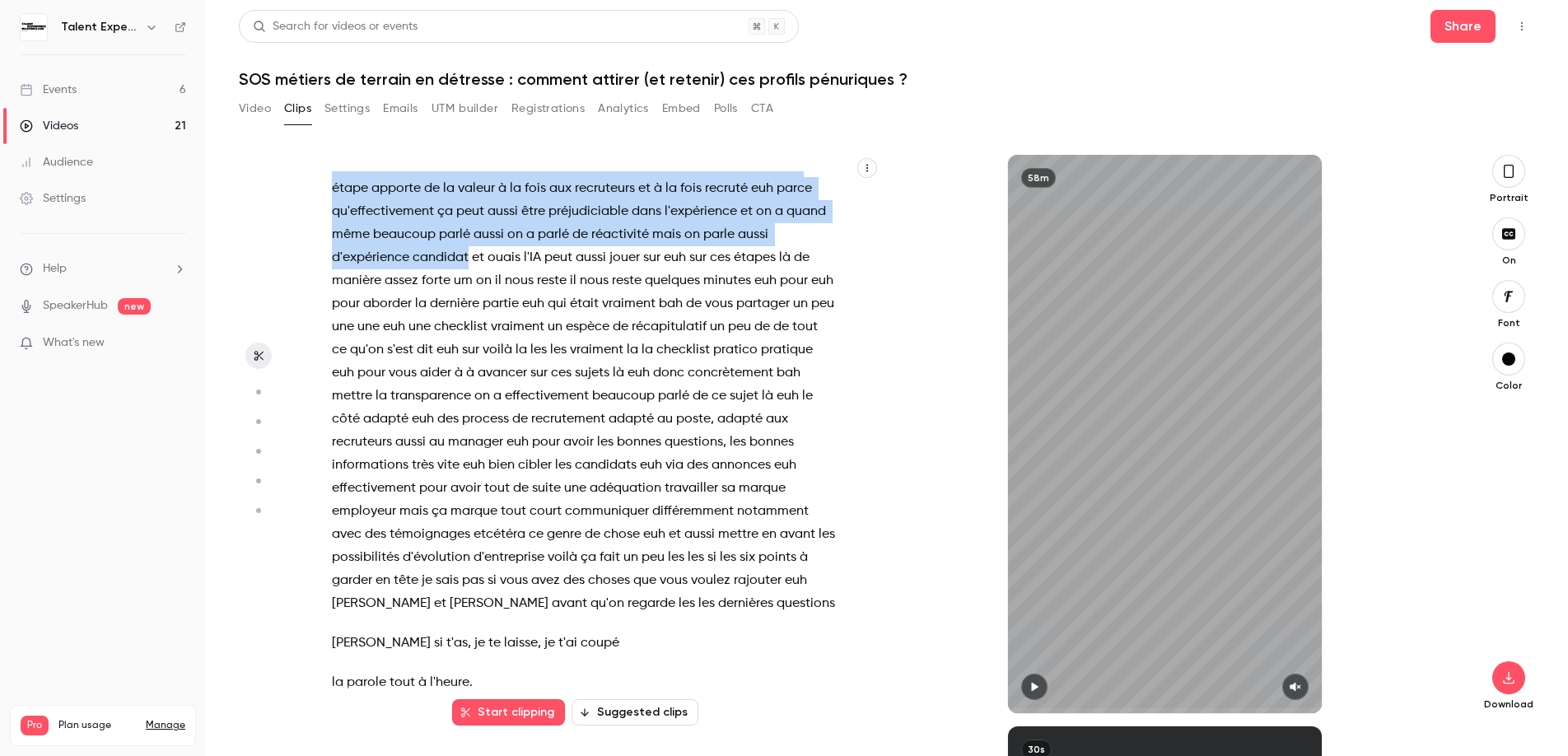
drag, startPoint x: 731, startPoint y: 413, endPoint x: 585, endPoint y: 556, distance: 204.4
click at [588, 556] on p "Et effectivement nous moi moi ce que moi ce que je vois c'est beaucoup de beauc…" at bounding box center [583, 338] width 504 height 553
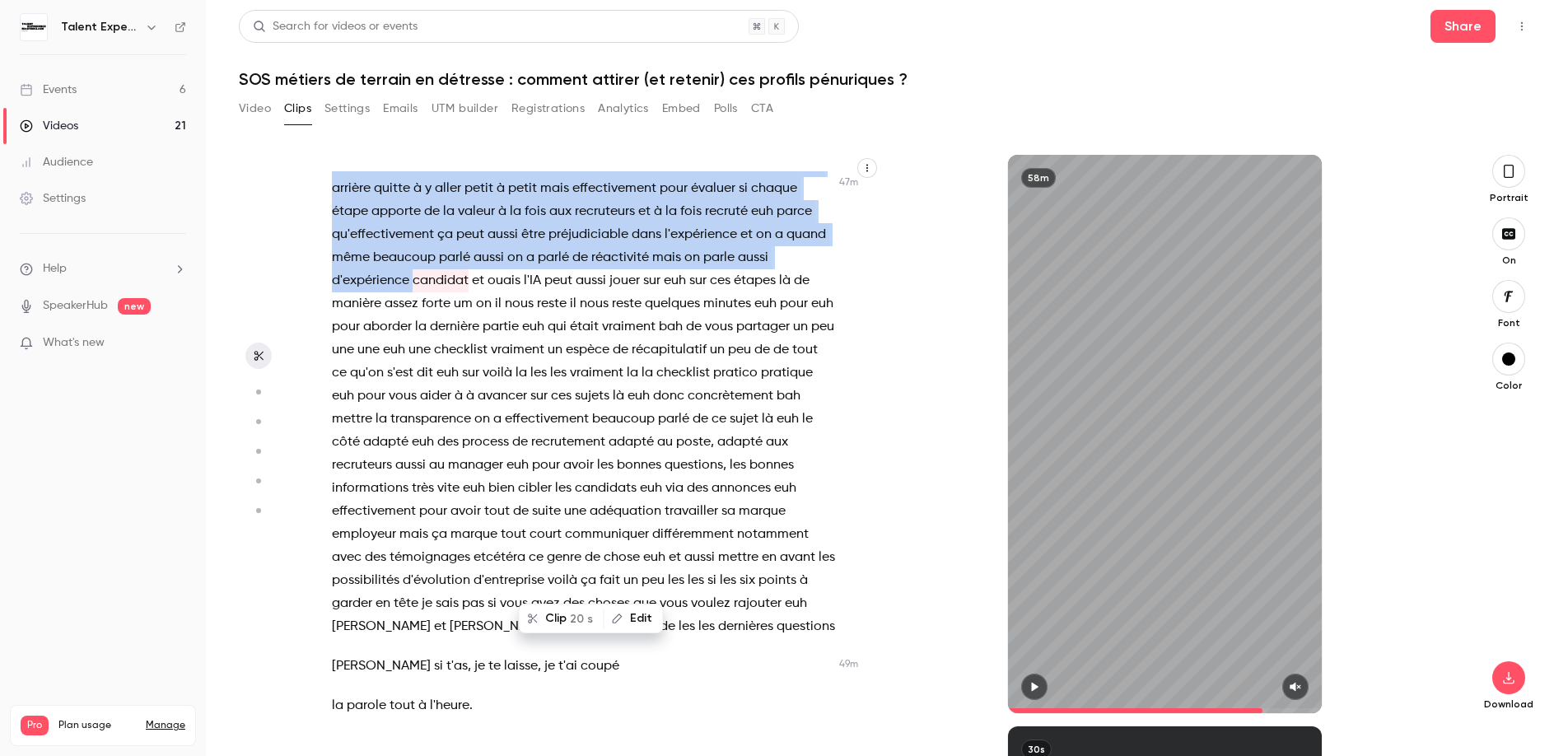
copy p "on y va étape par étape tout en ayant vraiment une réflexion de à chaque fois o…"
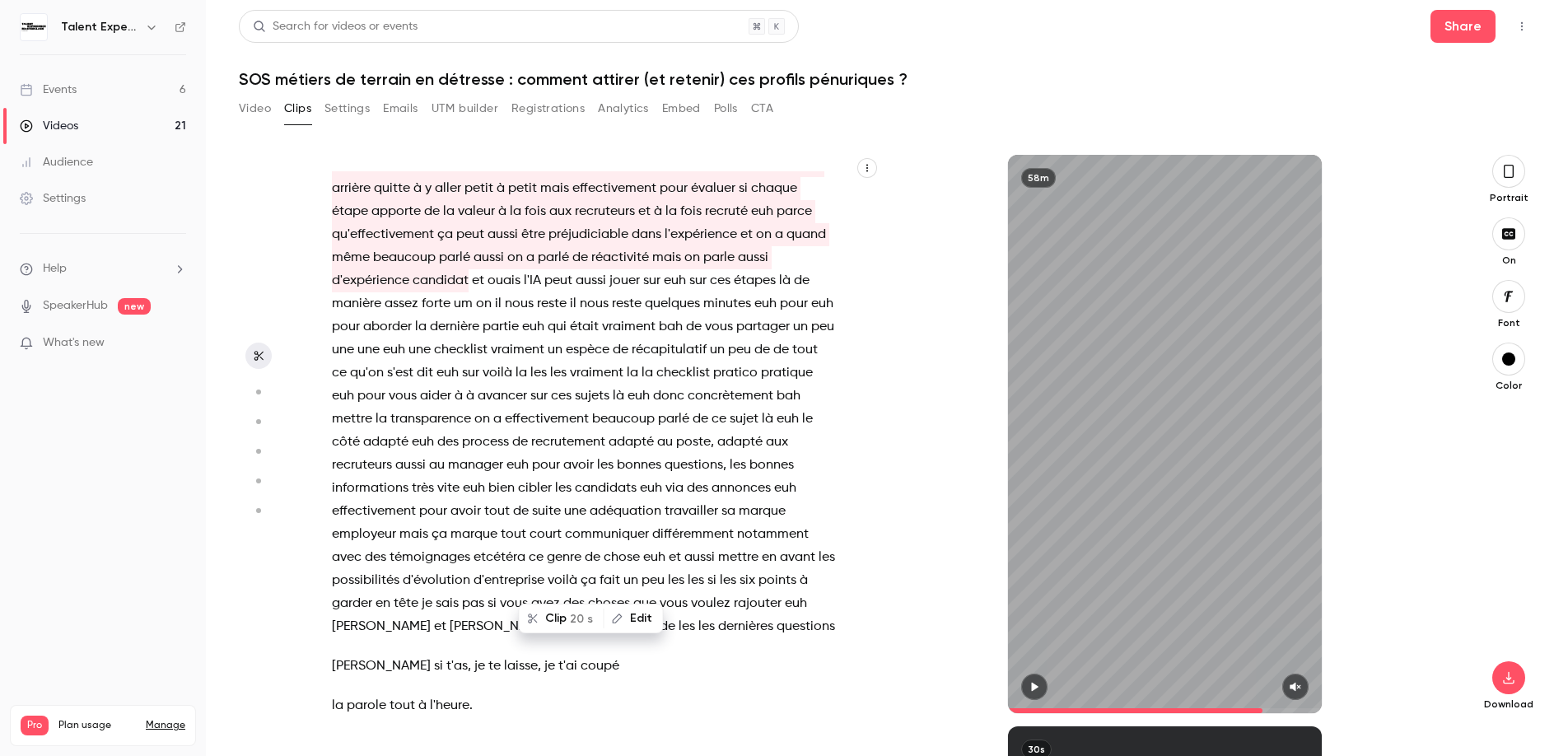
type input "******"
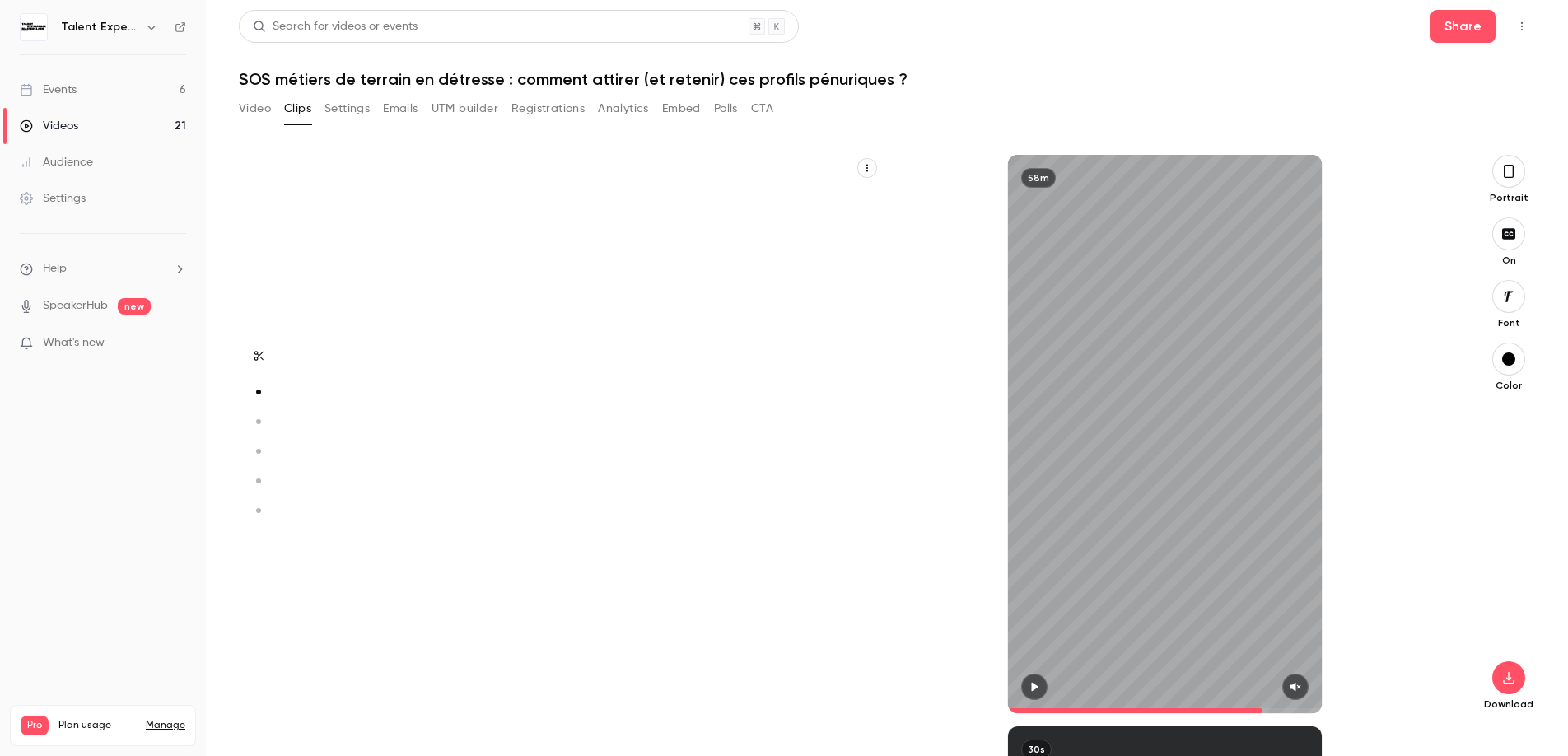
scroll to position [0, 0]
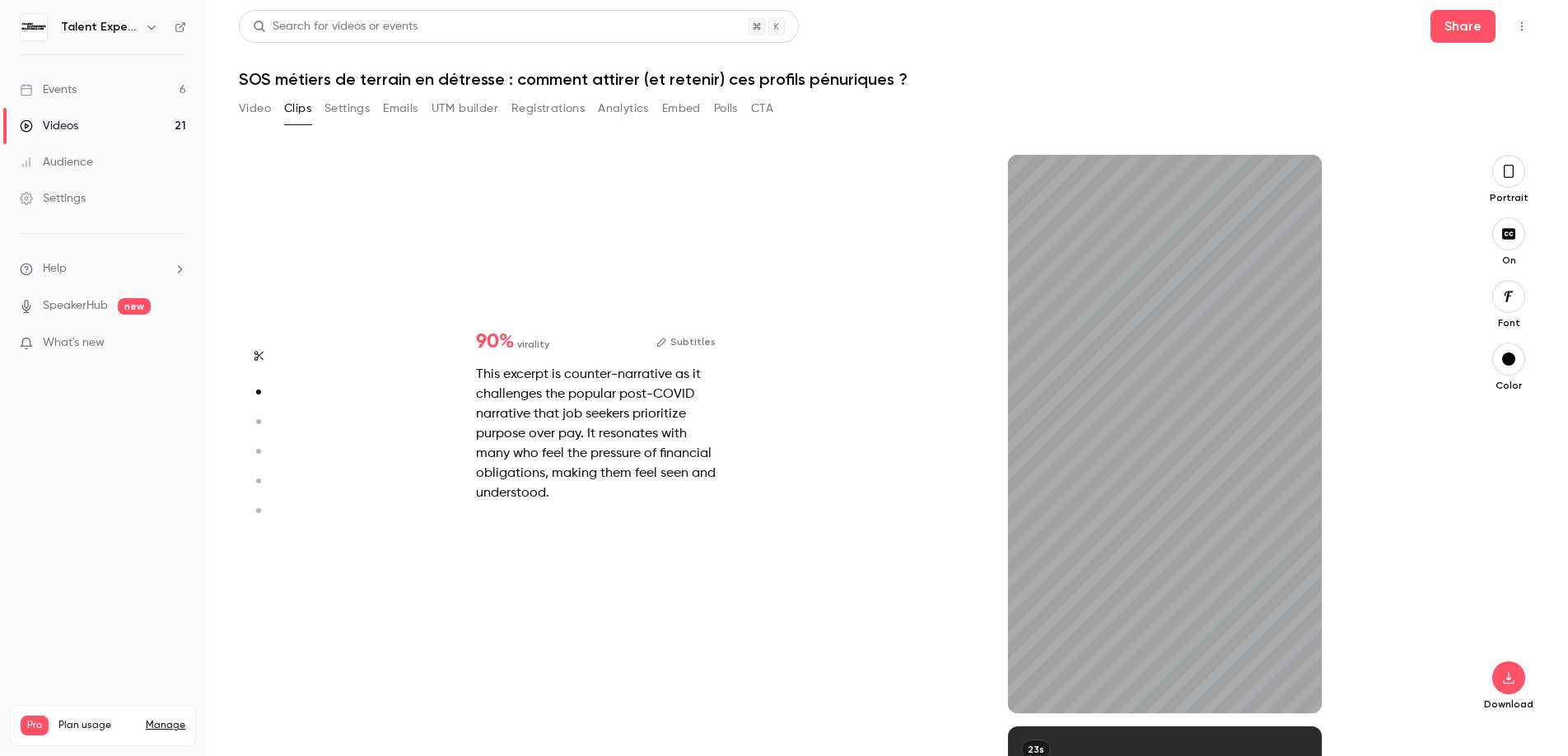
type input "****"
